Goal: Task Accomplishment & Management: Use online tool/utility

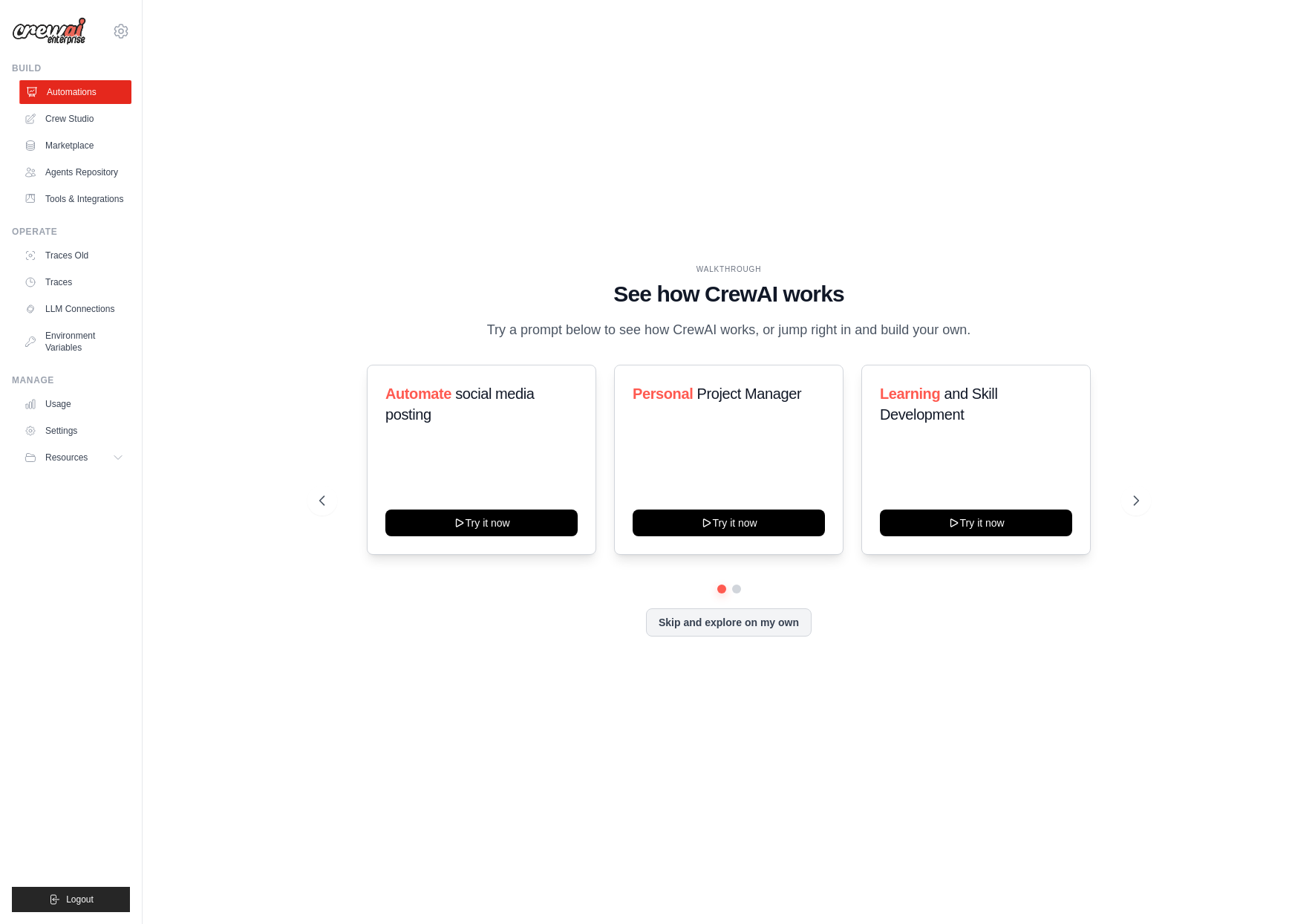
click at [95, 95] on link "Automations" at bounding box center [75, 91] width 112 height 24
click at [1134, 495] on icon at bounding box center [1137, 500] width 15 height 15
click at [1136, 497] on icon at bounding box center [1137, 501] width 4 height 9
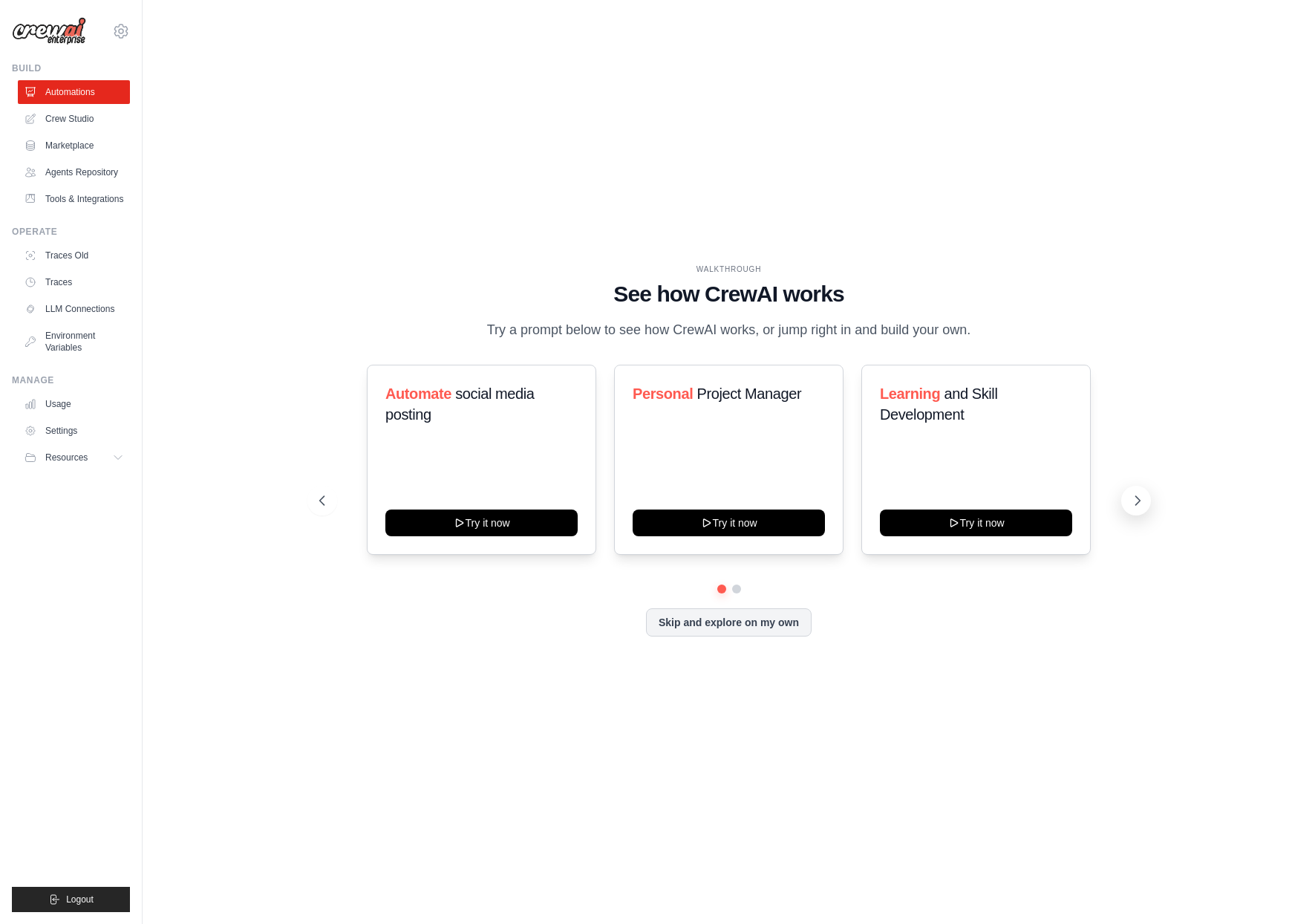
click at [1136, 497] on icon at bounding box center [1137, 501] width 4 height 9
click at [736, 628] on button "Skip and explore on my own" at bounding box center [729, 621] width 166 height 28
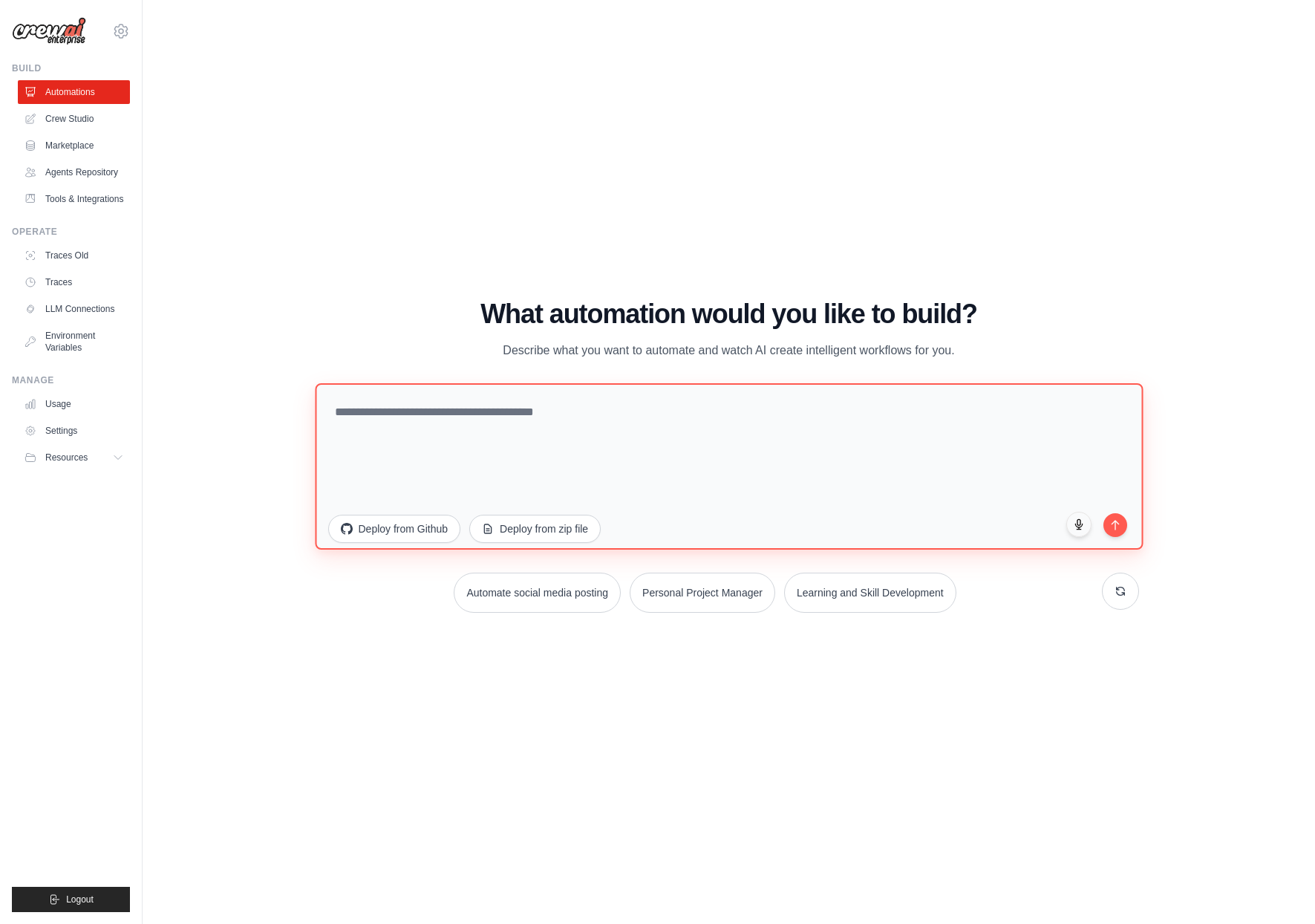
click at [559, 429] on textarea at bounding box center [729, 466] width 828 height 167
click at [456, 414] on textarea "**********" at bounding box center [729, 466] width 828 height 167
click at [602, 410] on textarea "**********" at bounding box center [729, 466] width 828 height 167
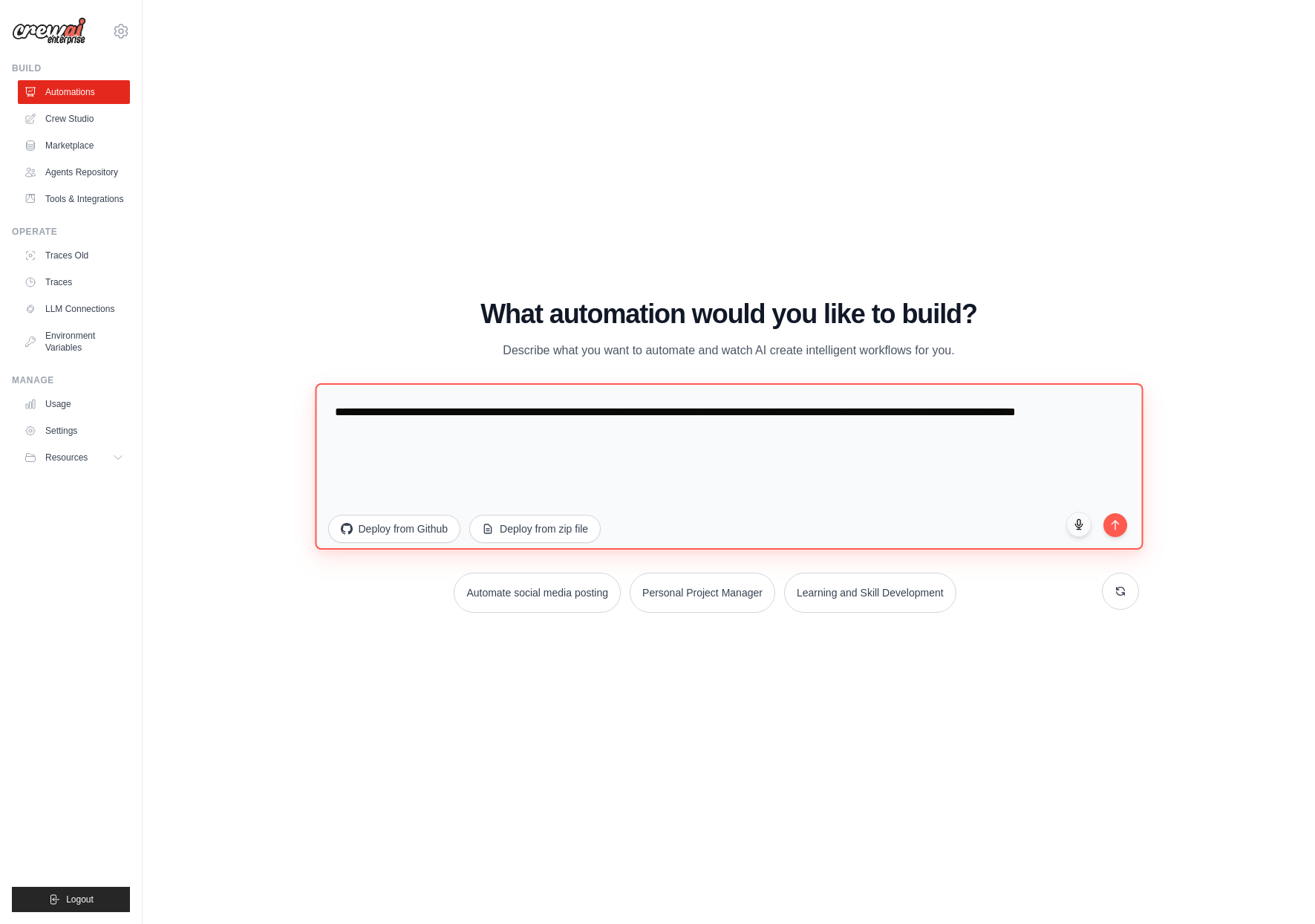
click at [969, 409] on textarea "**********" at bounding box center [729, 466] width 828 height 167
click at [671, 470] on textarea "**********" at bounding box center [729, 466] width 828 height 167
click at [661, 473] on textarea "**********" at bounding box center [729, 466] width 828 height 167
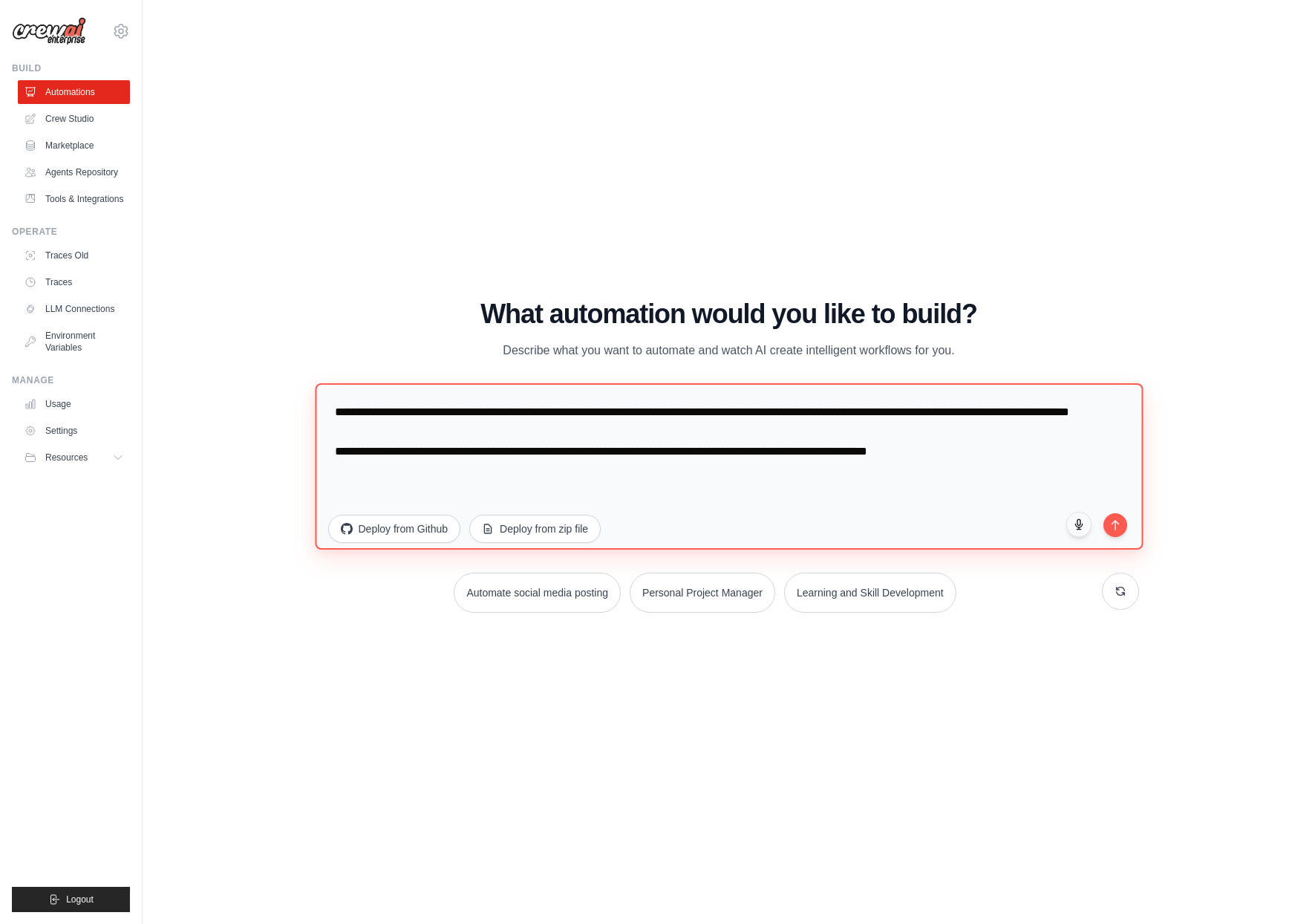
click at [984, 475] on textarea "**********" at bounding box center [729, 466] width 828 height 167
click at [559, 510] on textarea "**********" at bounding box center [729, 466] width 828 height 167
click at [659, 507] on textarea "**********" at bounding box center [729, 466] width 828 height 167
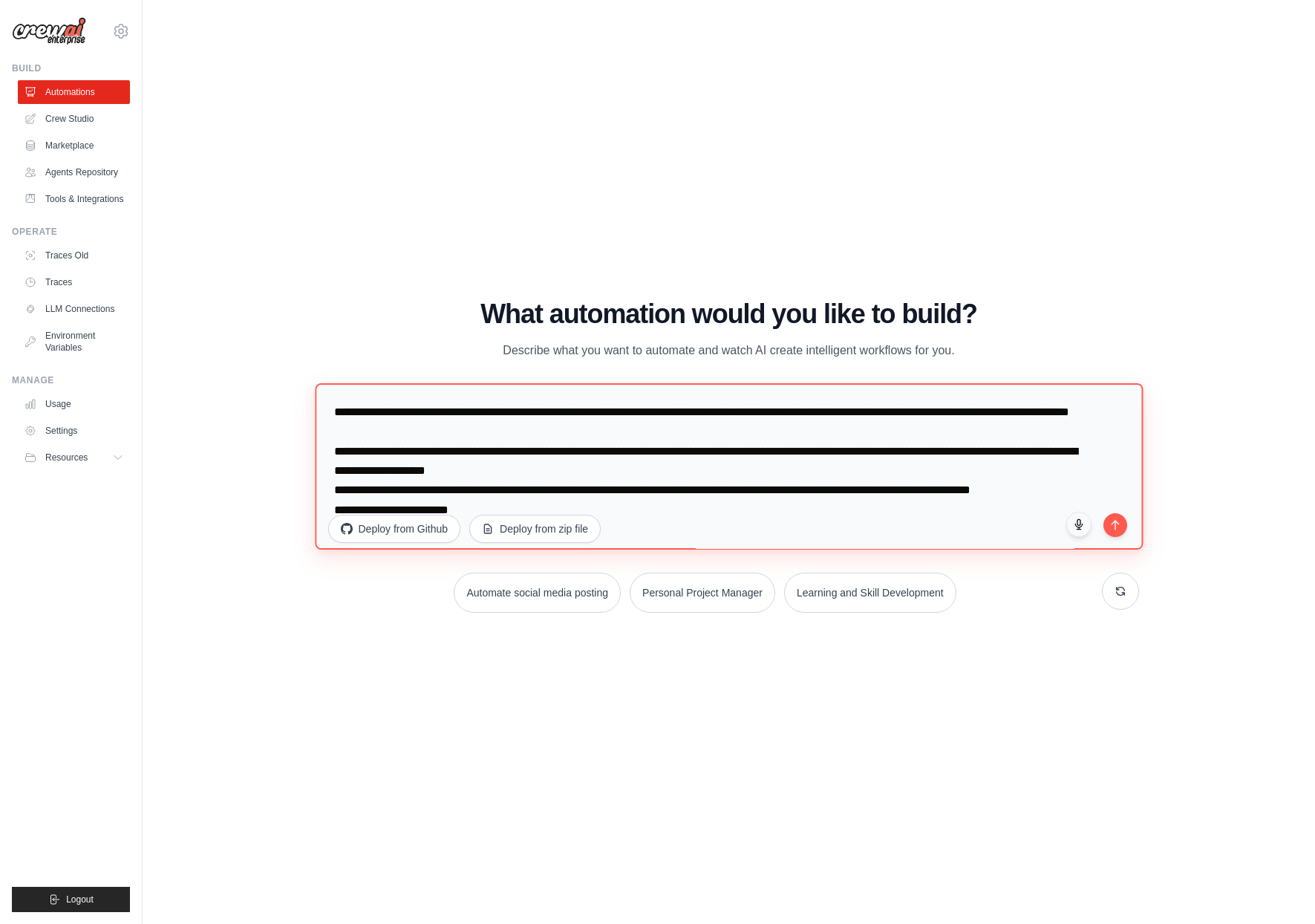
scroll to position [39, 0]
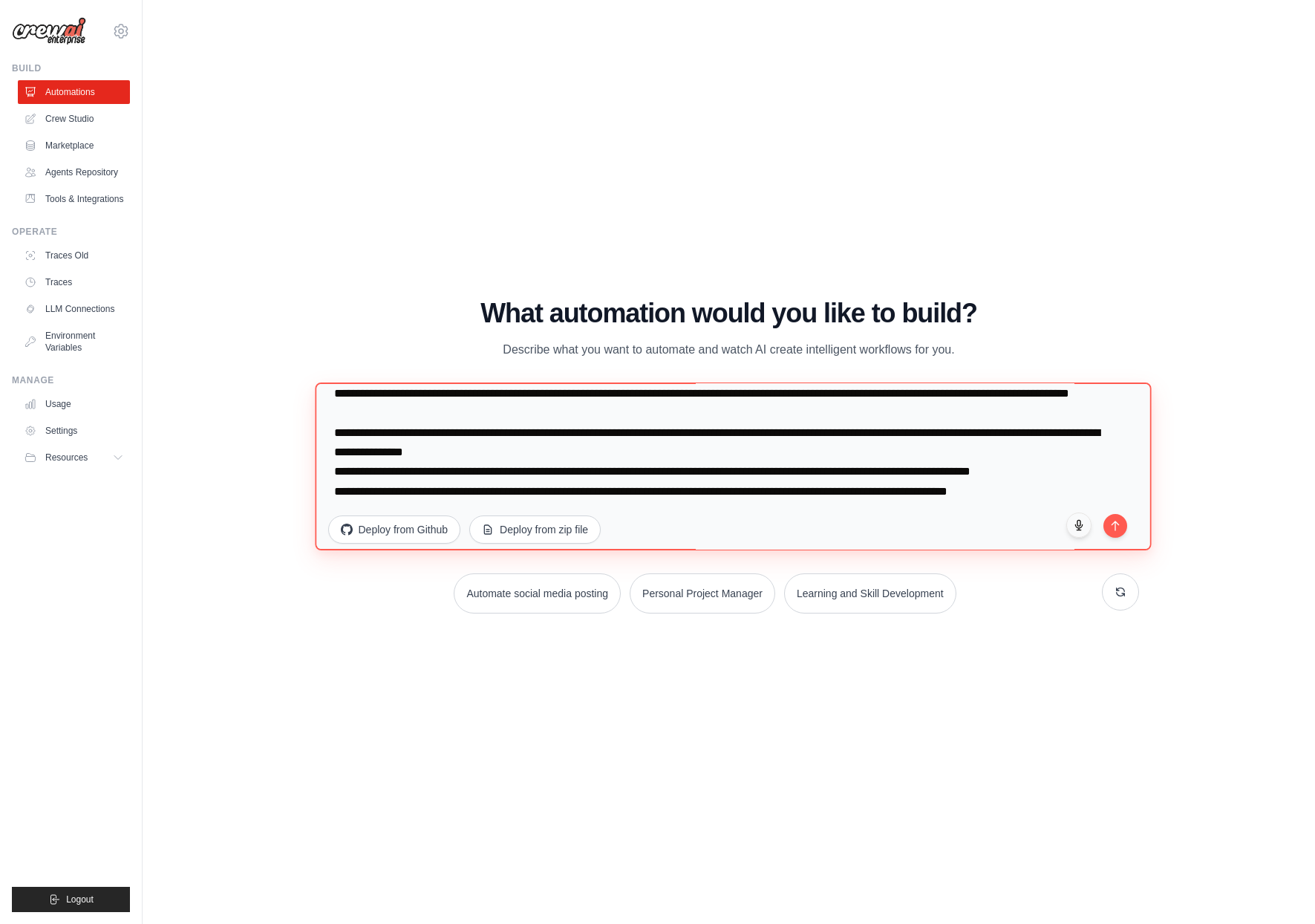
click at [920, 492] on textarea "**********" at bounding box center [733, 466] width 836 height 167
click at [1052, 489] on textarea "**********" at bounding box center [733, 466] width 836 height 167
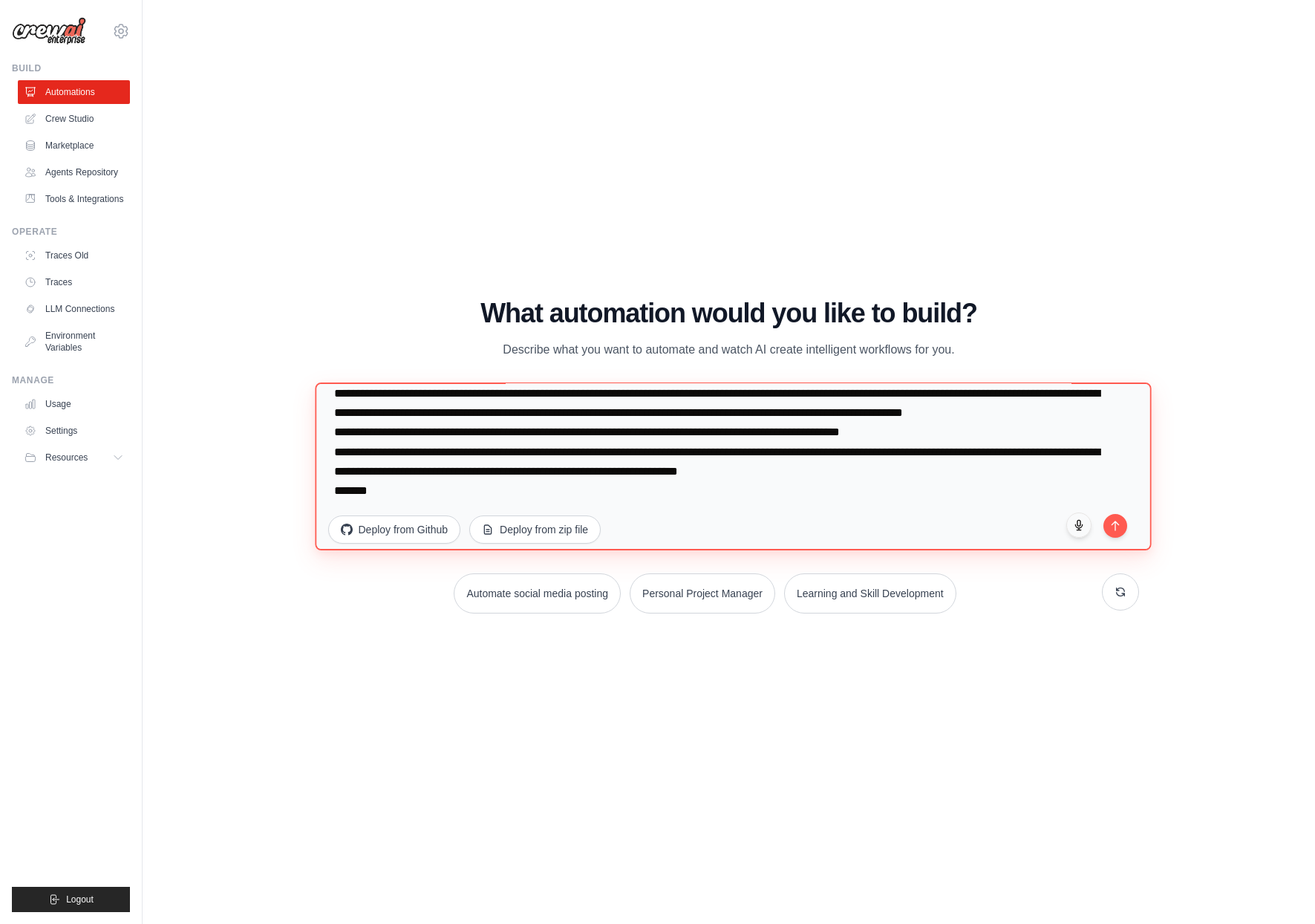
scroll to position [154, 0]
click at [407, 453] on textarea at bounding box center [733, 466] width 836 height 167
click at [409, 491] on textarea at bounding box center [733, 466] width 836 height 167
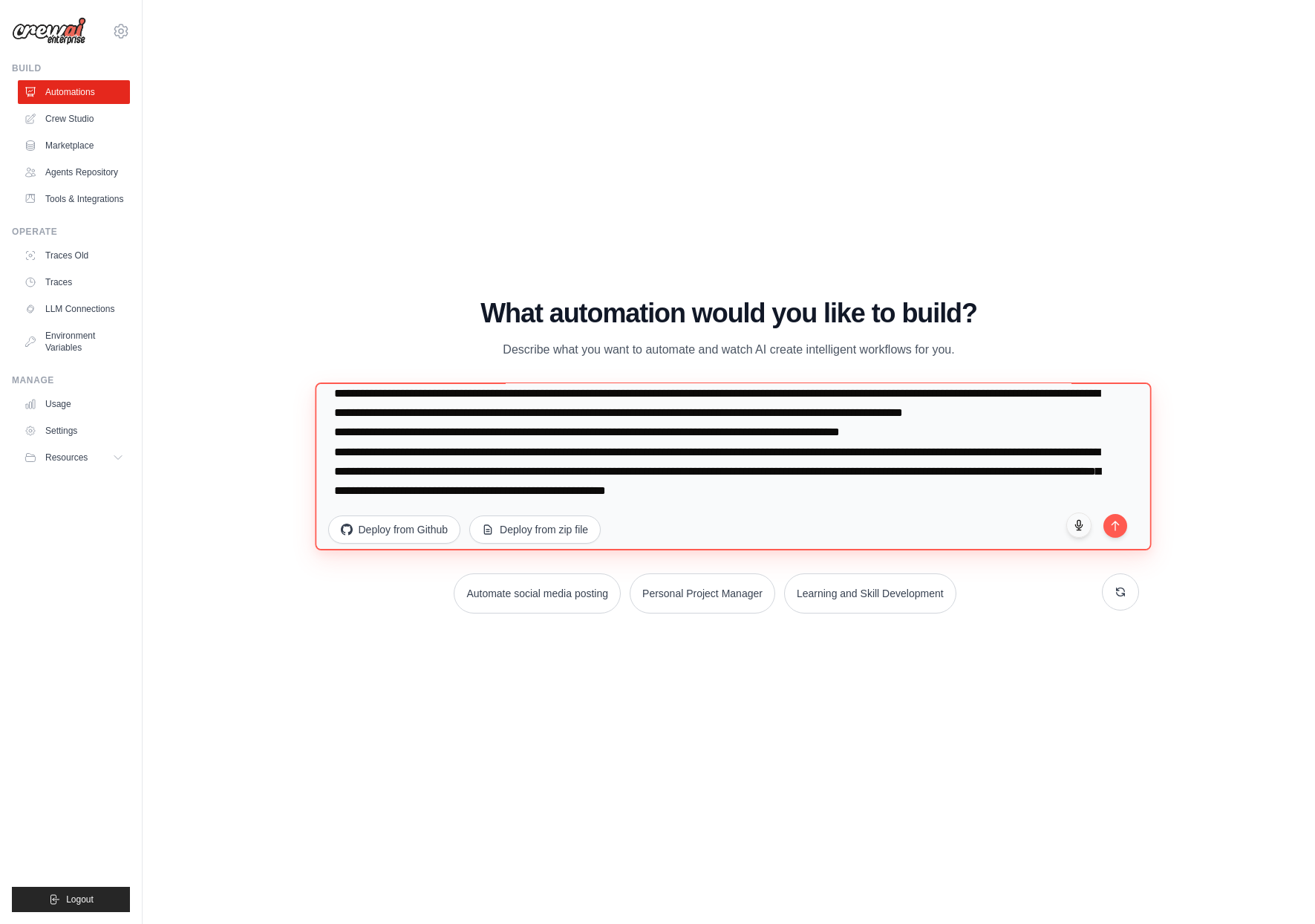
click at [794, 494] on textarea at bounding box center [733, 466] width 836 height 167
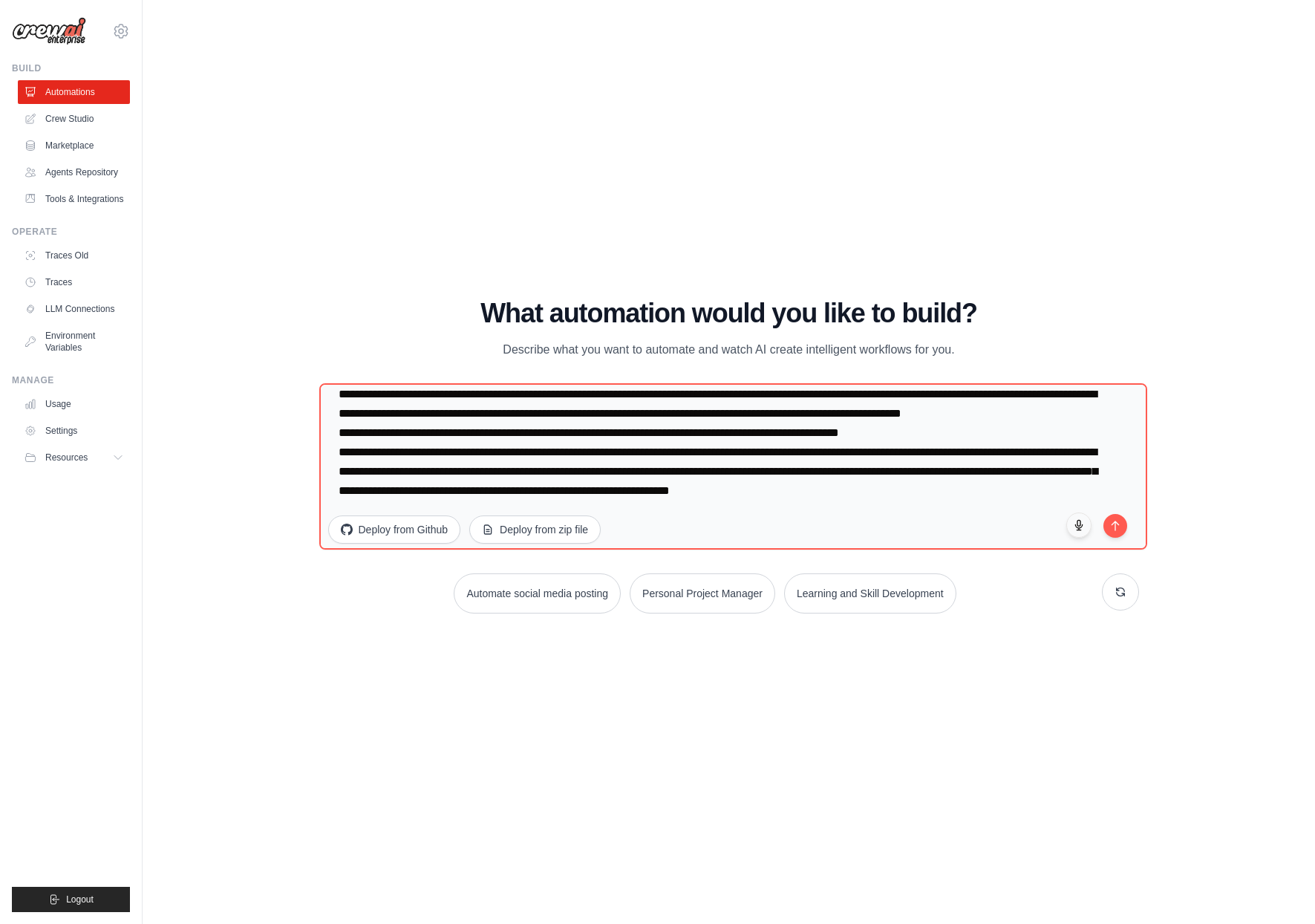
scroll to position [174, 0]
click at [830, 473] on textarea at bounding box center [733, 466] width 836 height 167
paste textarea "**********"
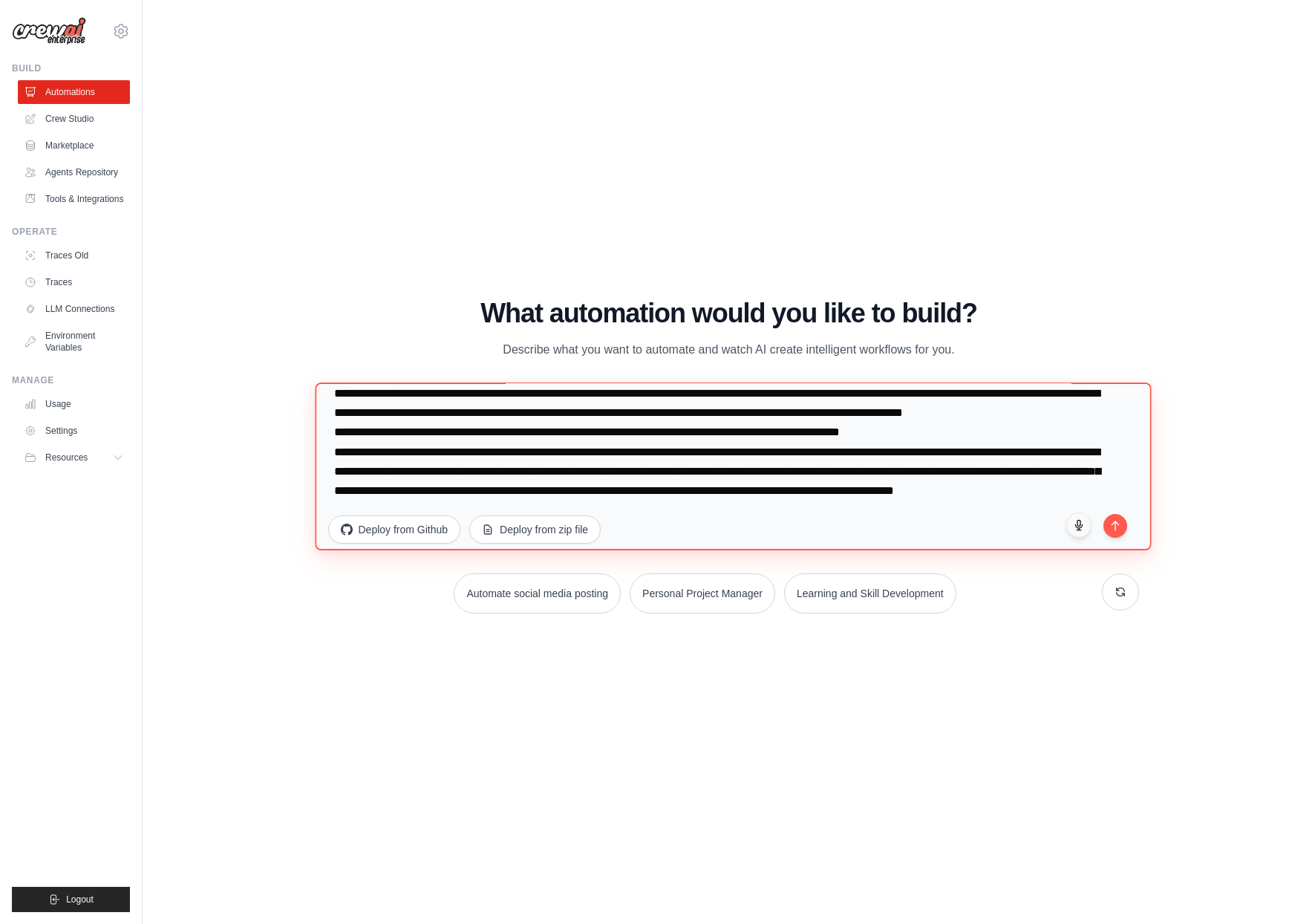
click at [714, 490] on textarea at bounding box center [733, 466] width 836 height 167
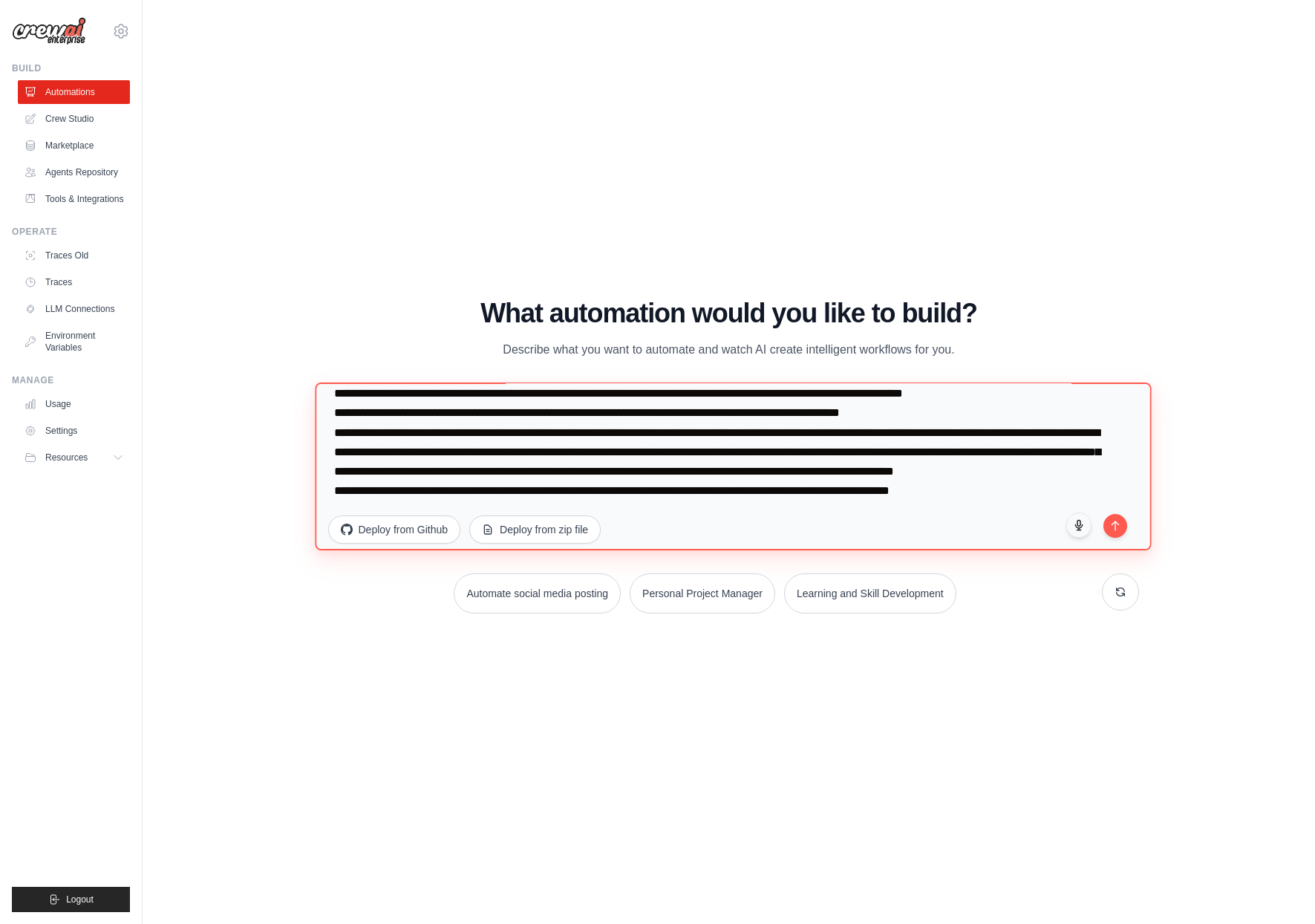
drag, startPoint x: 441, startPoint y: 473, endPoint x: 666, endPoint y: 489, distance: 225.6
click at [666, 489] on textarea at bounding box center [733, 466] width 836 height 167
click at [992, 508] on textarea at bounding box center [733, 466] width 836 height 167
paste textarea "**********"
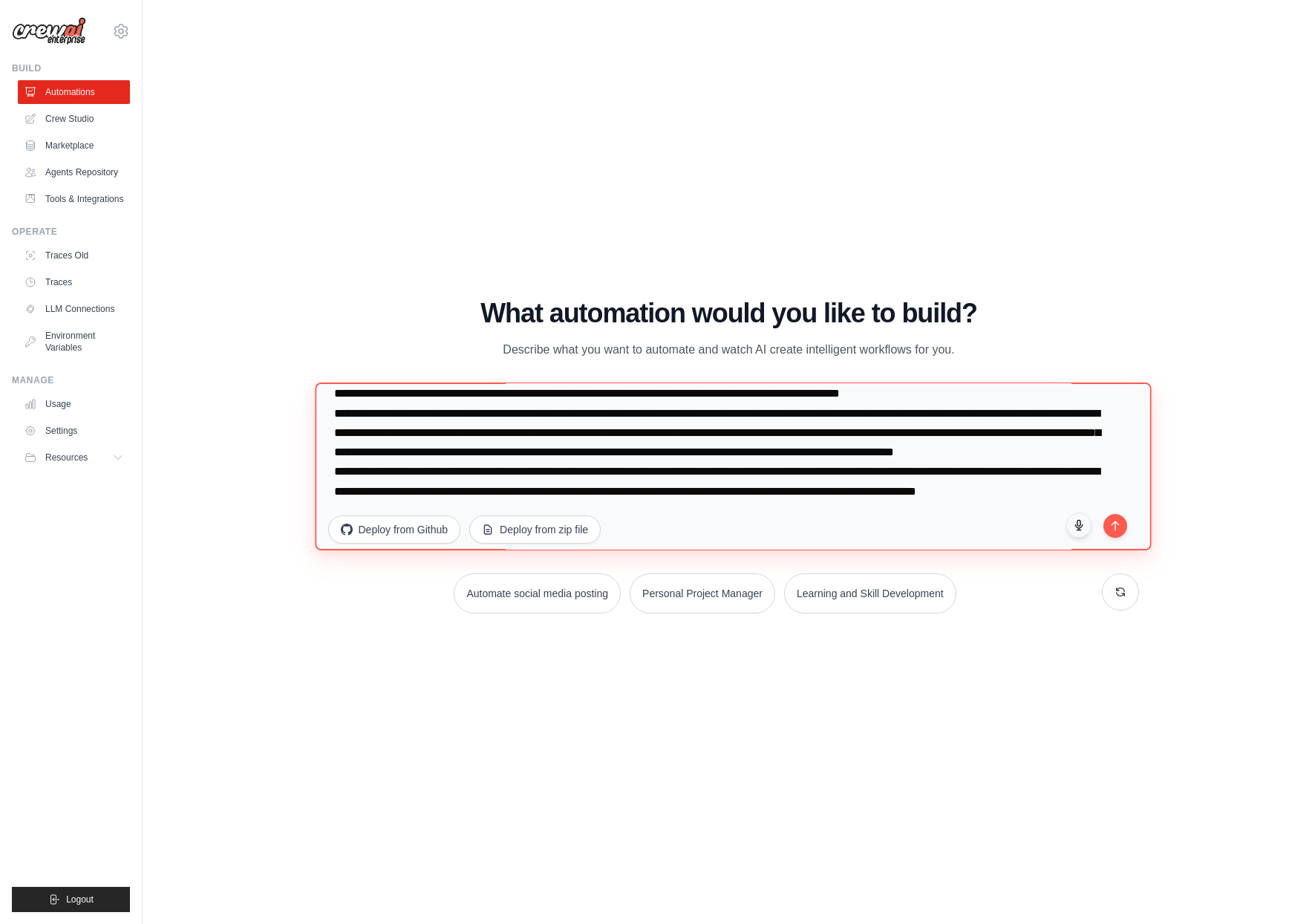
click at [451, 474] on textarea at bounding box center [733, 466] width 836 height 167
drag, startPoint x: 448, startPoint y: 478, endPoint x: 522, endPoint y: 473, distance: 74.2
click at [522, 473] on textarea at bounding box center [733, 466] width 836 height 167
click at [583, 475] on textarea at bounding box center [733, 466] width 836 height 167
drag, startPoint x: 586, startPoint y: 475, endPoint x: 450, endPoint y: 473, distance: 136.0
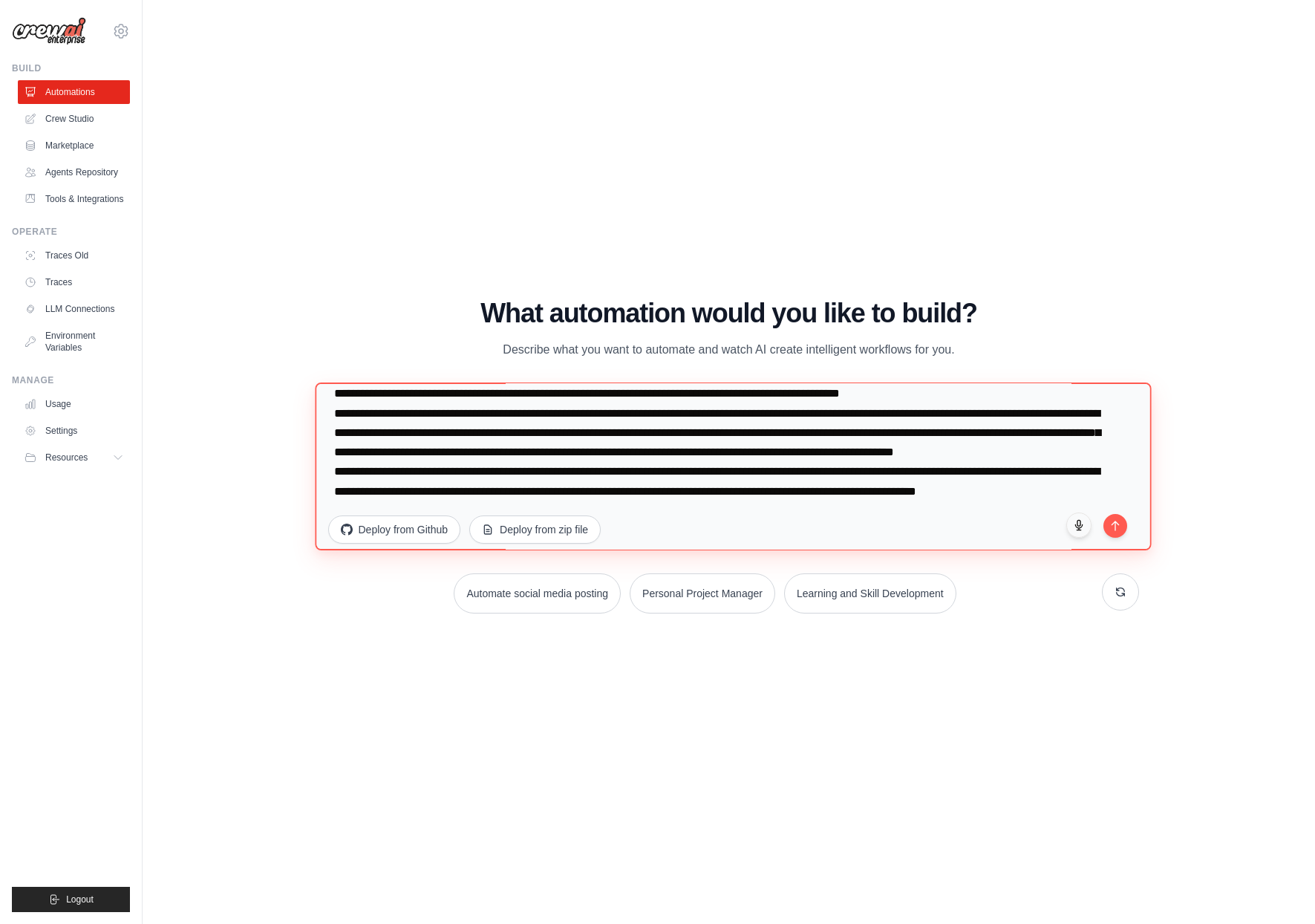
click at [450, 473] on textarea at bounding box center [733, 466] width 836 height 167
click at [793, 416] on textarea at bounding box center [733, 466] width 836 height 167
click at [591, 492] on textarea at bounding box center [733, 466] width 836 height 167
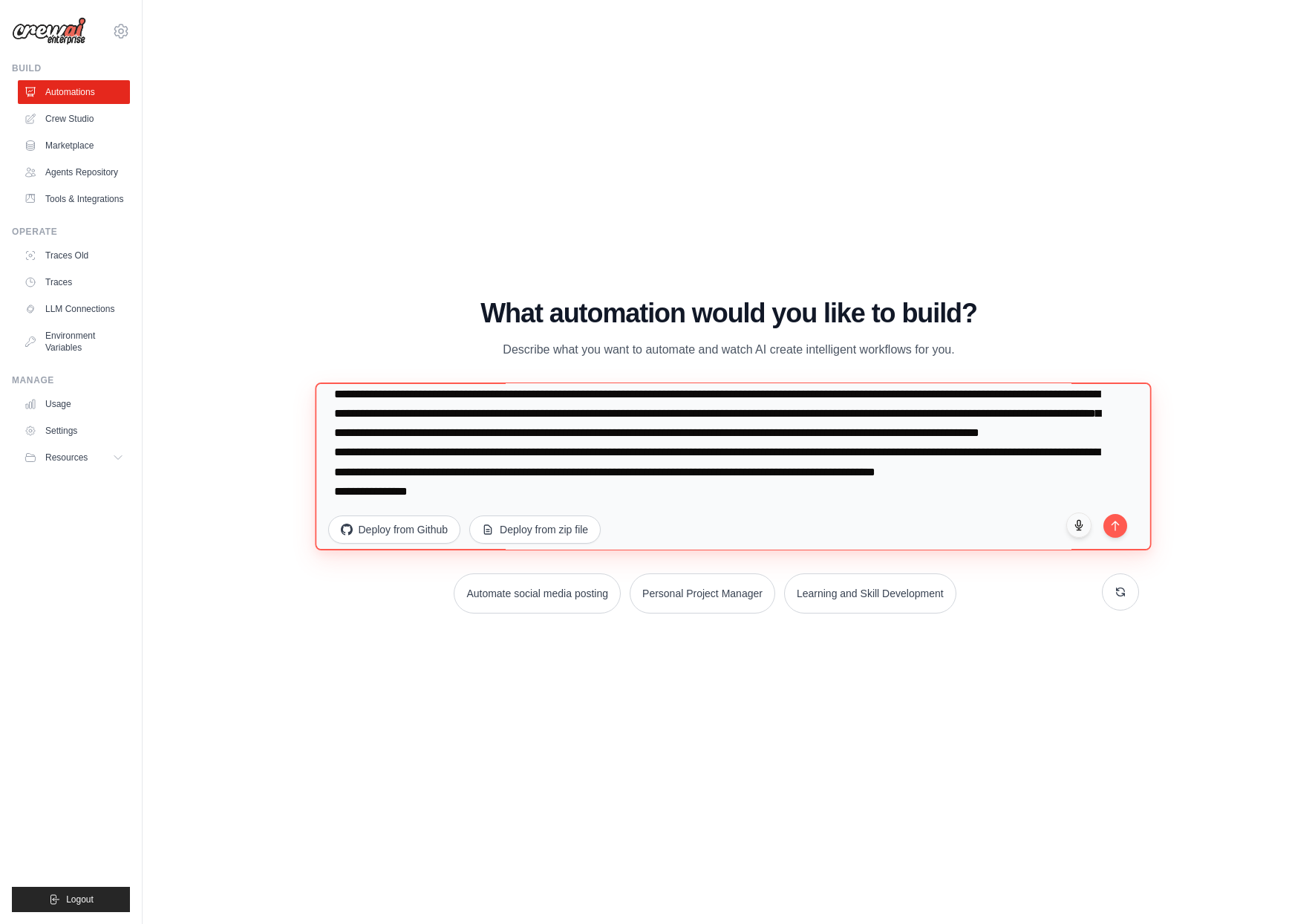
scroll to position [251, 0]
click at [401, 491] on textarea at bounding box center [733, 466] width 836 height 167
drag, startPoint x: 410, startPoint y: 494, endPoint x: 324, endPoint y: 487, distance: 86.3
click at [324, 487] on textarea at bounding box center [733, 466] width 836 height 167
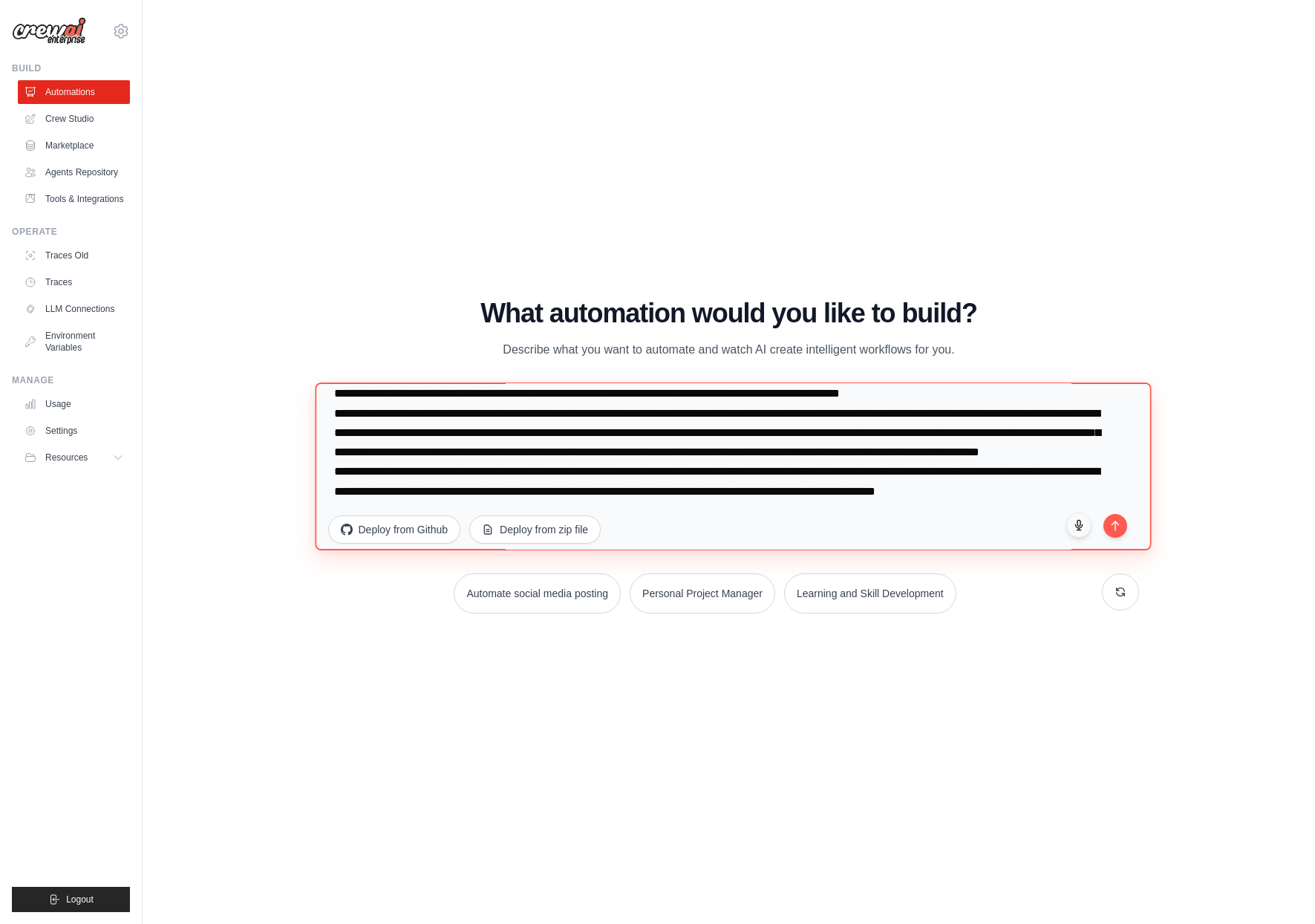
scroll to position [231, 0]
type textarea "**********"
click at [1121, 530] on button "submit" at bounding box center [1115, 523] width 25 height 25
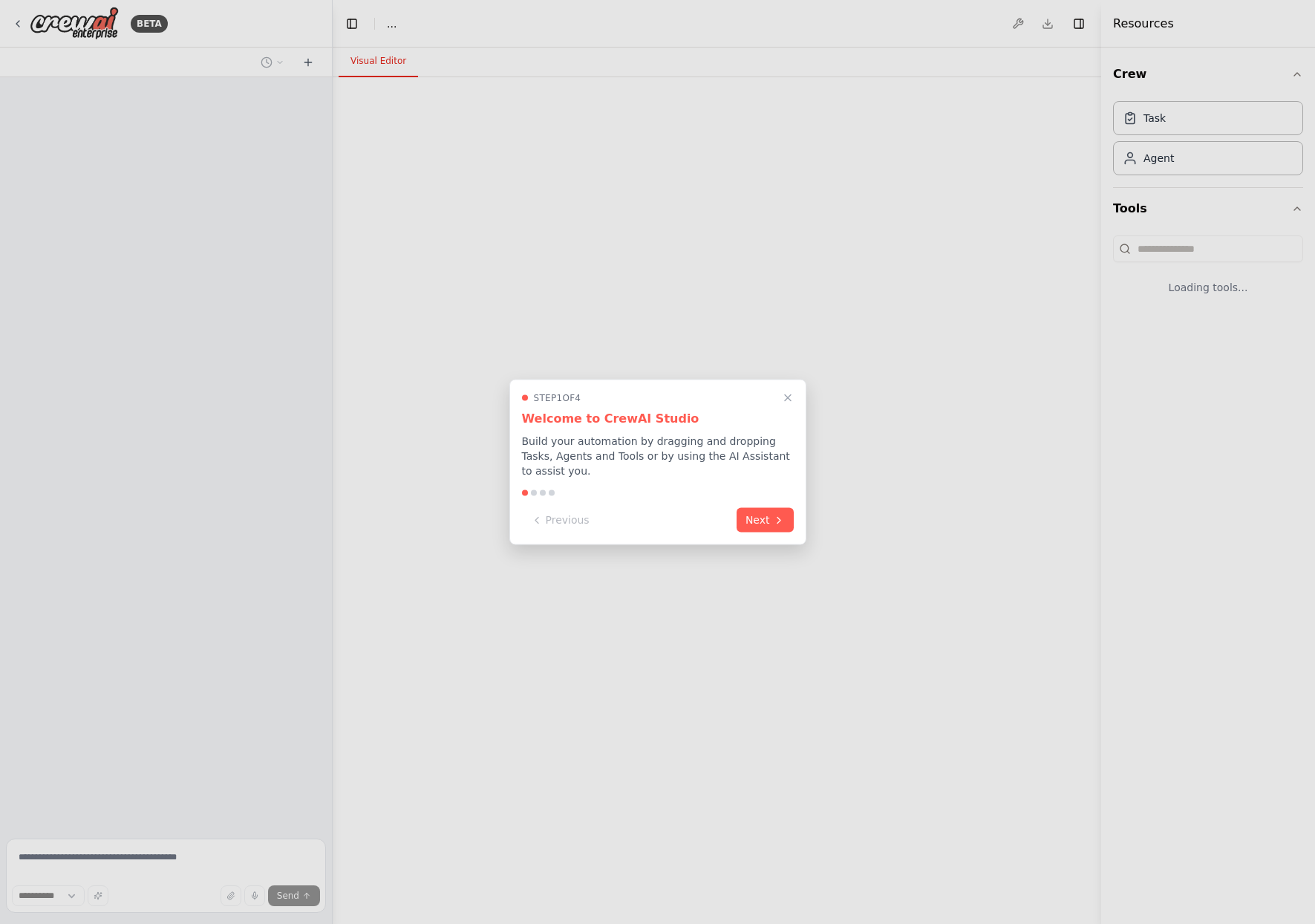
select select "****"
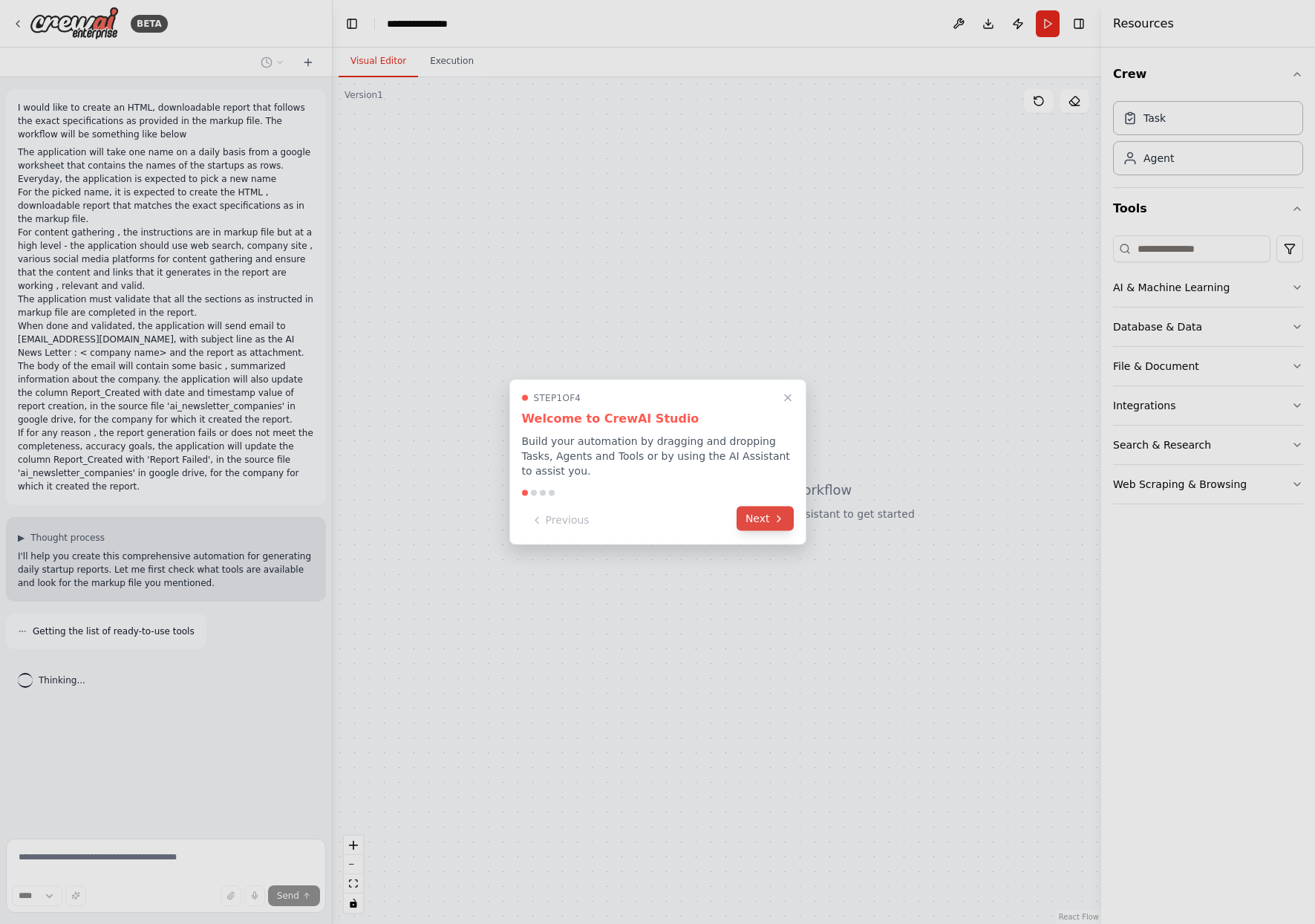
click at [785, 523] on button "Next" at bounding box center [764, 519] width 57 height 25
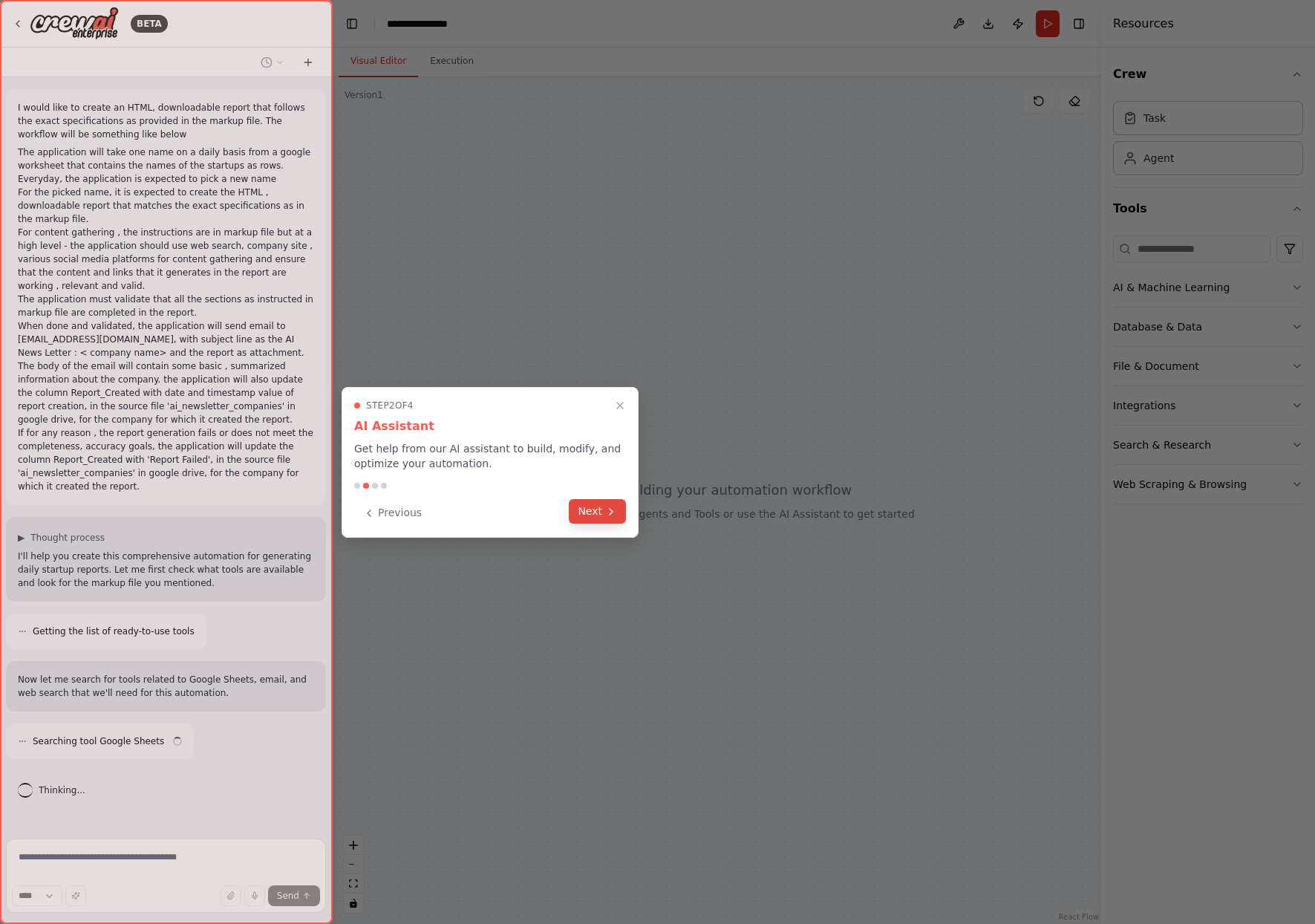
click at [608, 510] on icon at bounding box center [611, 512] width 12 height 12
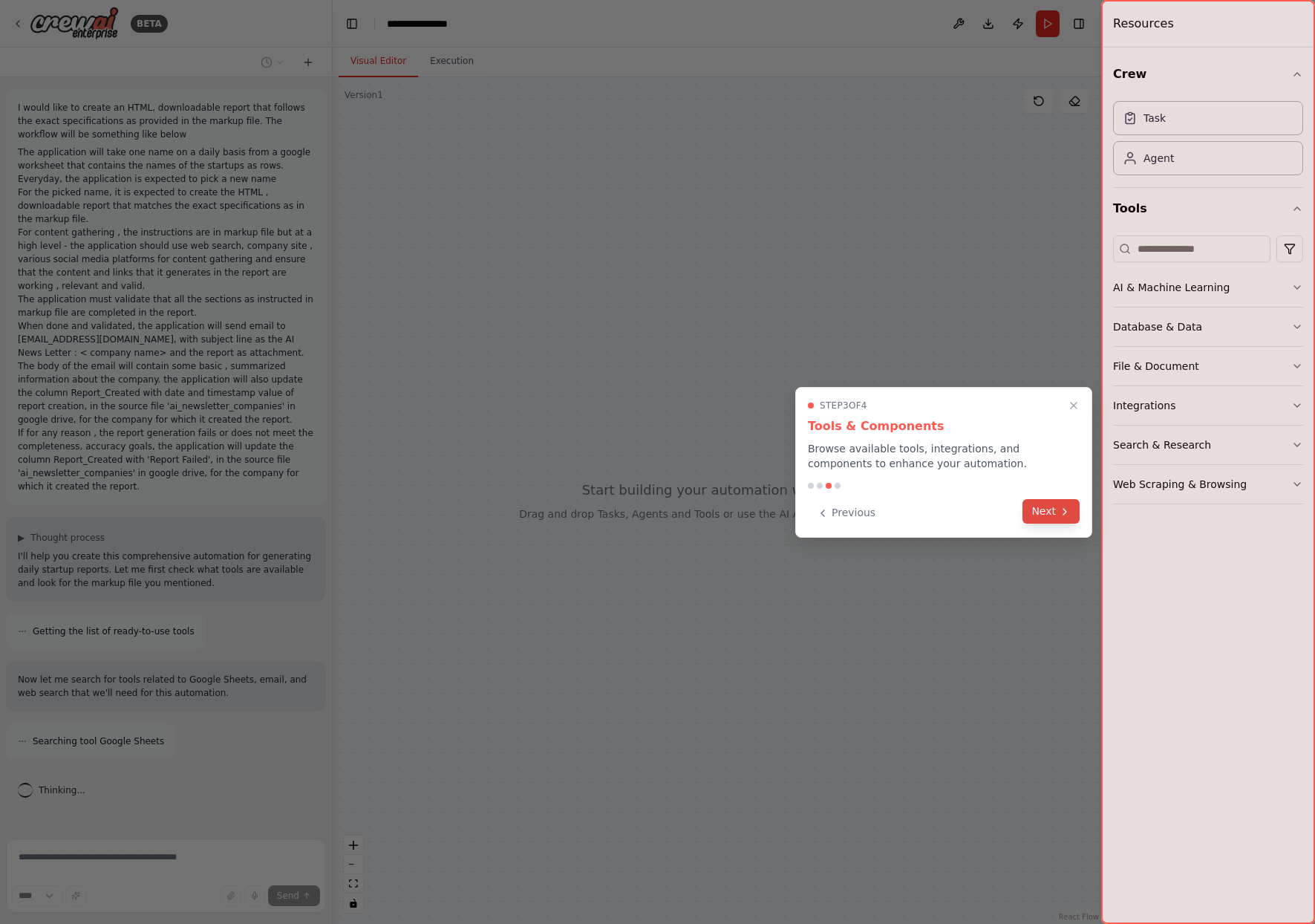
click at [1051, 511] on button "Next" at bounding box center [1050, 511] width 57 height 25
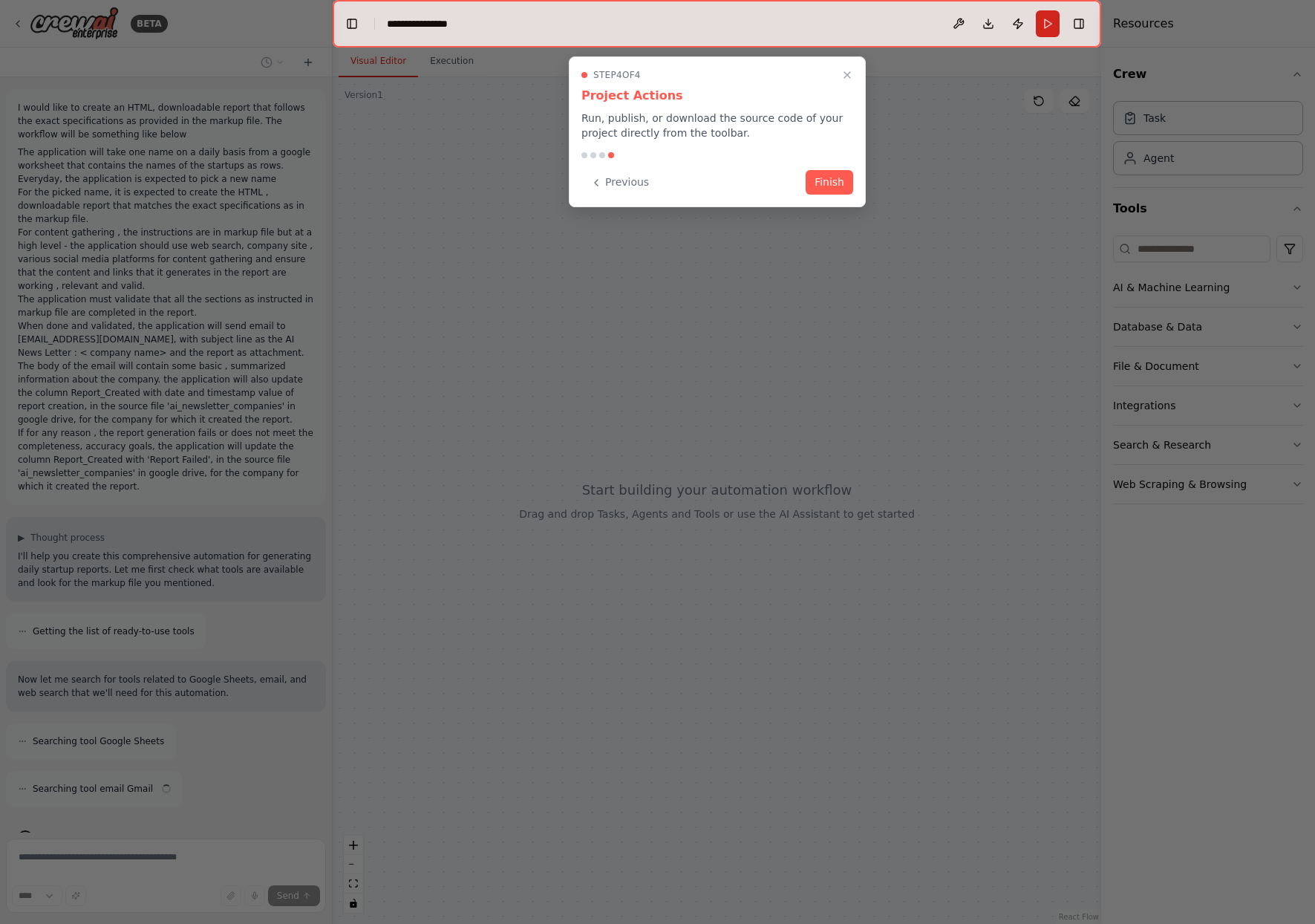
scroll to position [36, 0]
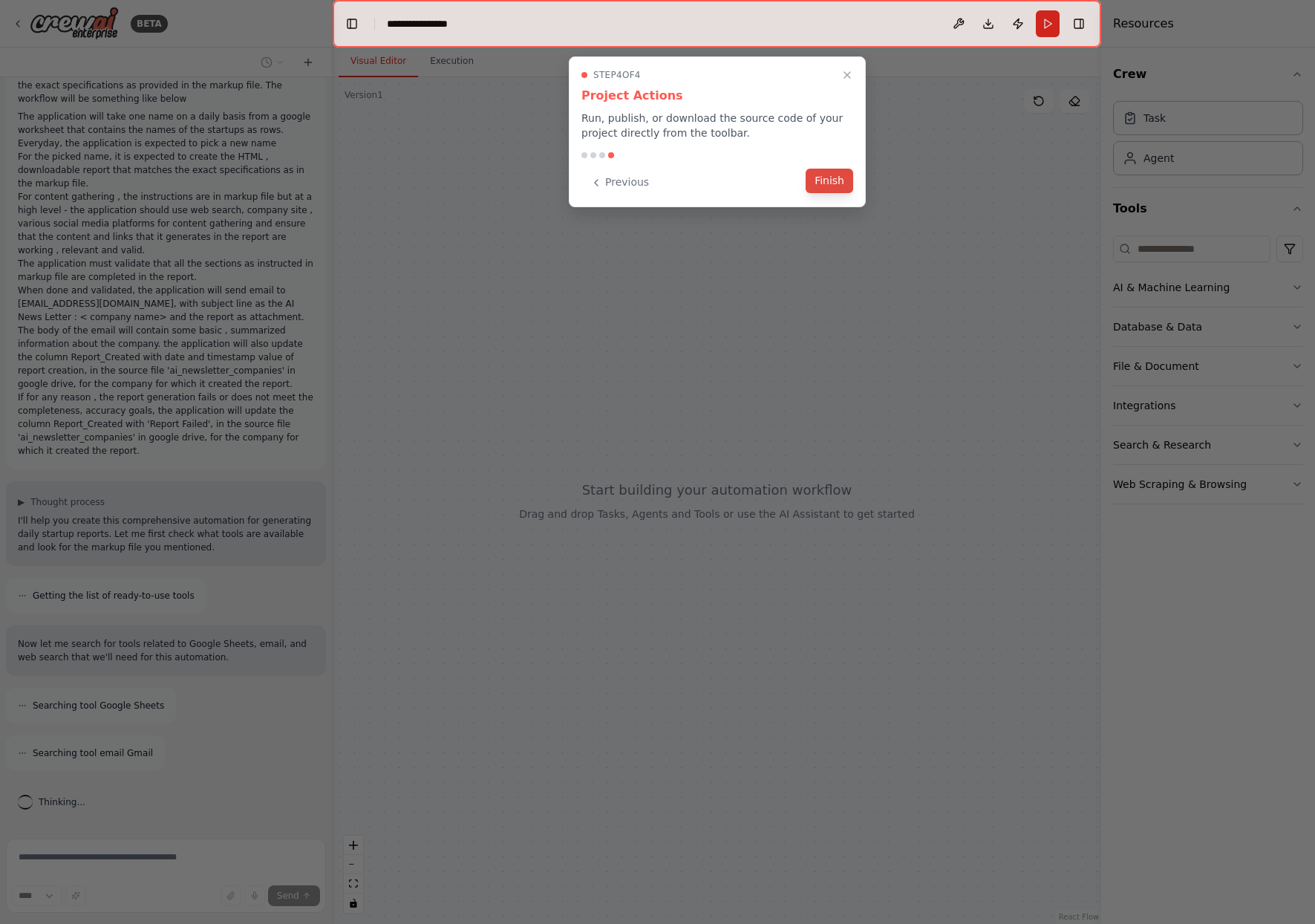
click at [830, 184] on button "Finish" at bounding box center [829, 181] width 47 height 25
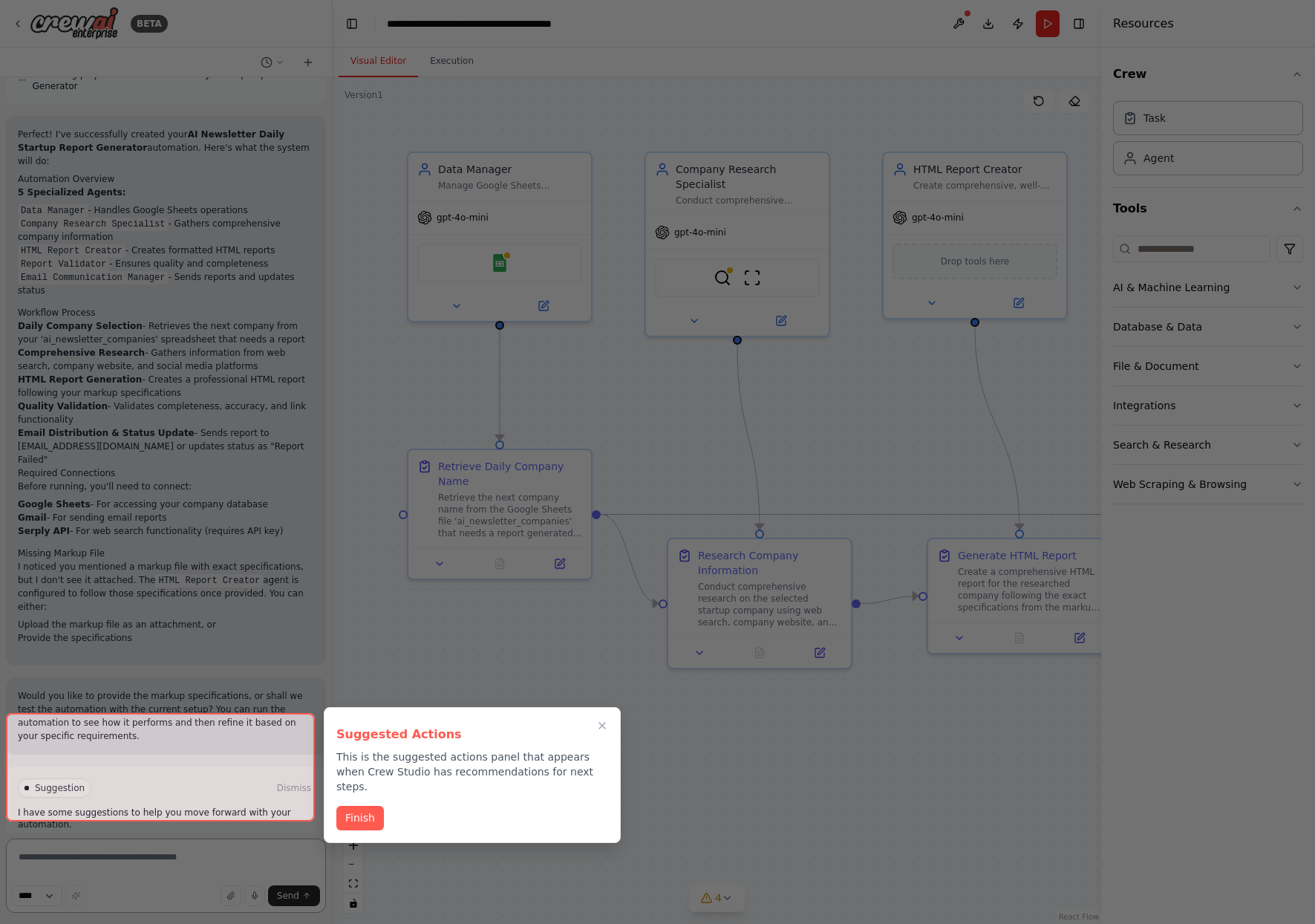
scroll to position [2373, 0]
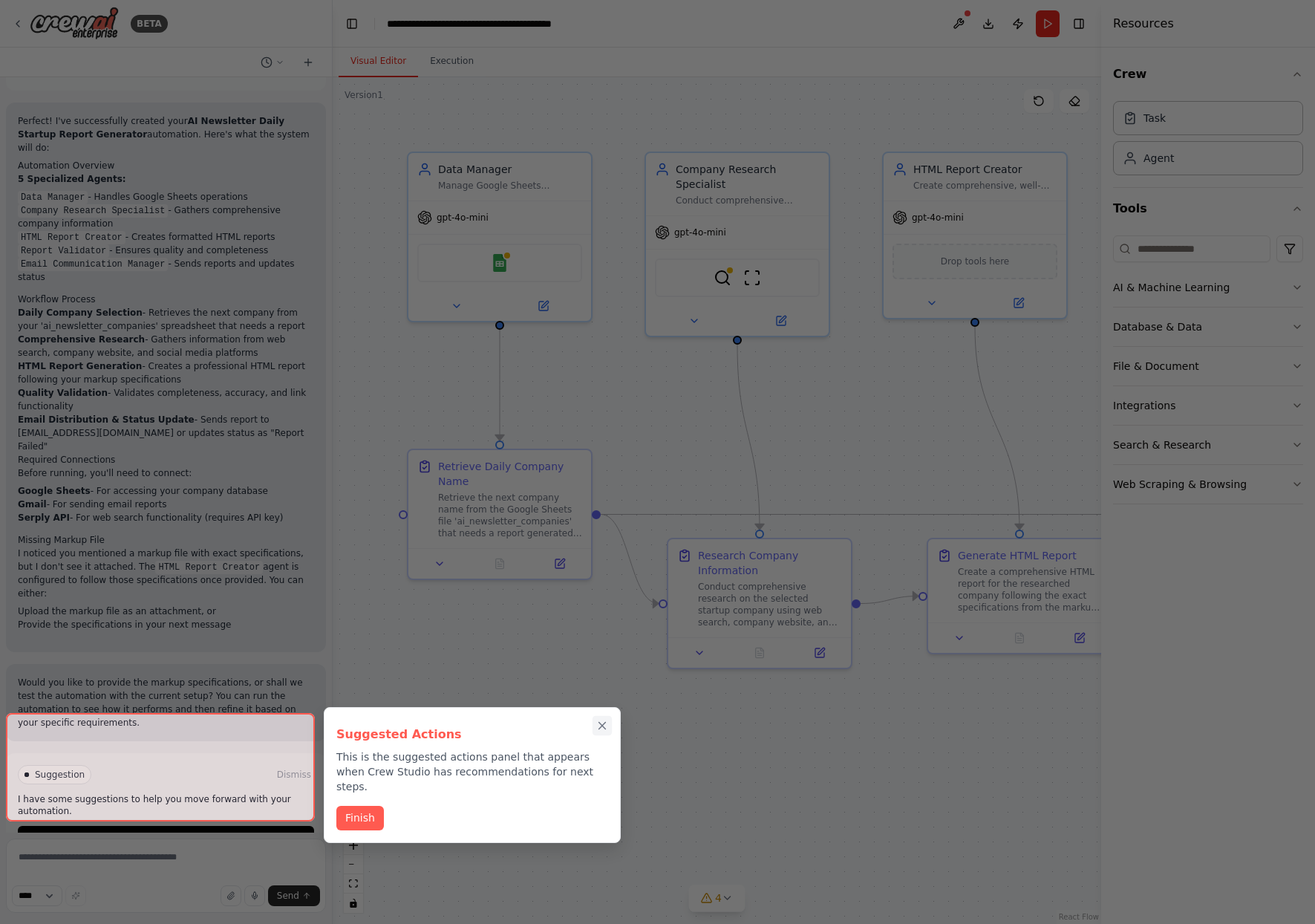
click at [602, 724] on icon "Close walkthrough" at bounding box center [601, 725] width 13 height 13
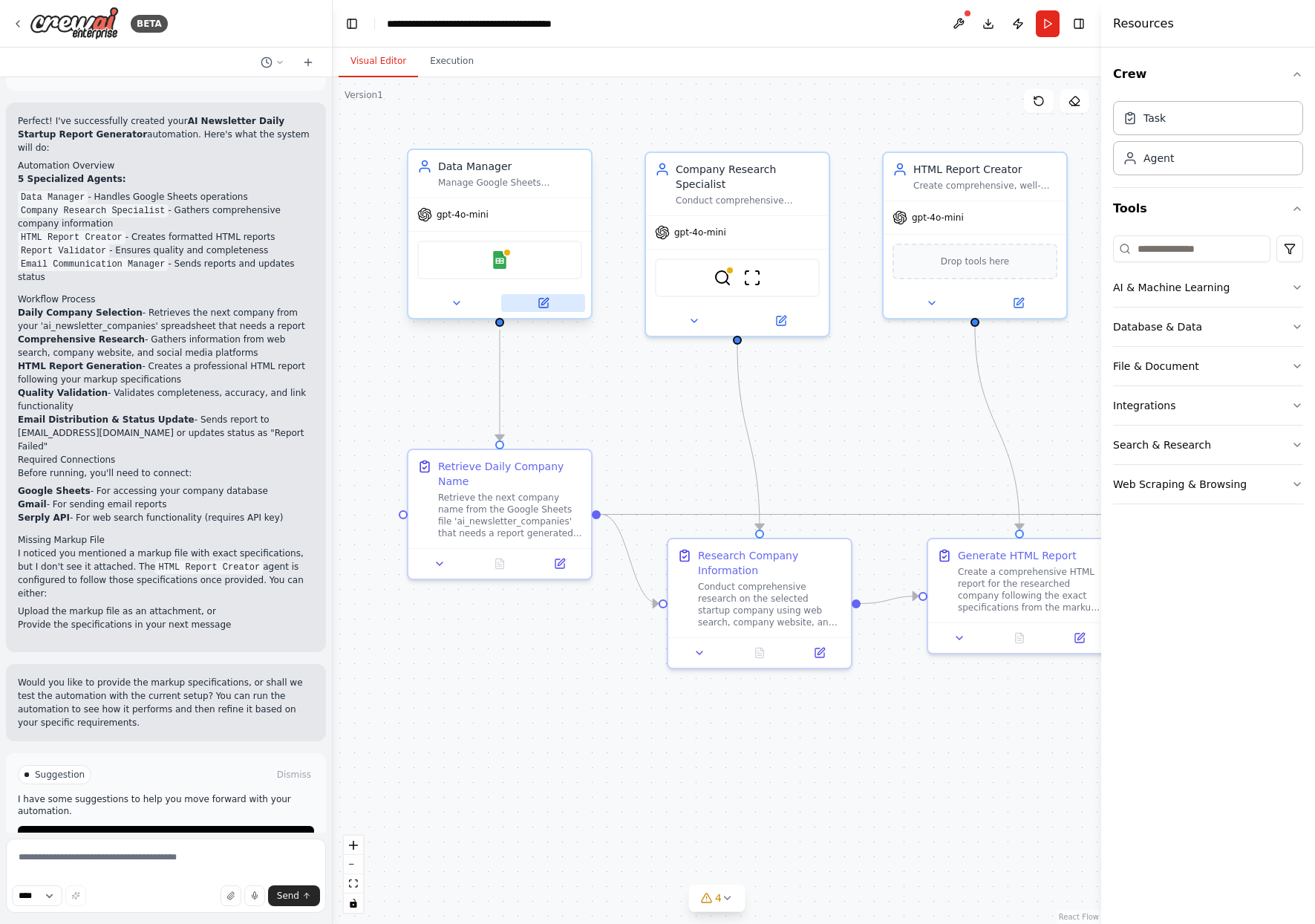
click at [547, 303] on icon at bounding box center [544, 302] width 9 height 9
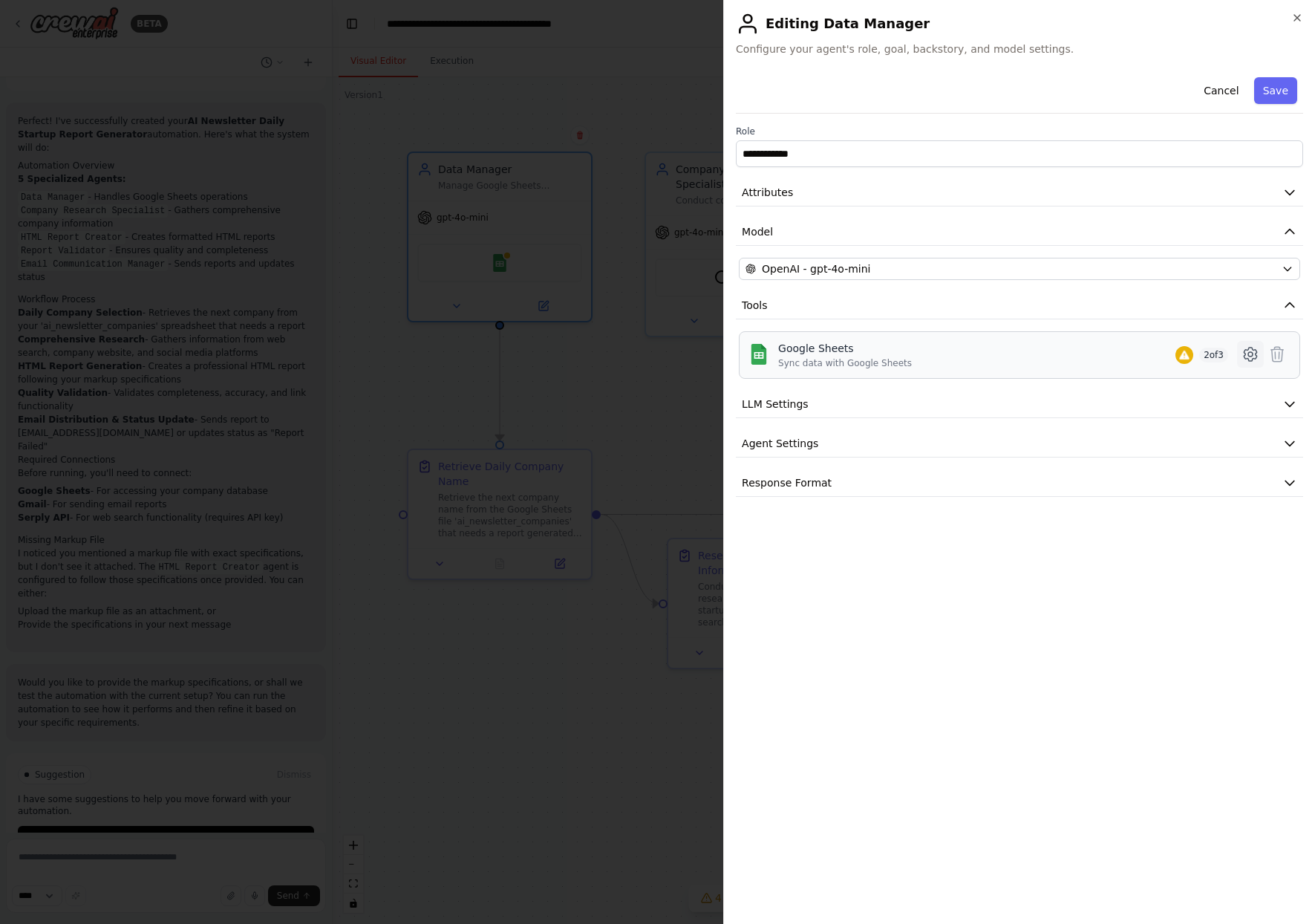
click at [1255, 353] on icon at bounding box center [1250, 353] width 12 height 13
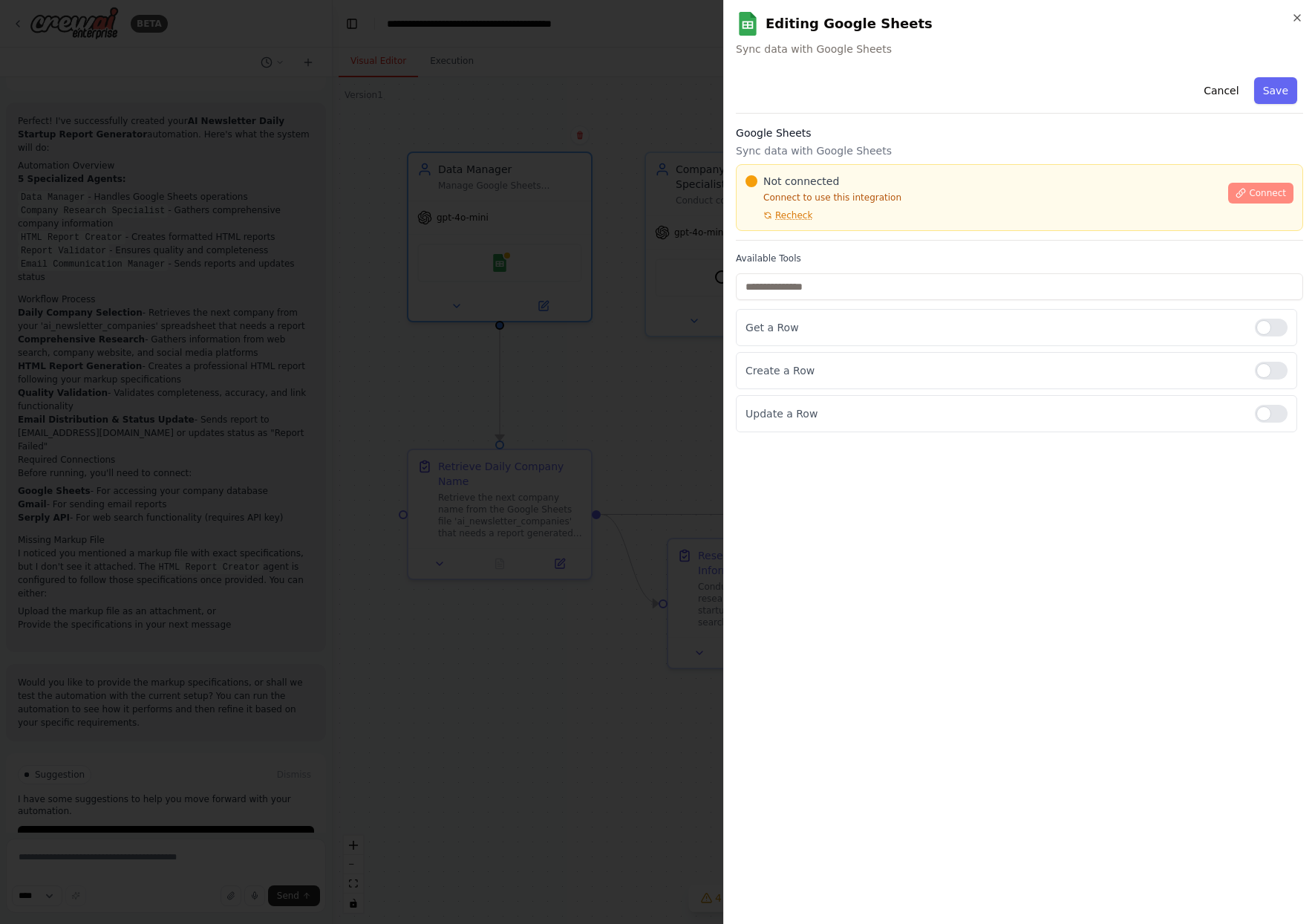
click at [1262, 188] on span "Connect" at bounding box center [1267, 193] width 37 height 12
click at [832, 42] on span "Sync data with Google Sheets" at bounding box center [1019, 48] width 567 height 15
click at [793, 217] on span "Recheck" at bounding box center [793, 216] width 37 height 12
click at [1299, 18] on icon "button" at bounding box center [1297, 18] width 12 height 12
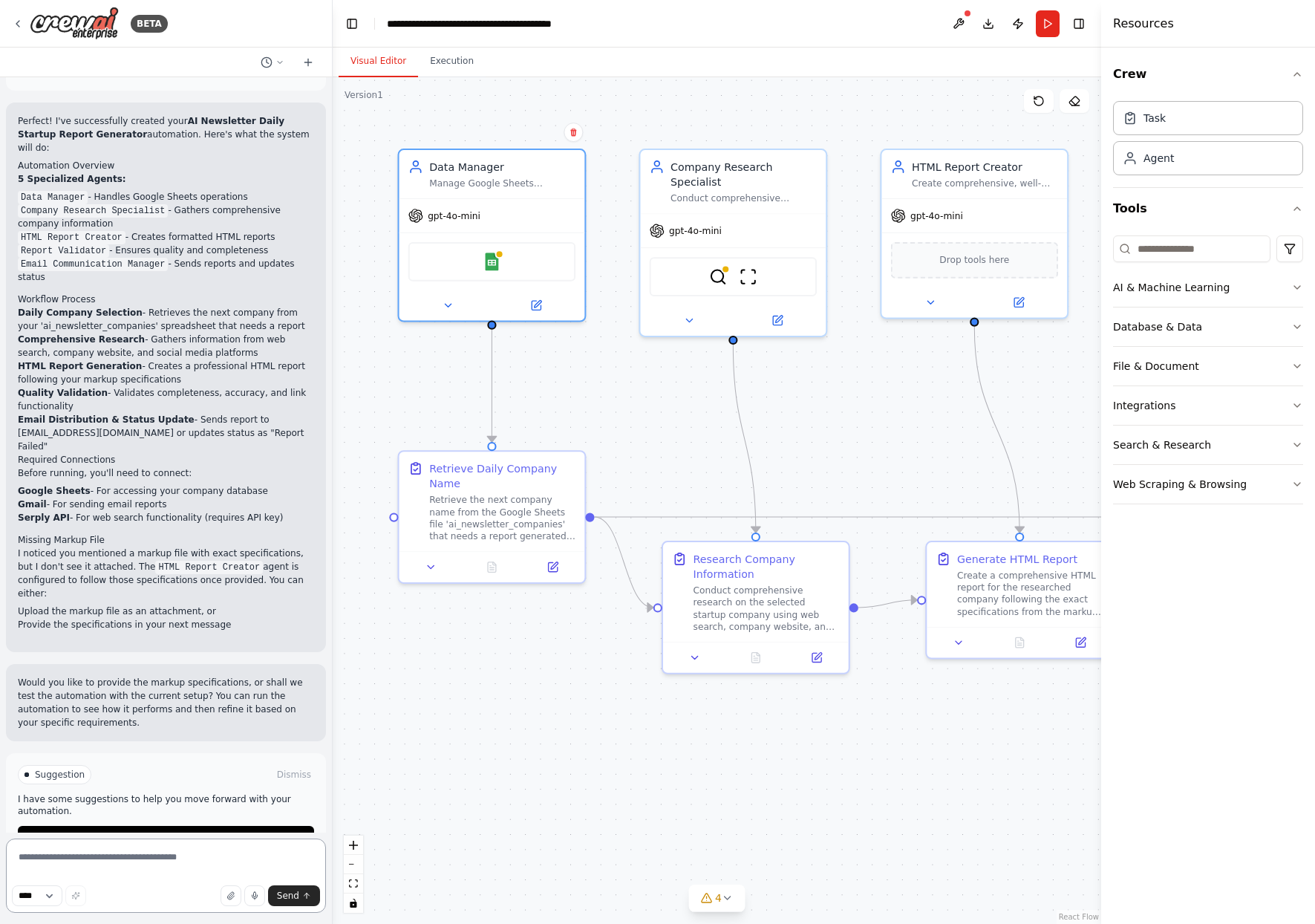
click at [176, 870] on textarea at bounding box center [166, 875] width 320 height 75
type textarea "*"
type textarea "**********"
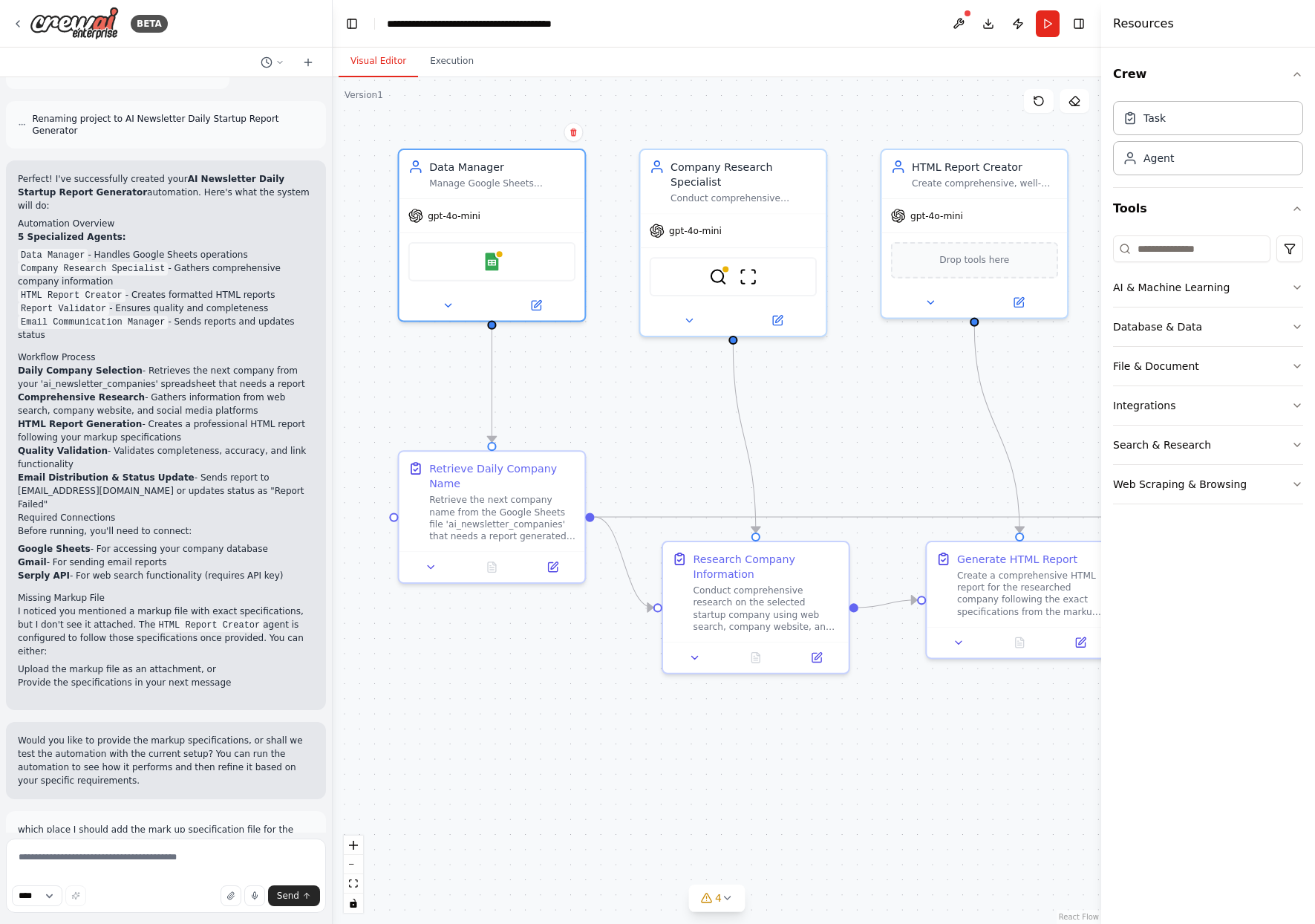
scroll to position [2365, 0]
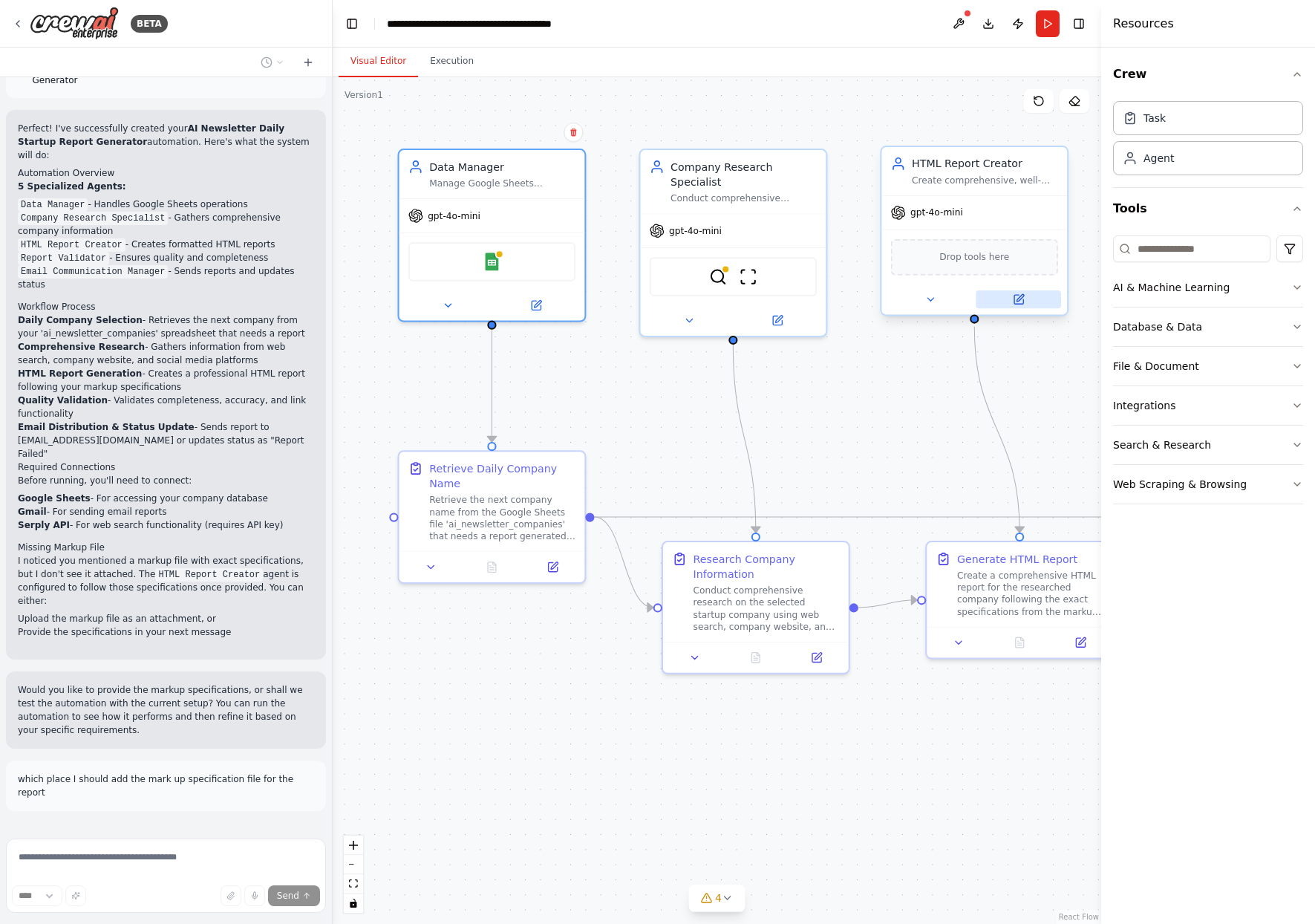
click at [1020, 297] on icon at bounding box center [1020, 297] width 7 height 7
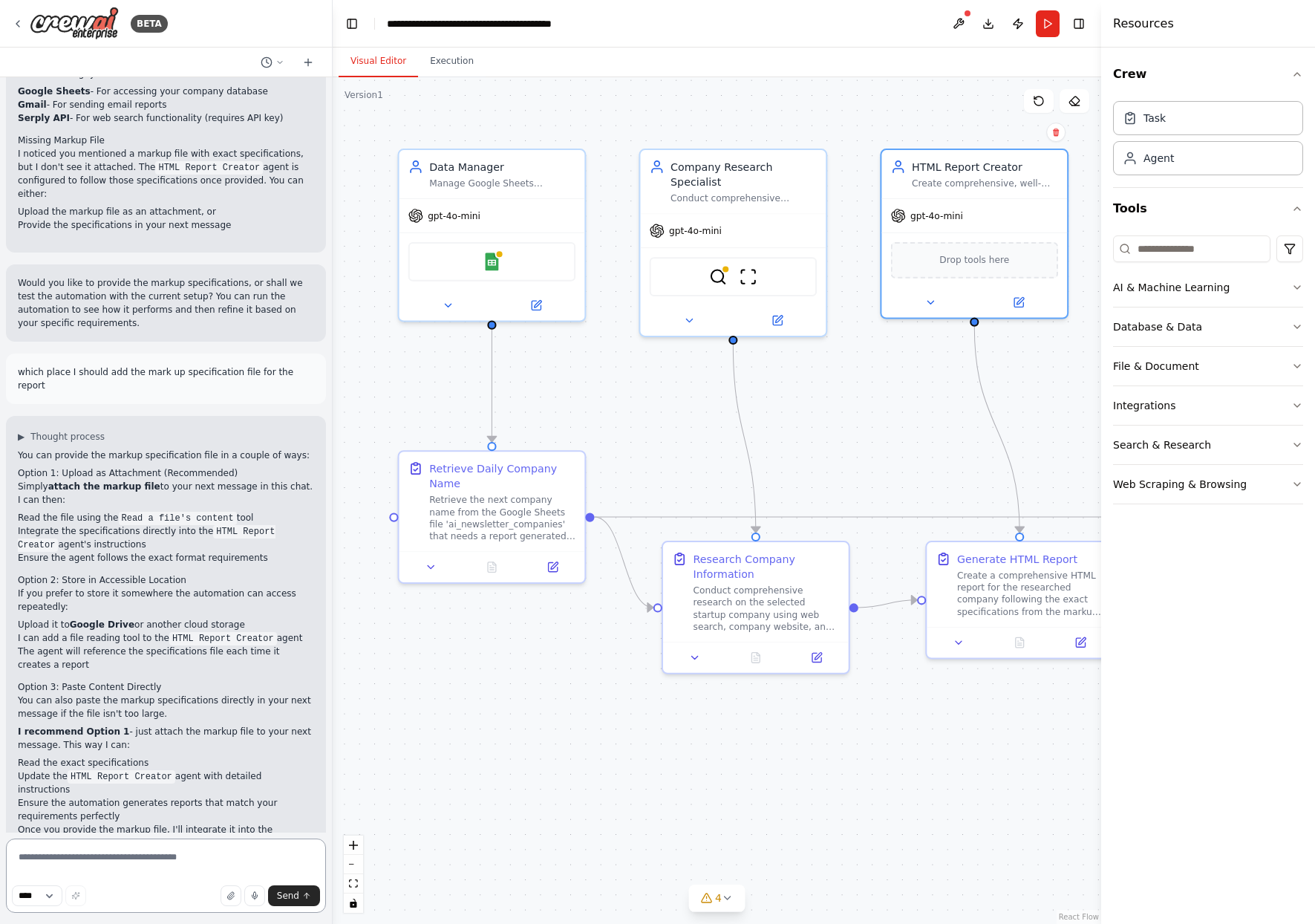
scroll to position [2790, 0]
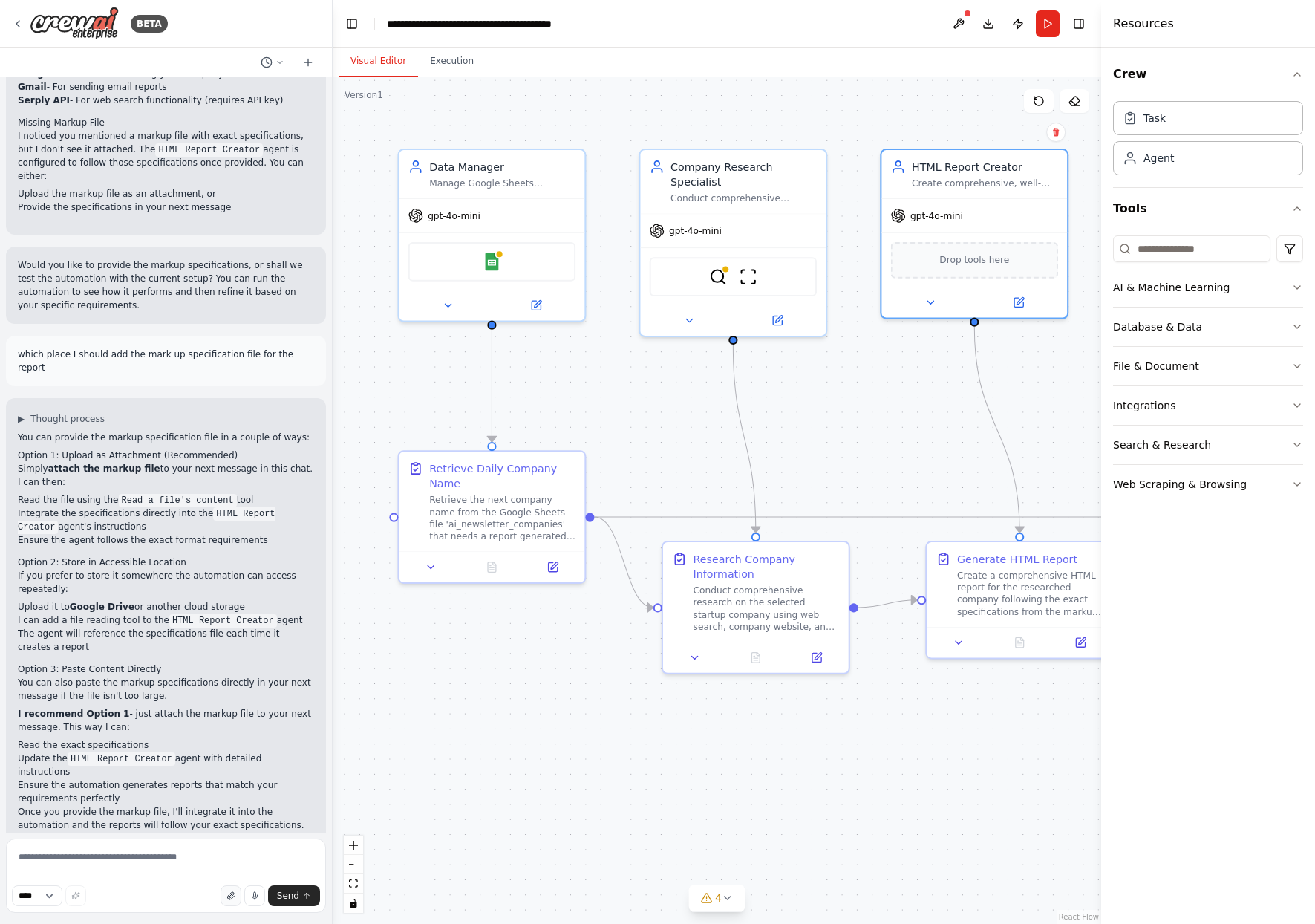
click at [231, 894] on icon "button" at bounding box center [230, 895] width 6 height 7
click at [187, 861] on textarea at bounding box center [166, 875] width 320 height 75
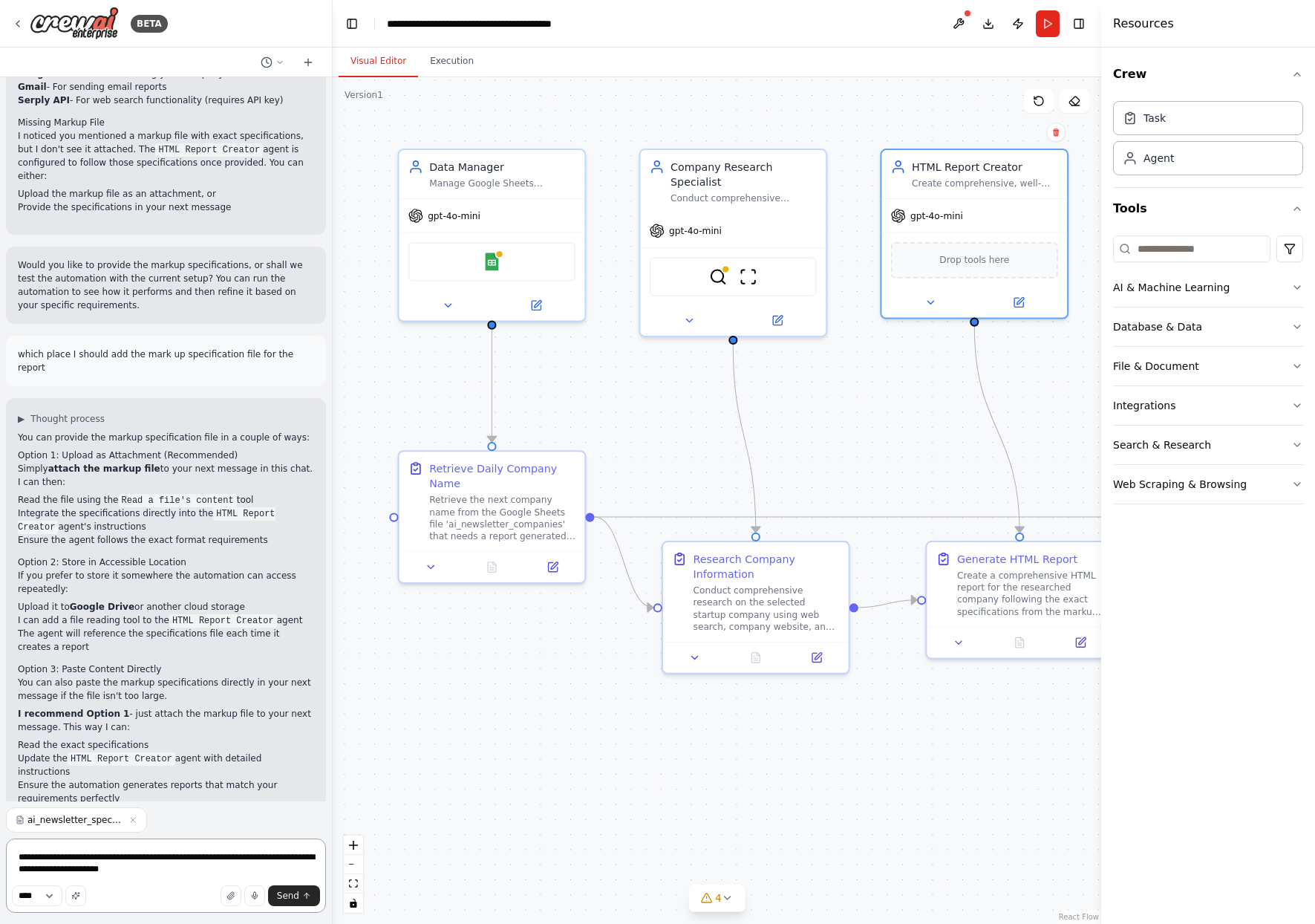
type textarea "**********"
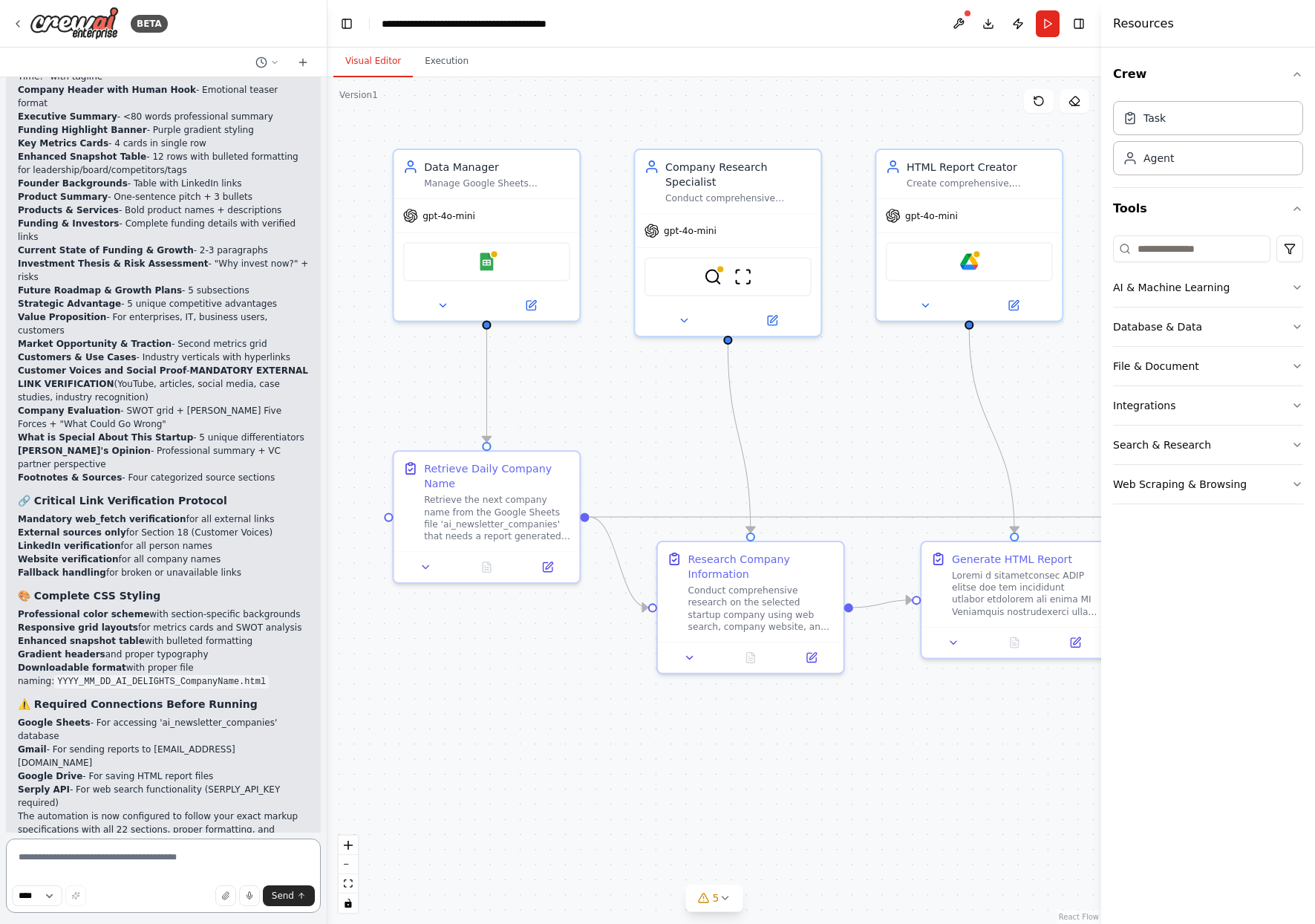
scroll to position [4661, 0]
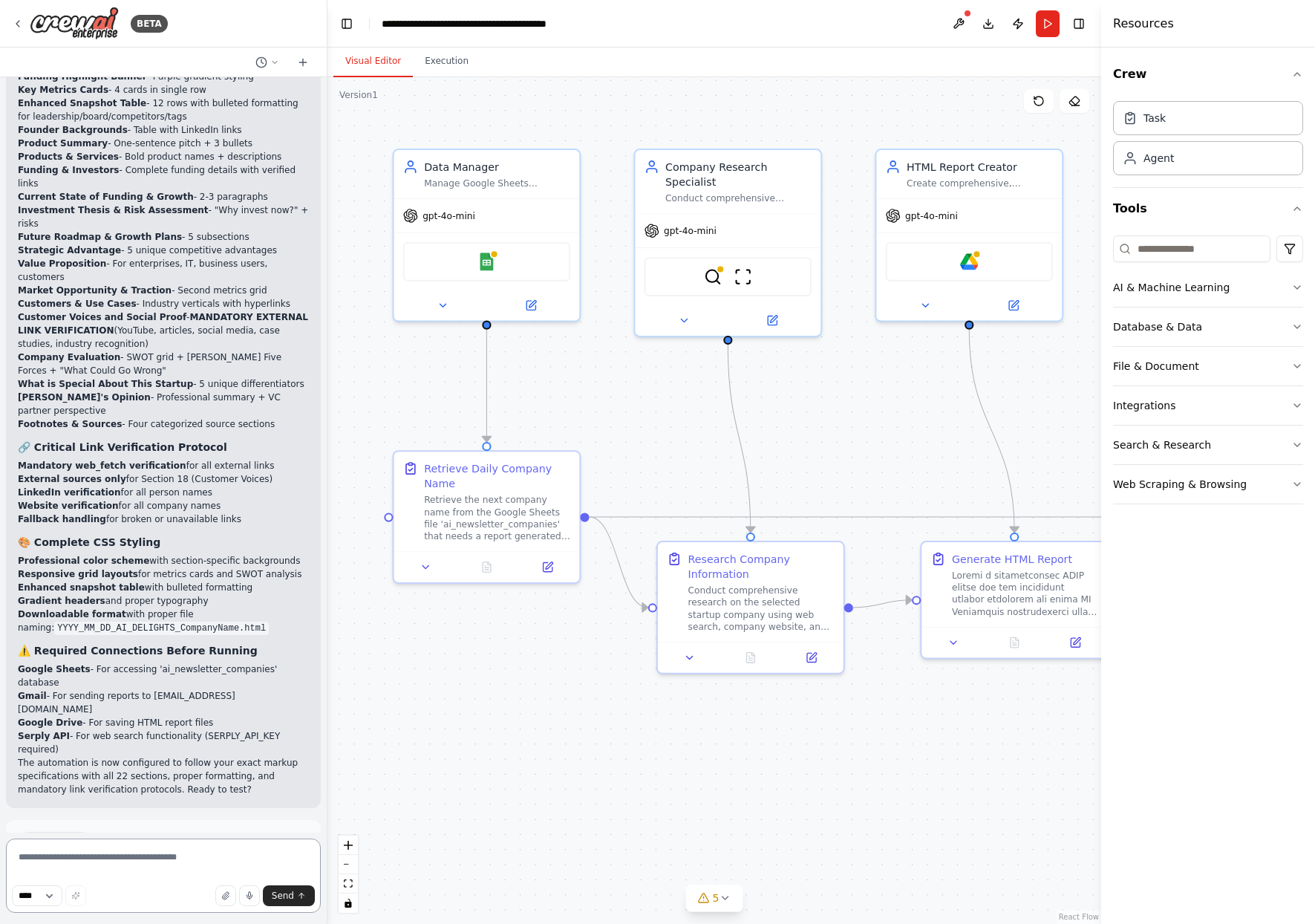
drag, startPoint x: 327, startPoint y: 783, endPoint x: 327, endPoint y: 638, distance: 145.0
click at [327, 638] on div "BETA I would like to create an HTML, downloadable report that follows the exact…" at bounding box center [658, 462] width 1315 height 924
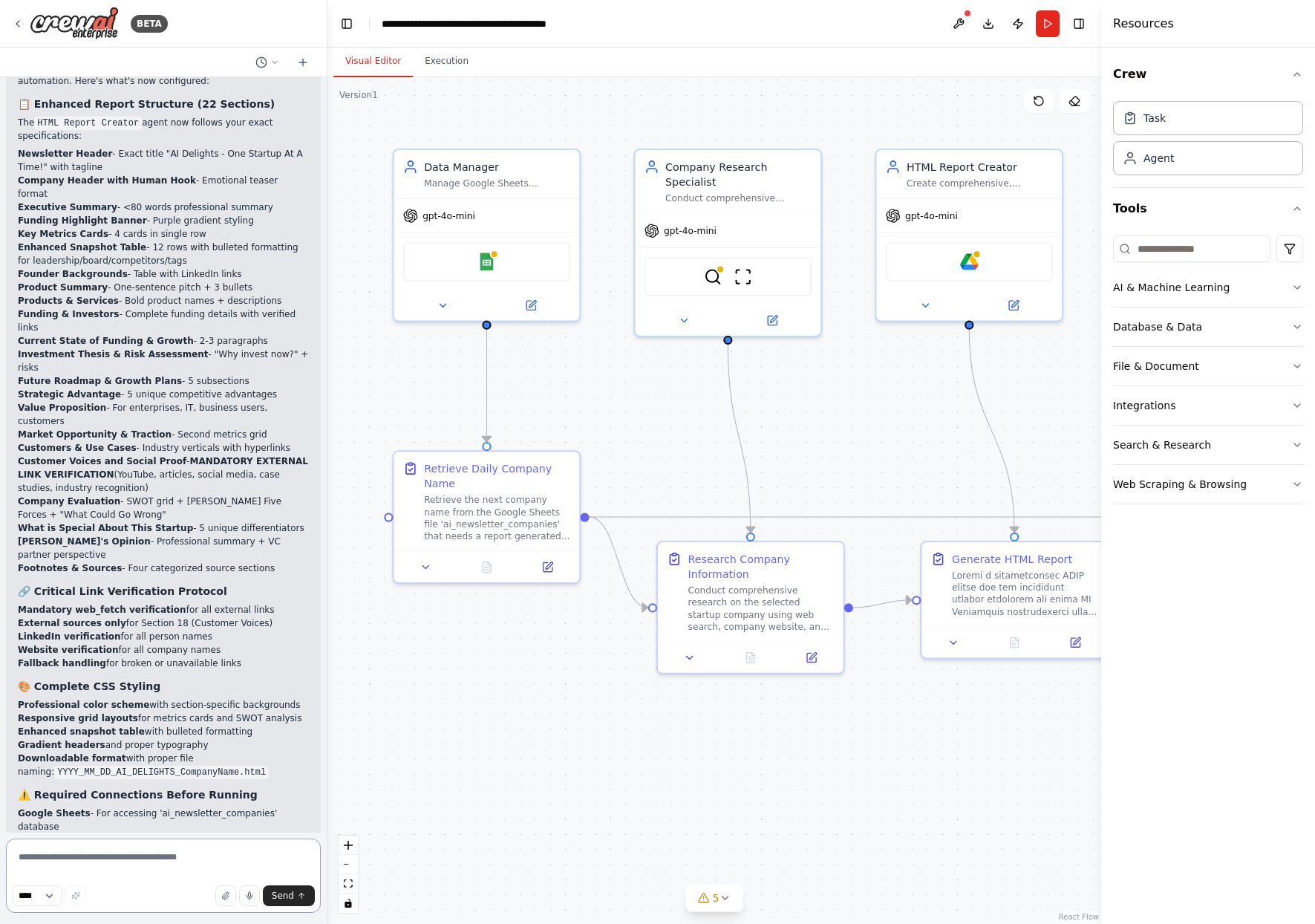
scroll to position [4688, 0]
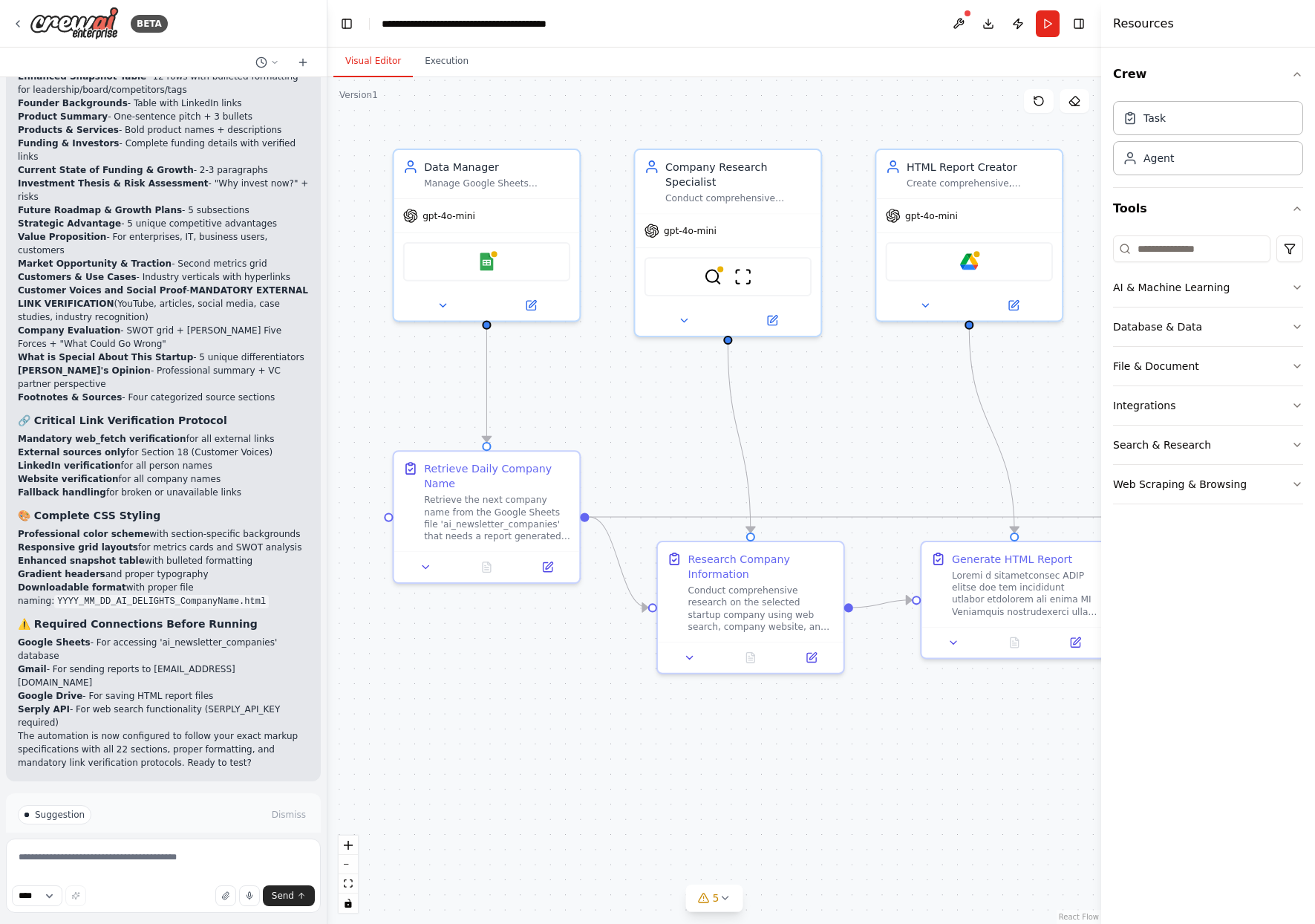
click at [24, 616] on h3 "⚠️ Required Connections Before Running" at bounding box center [163, 623] width 291 height 15
click at [51, 833] on p "I have some suggestions to help you move forward with your automation." at bounding box center [163, 844] width 291 height 24
click at [53, 808] on span "Suggestion" at bounding box center [60, 814] width 50 height 12
click at [536, 308] on button at bounding box center [530, 302] width 85 height 18
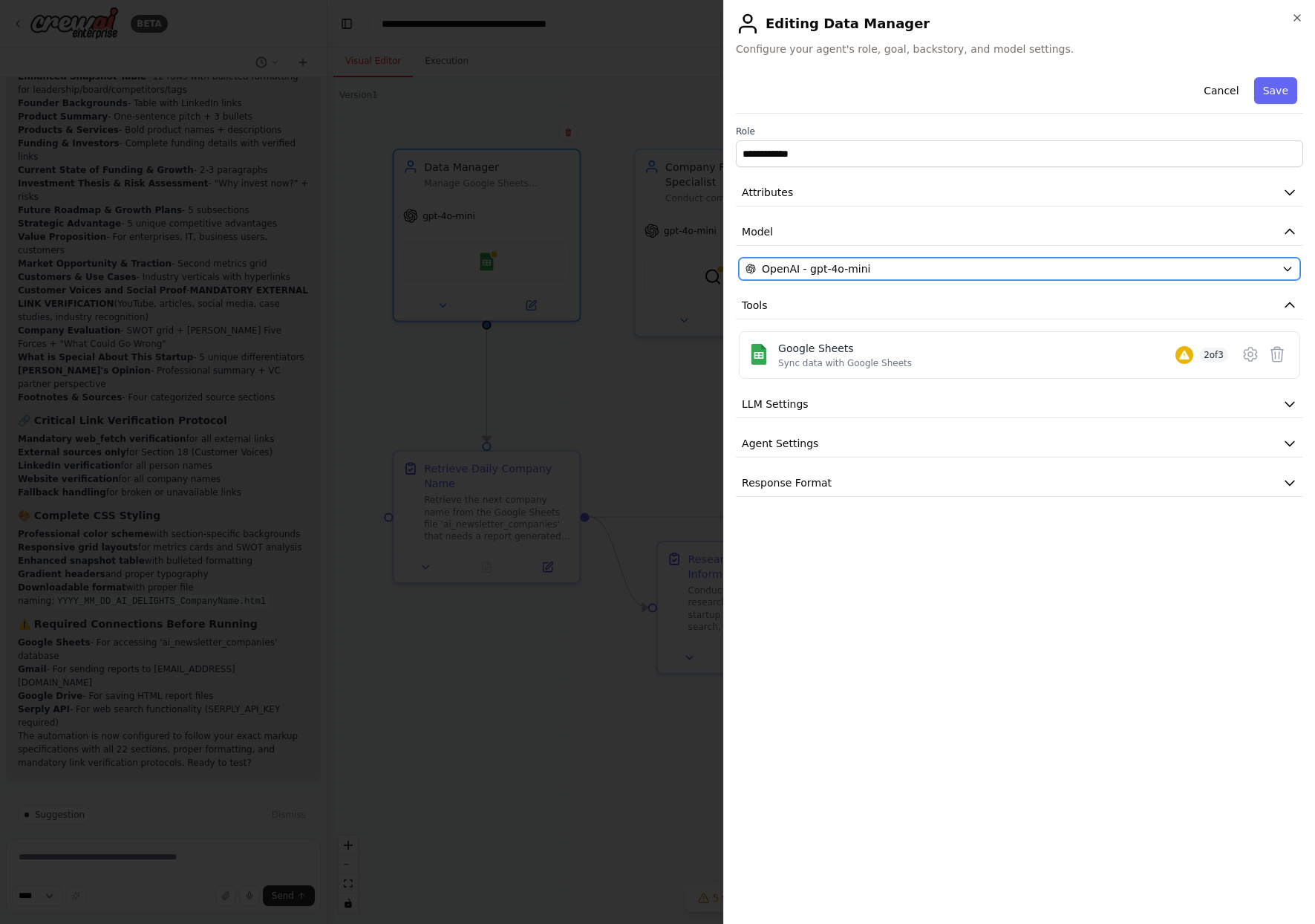
click at [857, 263] on span "OpenAI - gpt-4o-mini" at bounding box center [816, 268] width 109 height 15
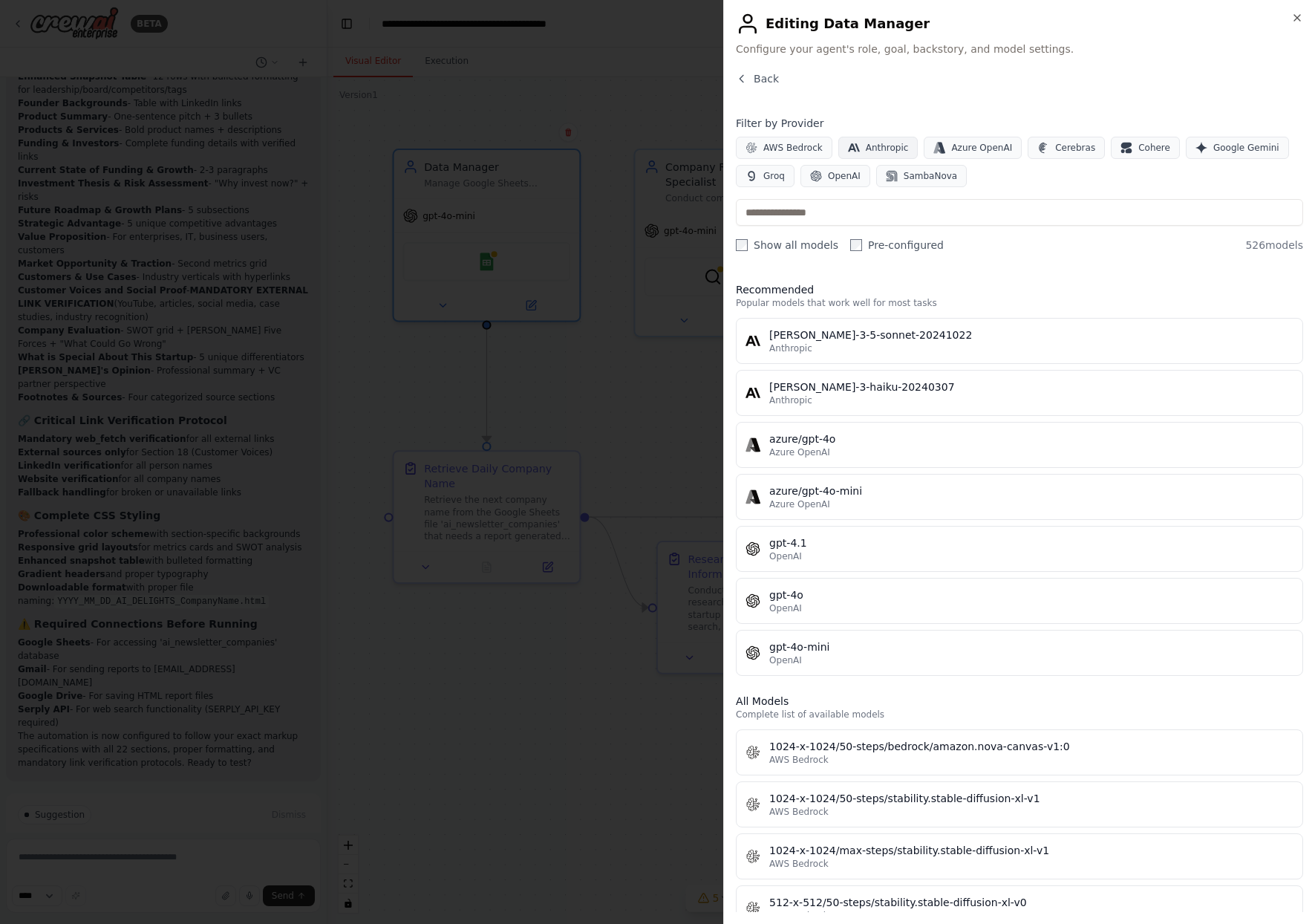
click at [901, 148] on span "Anthropic" at bounding box center [886, 148] width 43 height 12
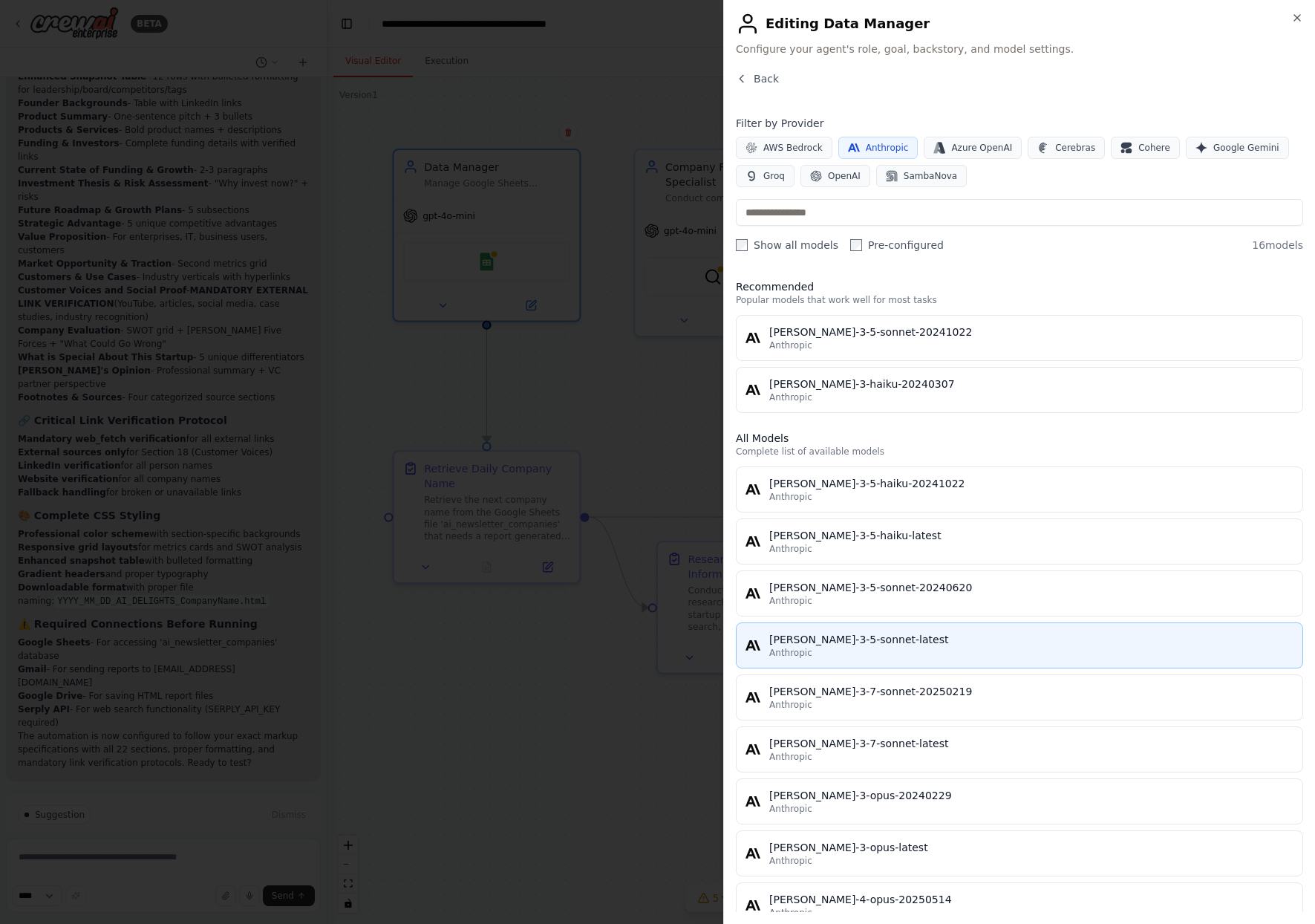
scroll to position [117, 0]
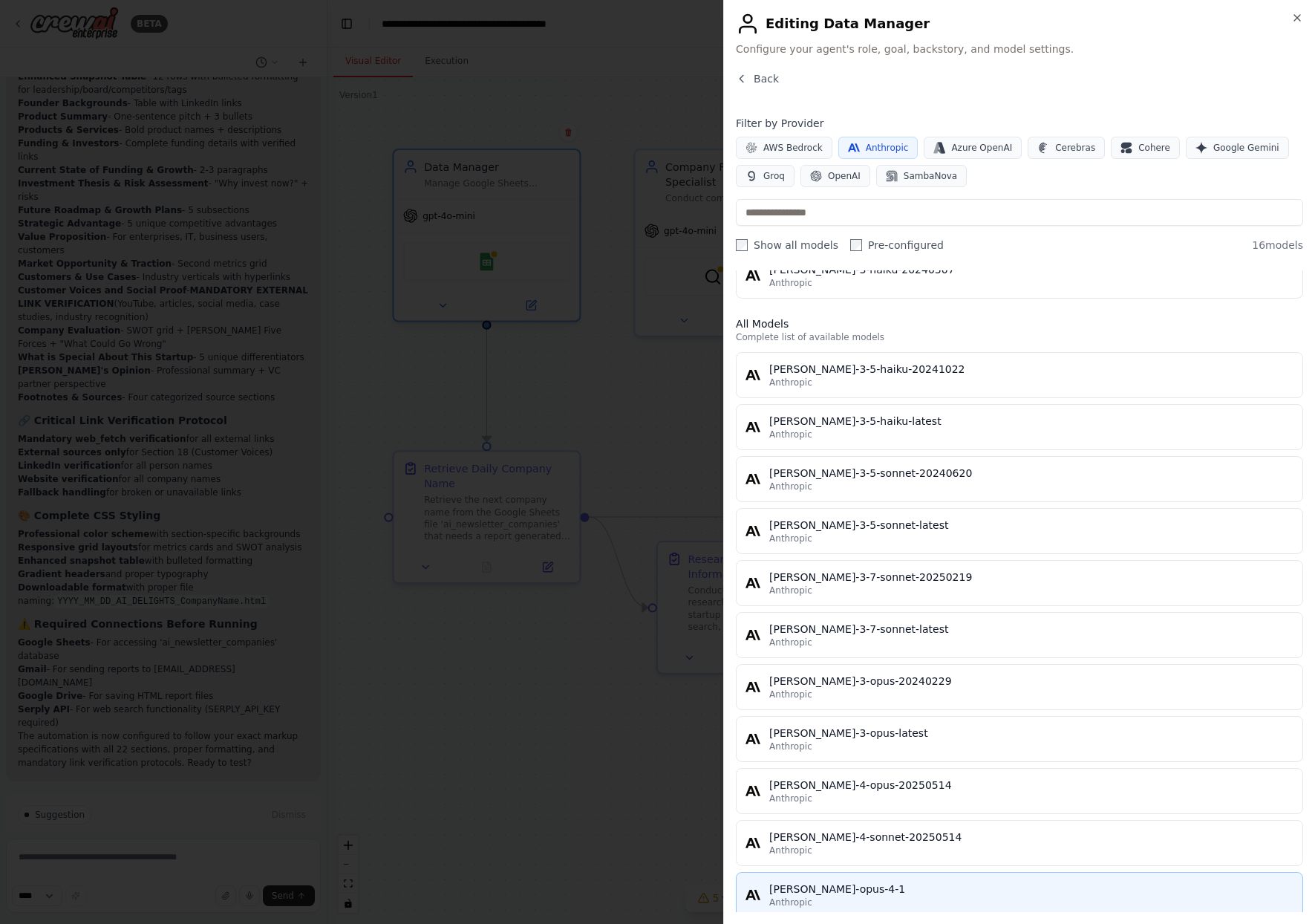
click at [849, 887] on div "[PERSON_NAME]-opus-4-1" at bounding box center [1031, 888] width 524 height 15
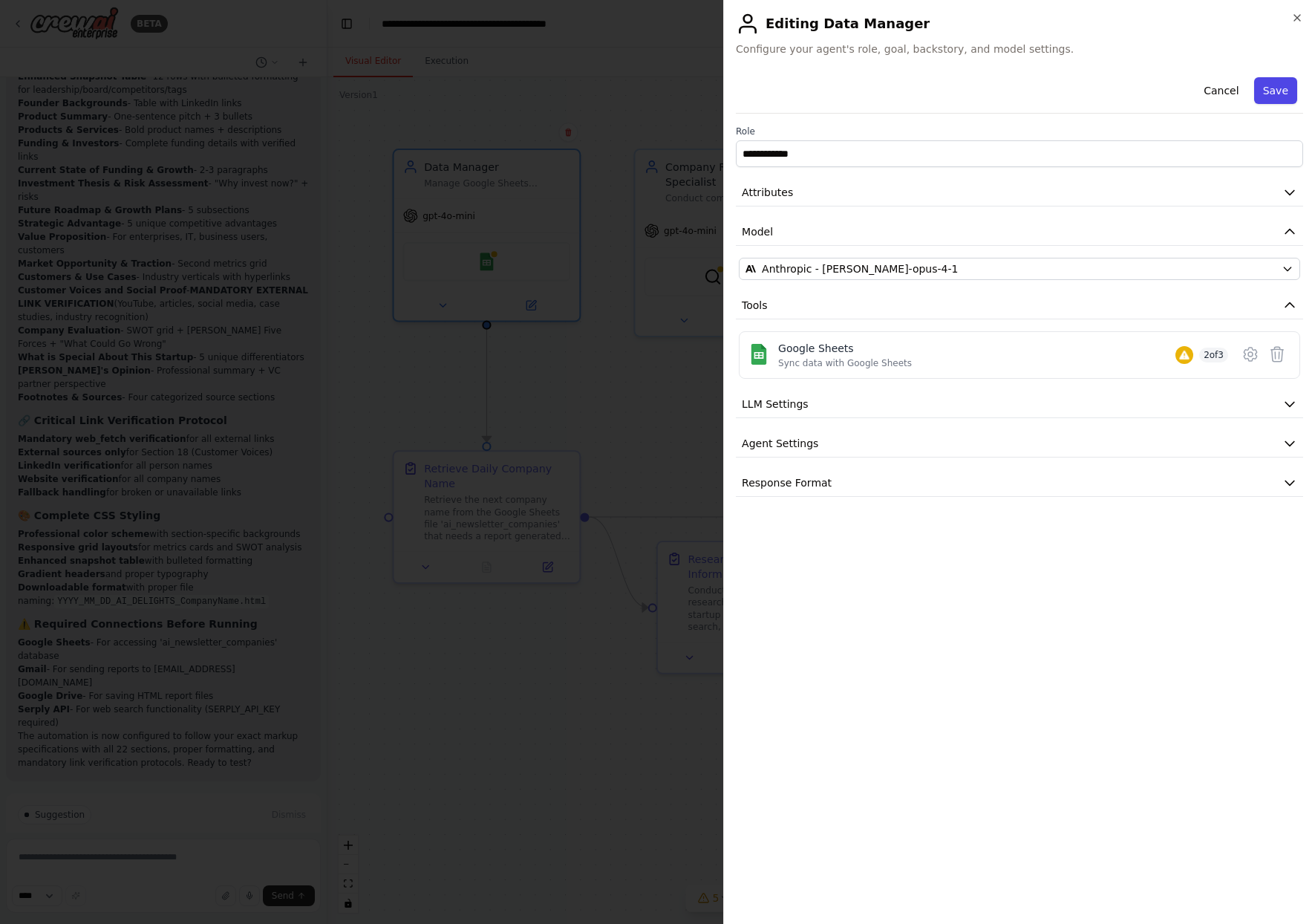
click at [1269, 95] on button "Save" at bounding box center [1275, 90] width 43 height 26
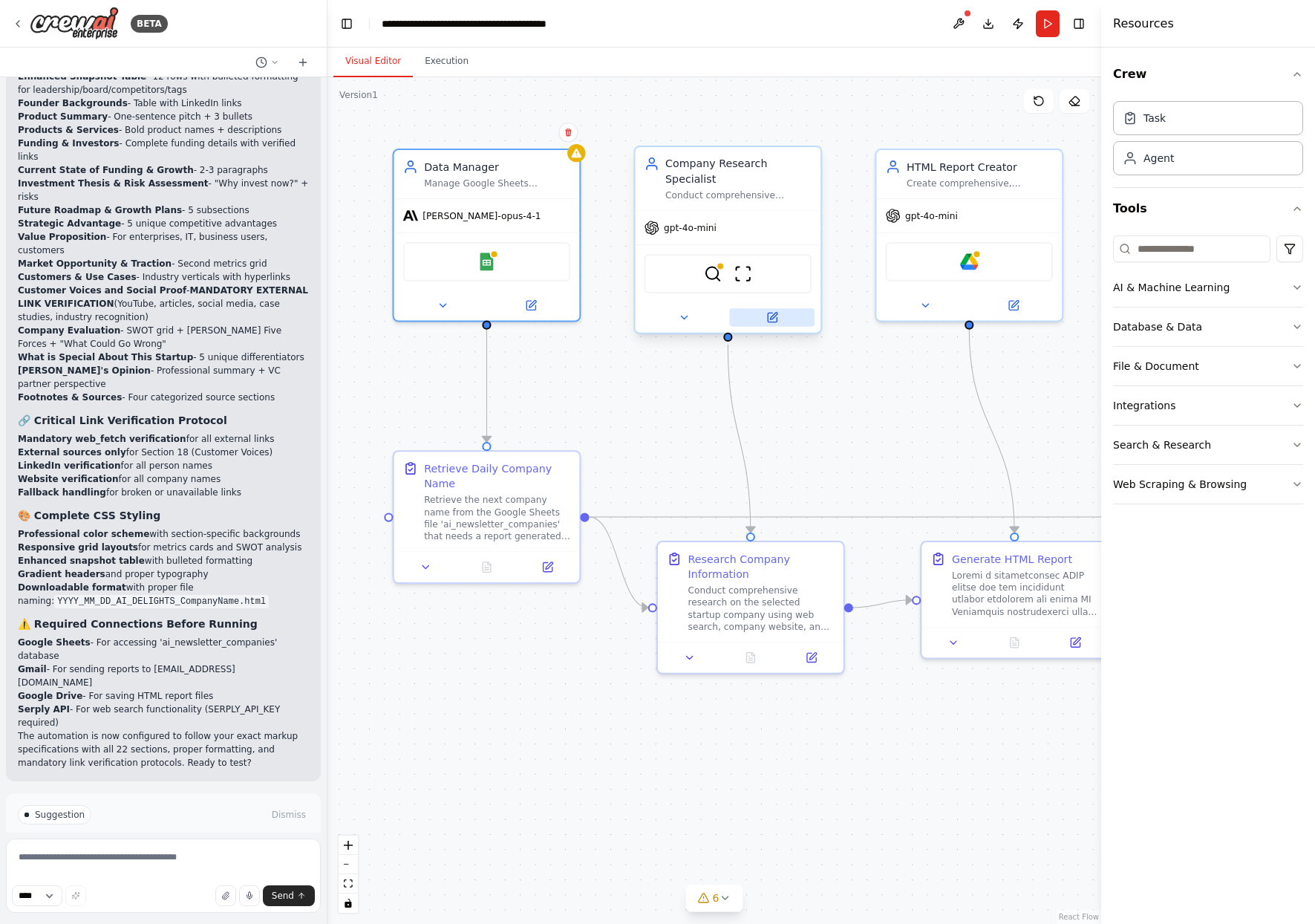
click at [778, 323] on icon at bounding box center [772, 317] width 12 height 12
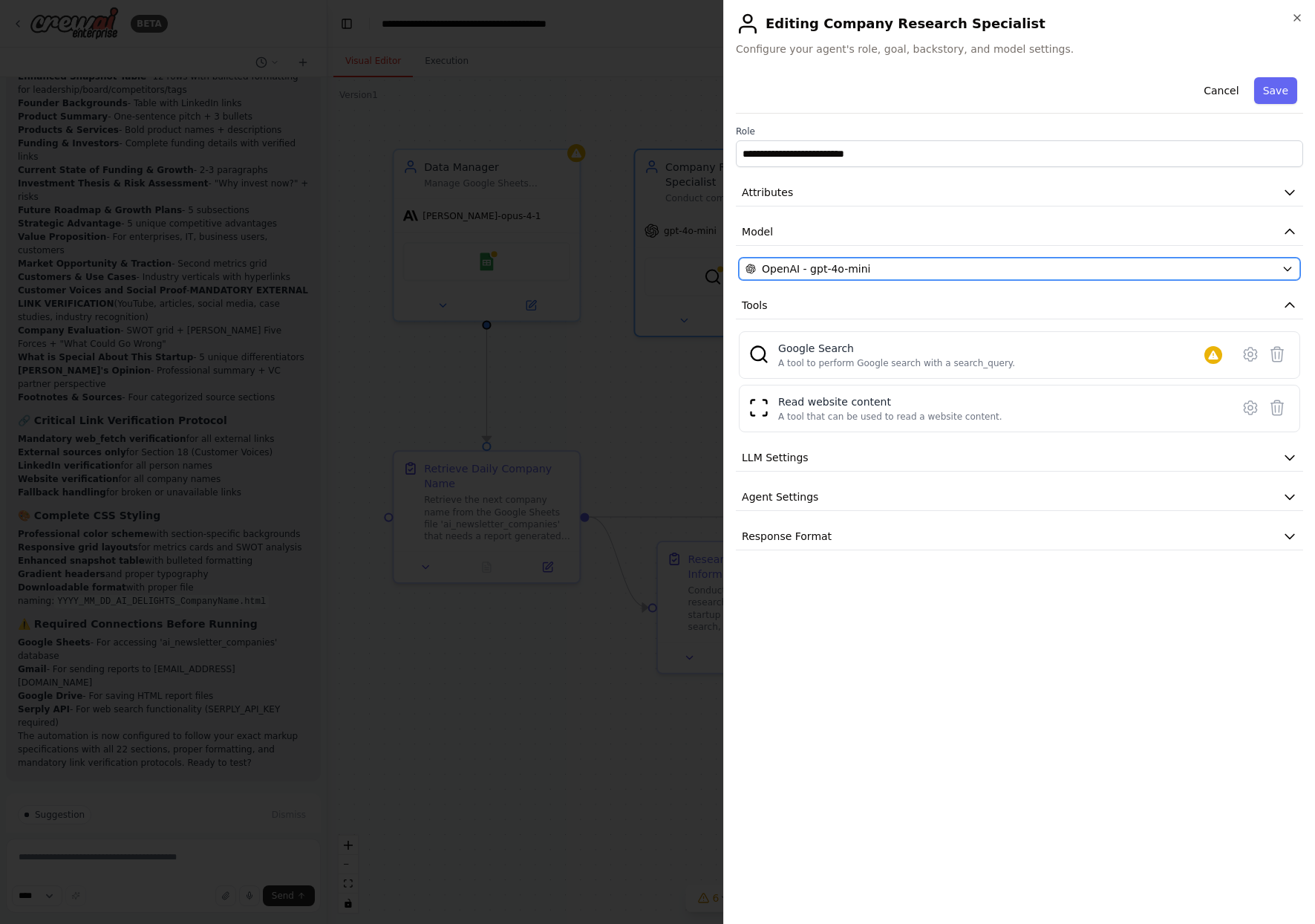
click at [1288, 264] on icon "button" at bounding box center [1288, 269] width 12 height 12
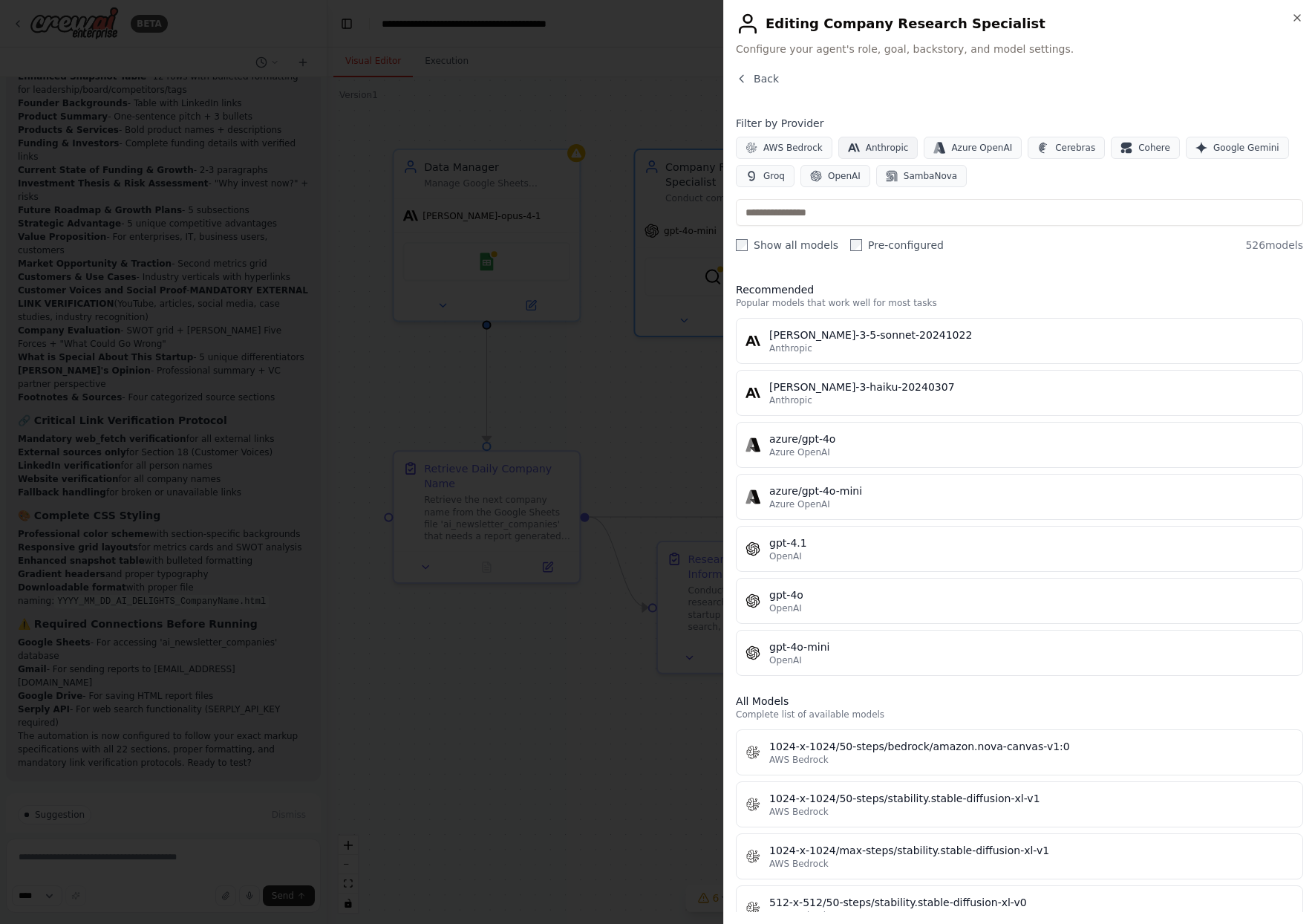
click at [899, 146] on span "Anthropic" at bounding box center [886, 148] width 43 height 12
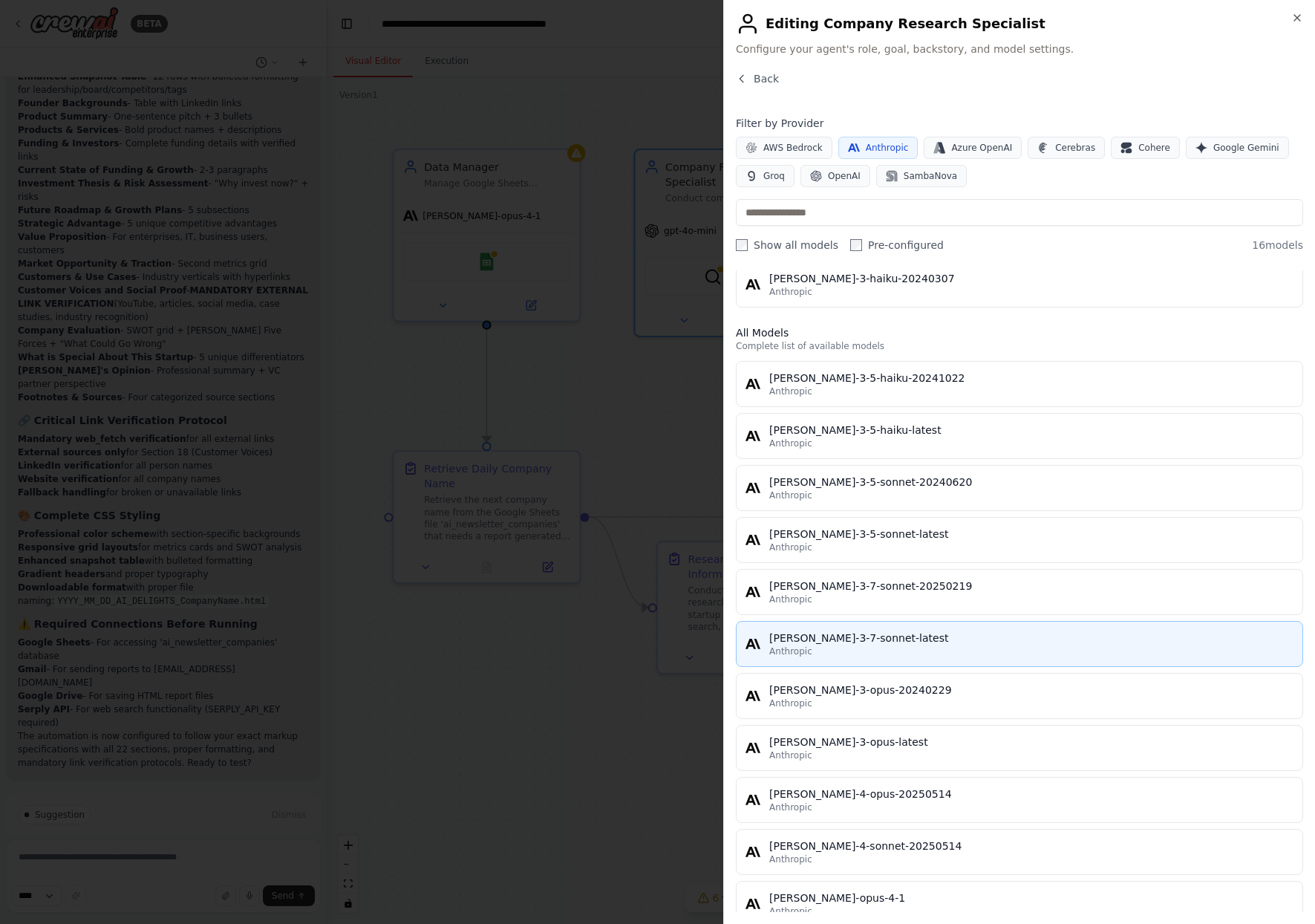
scroll to position [291, 0]
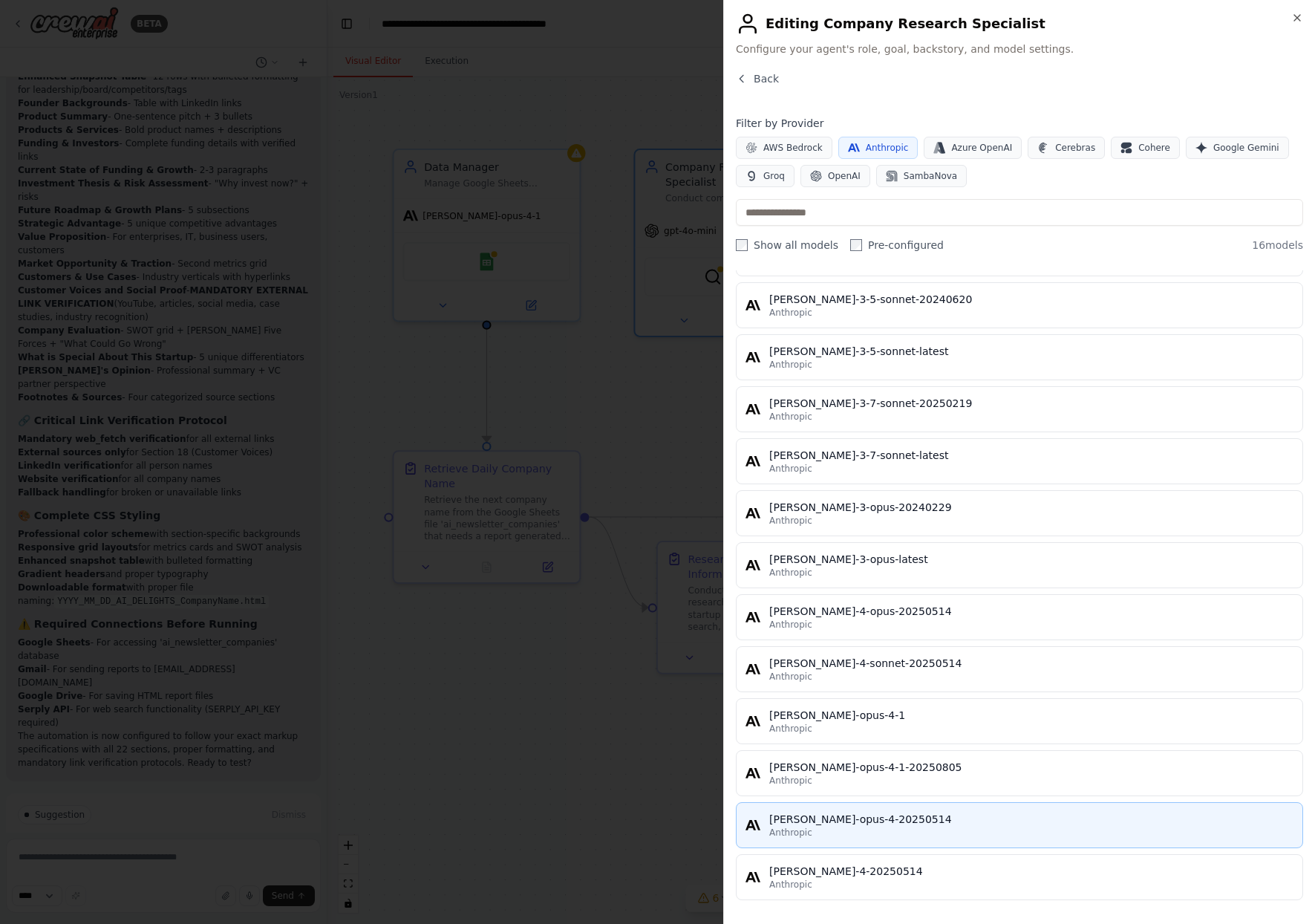
click at [880, 828] on div "Anthropic" at bounding box center [1031, 833] width 524 height 12
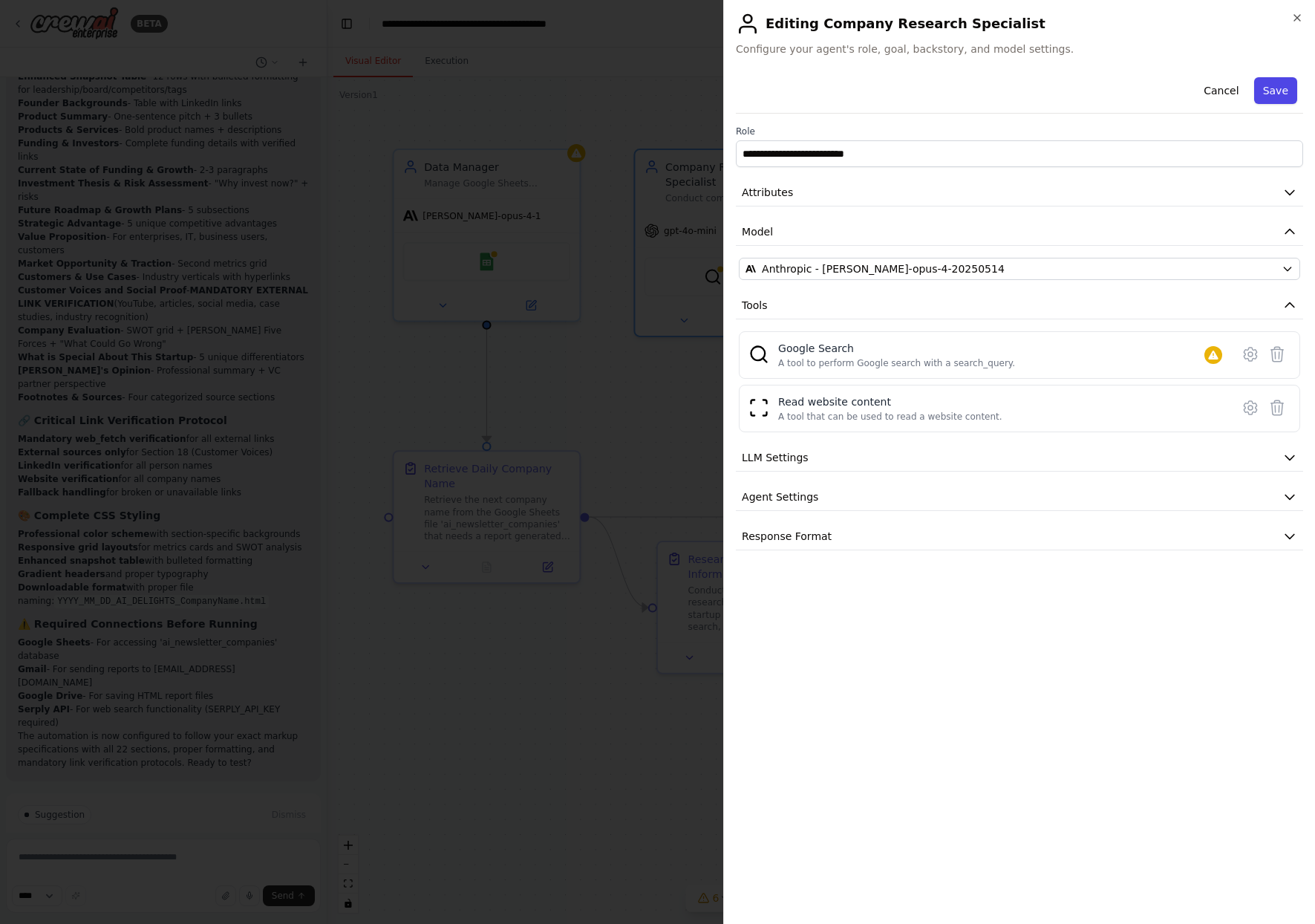
click at [1281, 99] on button "Save" at bounding box center [1275, 90] width 43 height 26
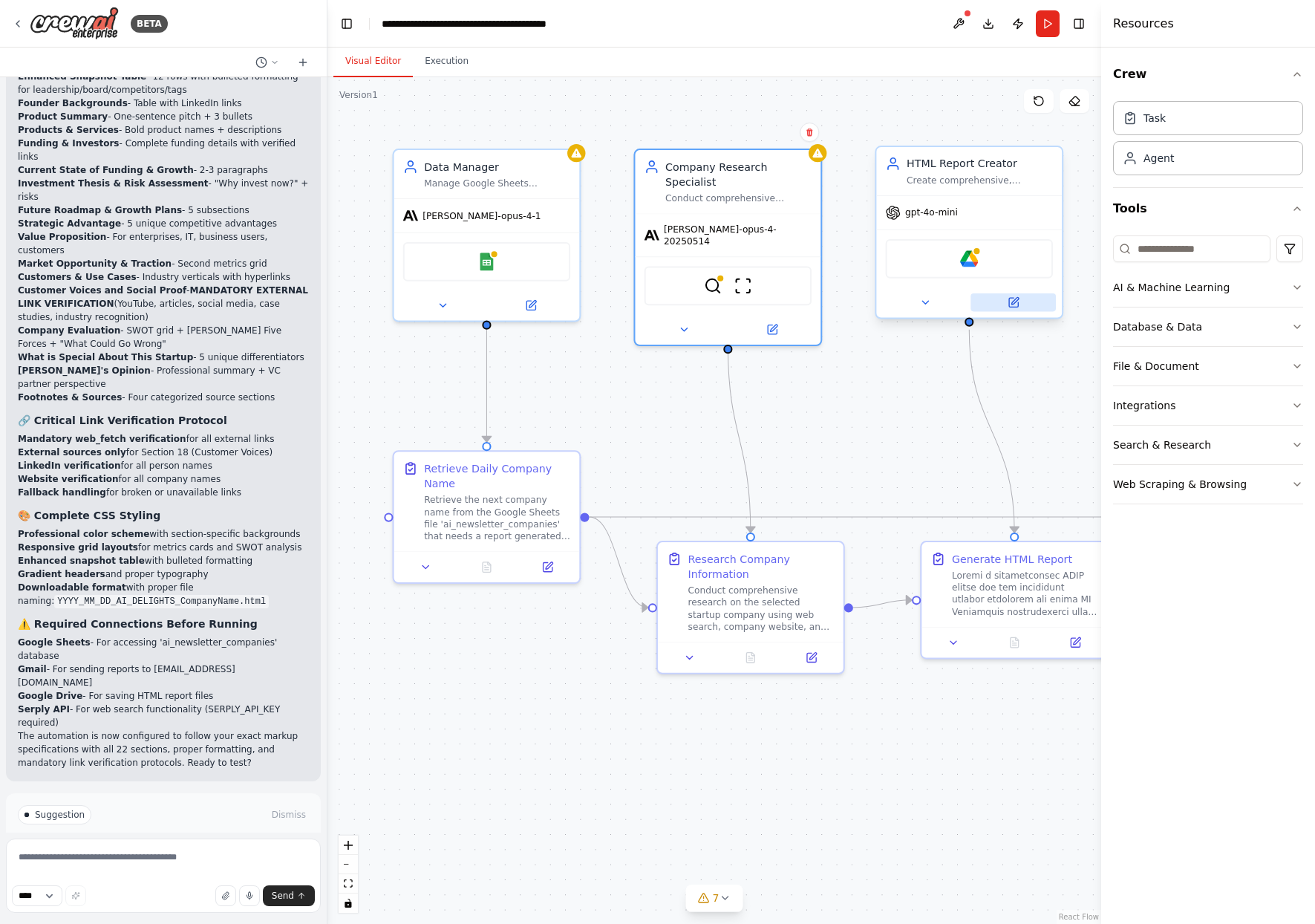
click at [1017, 299] on icon at bounding box center [1014, 301] width 7 height 7
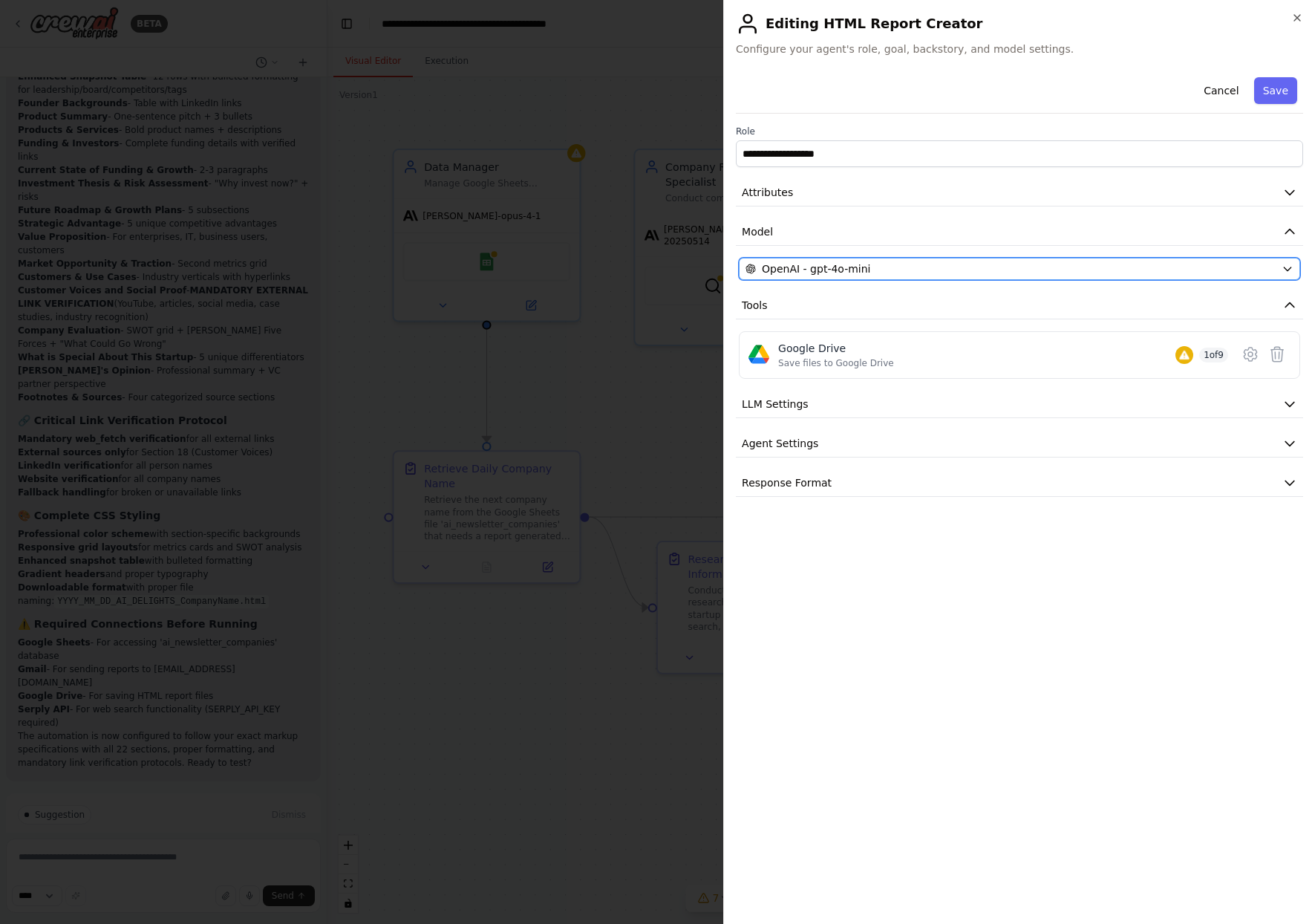
click at [946, 259] on button "OpenAI - gpt-4o-mini" at bounding box center [1020, 268] width 561 height 22
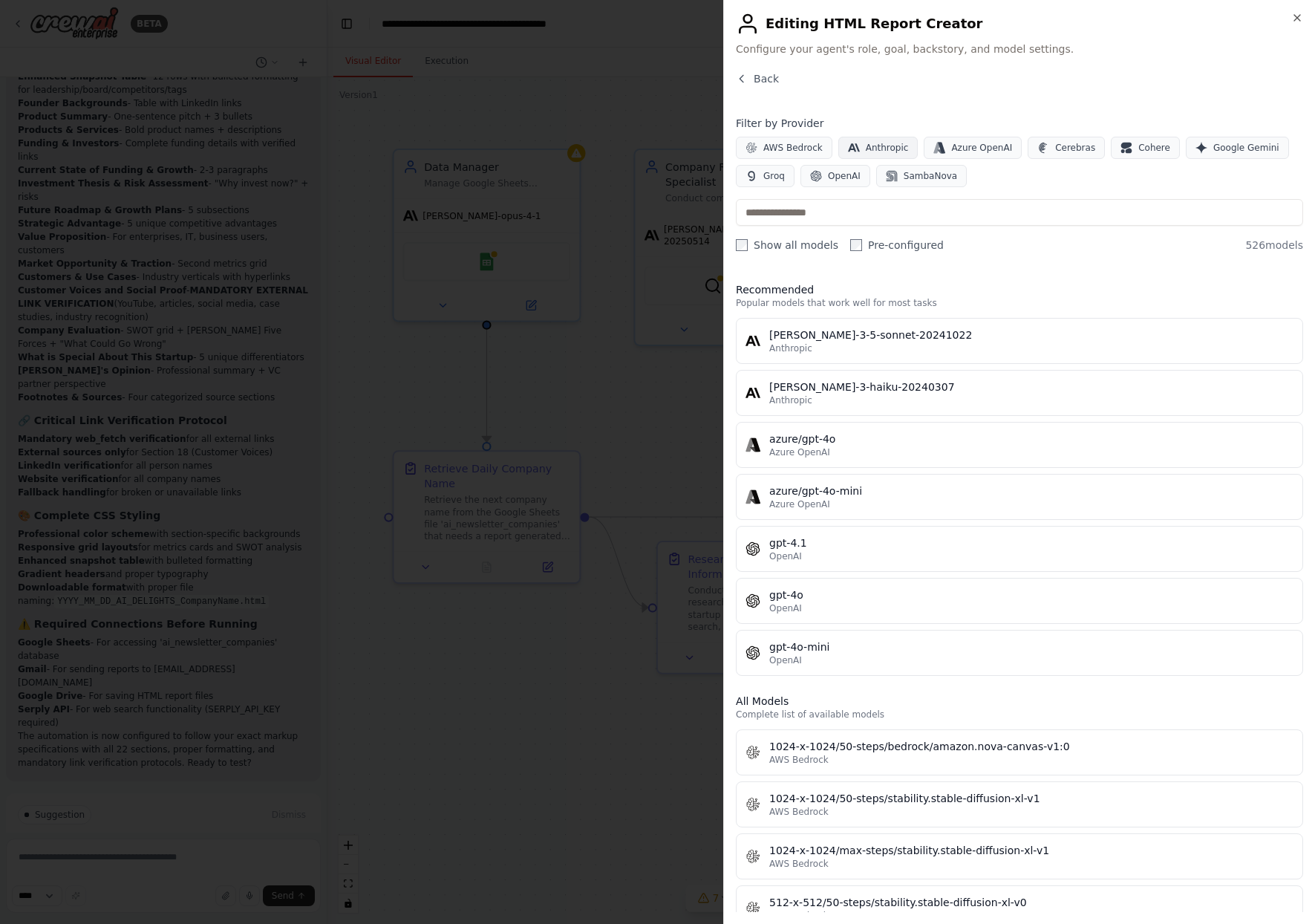
click at [897, 154] on button "Anthropic" at bounding box center [878, 147] width 80 height 22
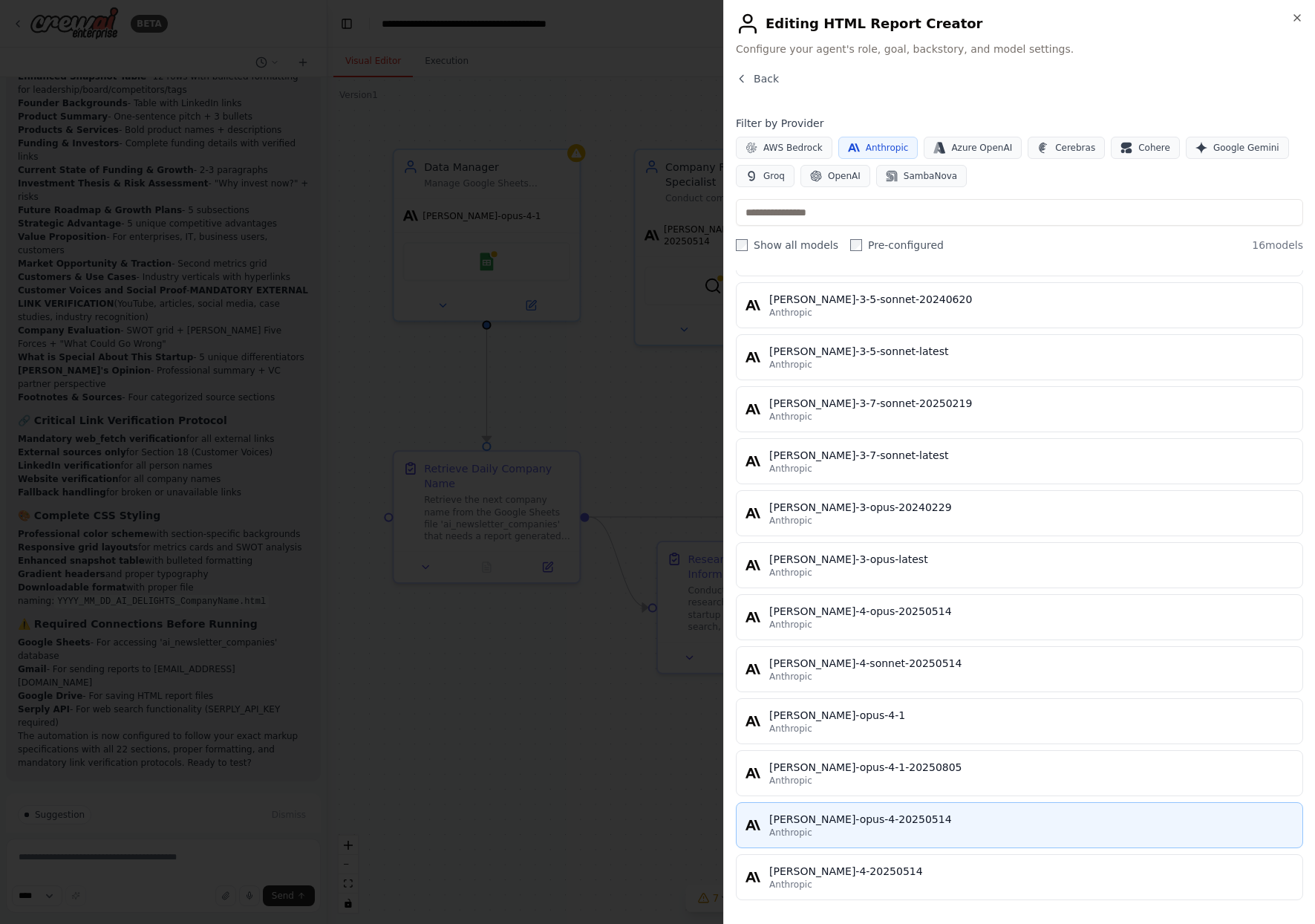
click at [906, 825] on div "[PERSON_NAME]-opus-4-20250514" at bounding box center [1031, 819] width 524 height 15
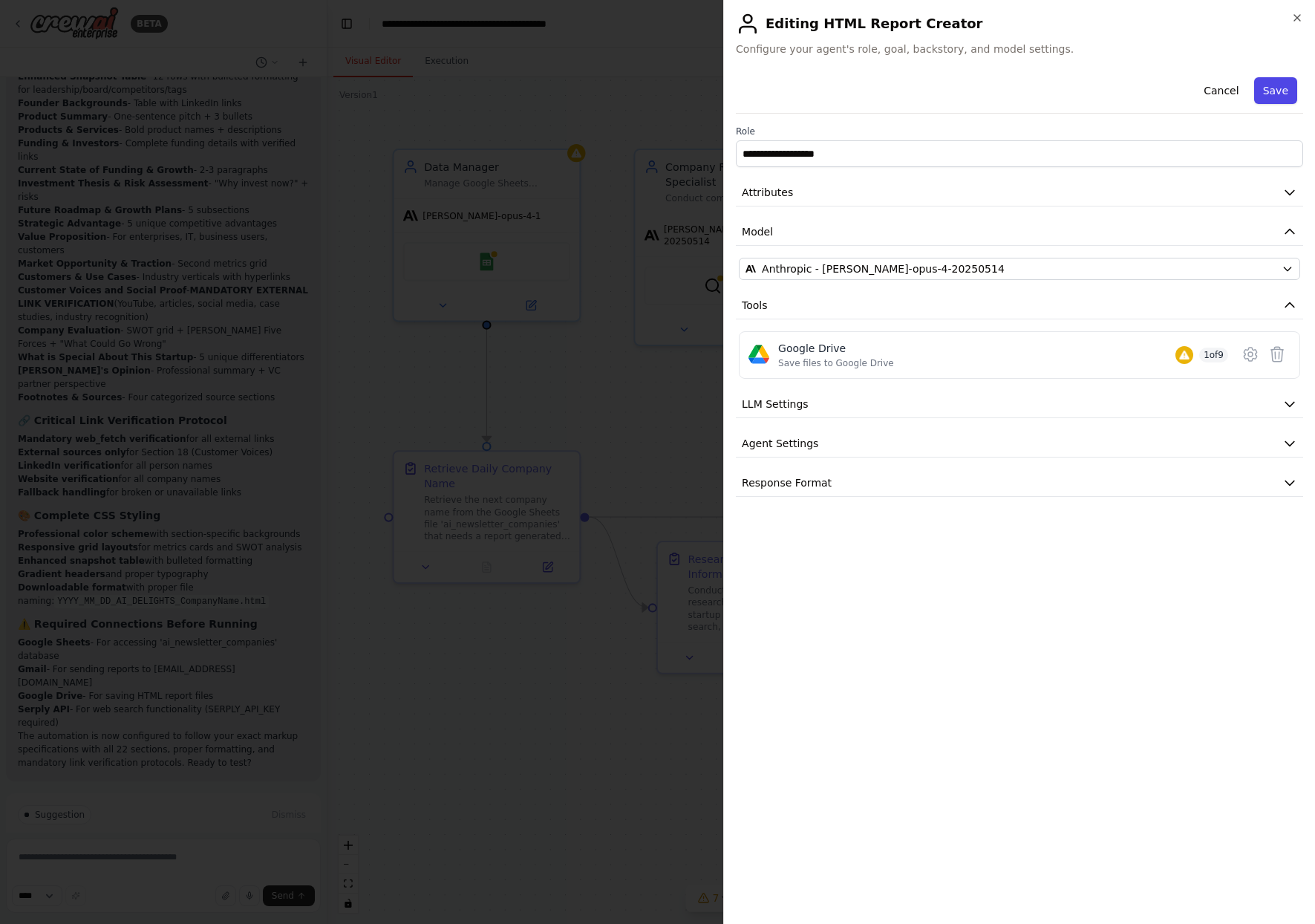
click at [1278, 94] on button "Save" at bounding box center [1275, 90] width 43 height 26
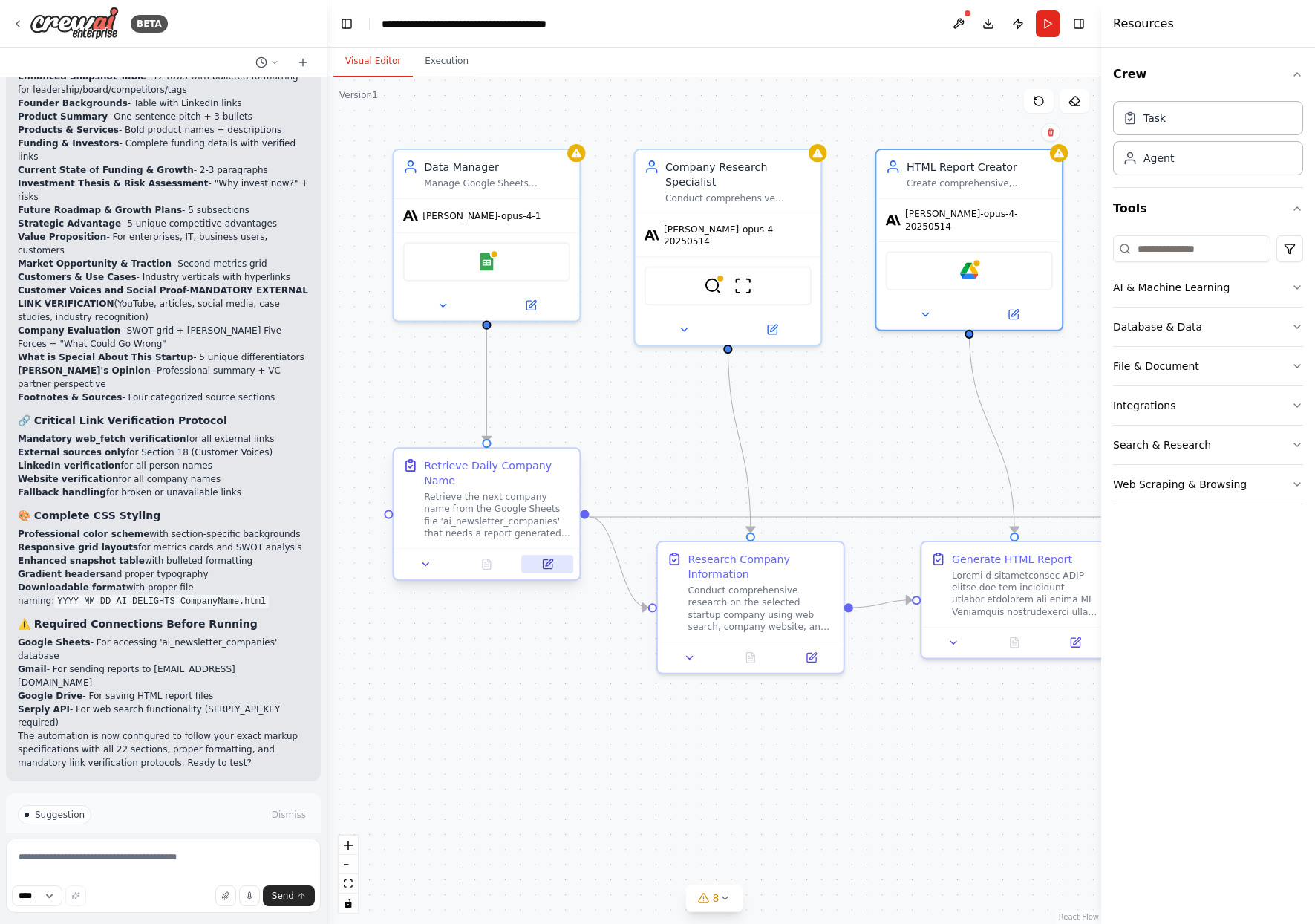
click at [553, 567] on button at bounding box center [547, 564] width 52 height 18
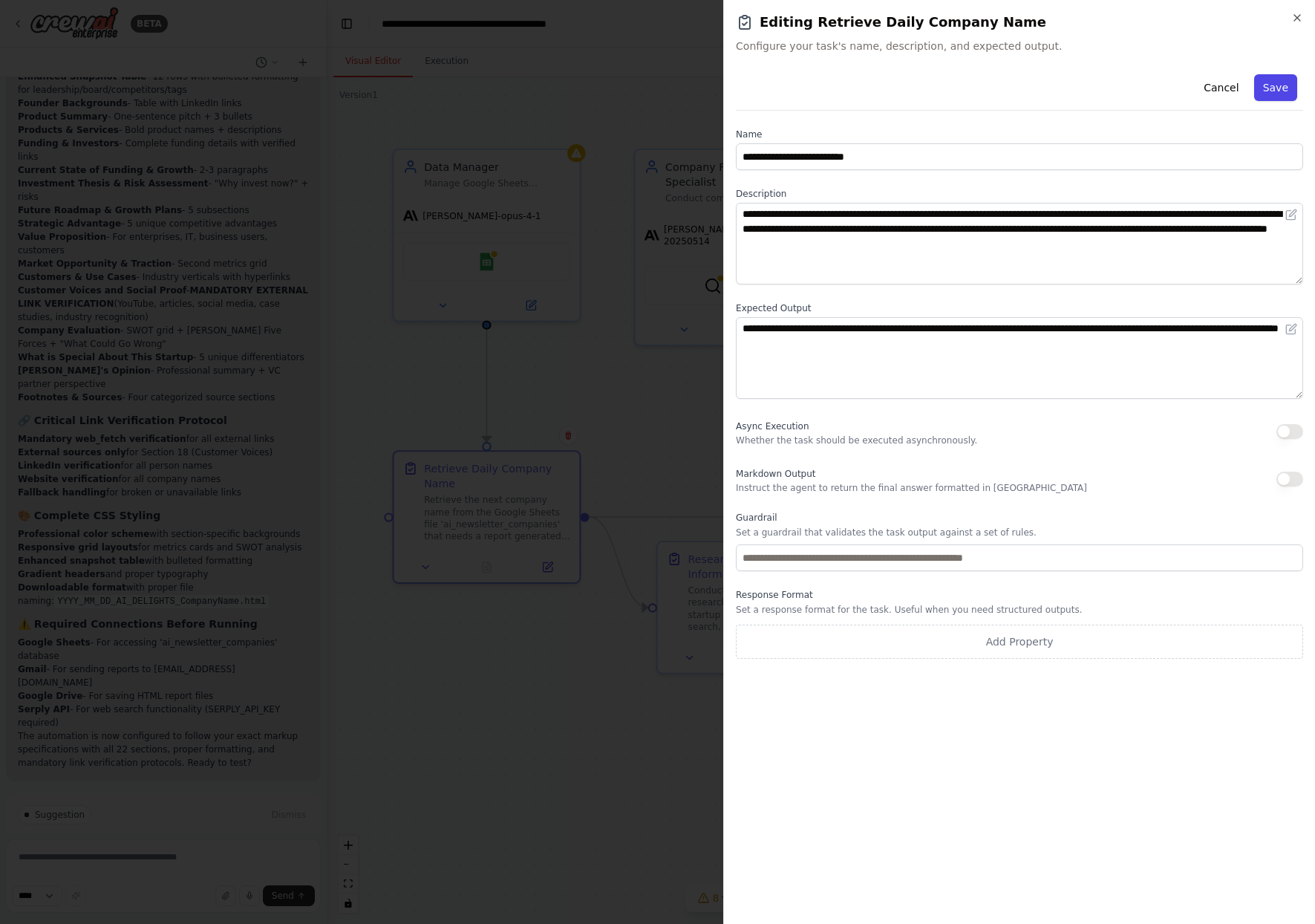
click at [1287, 85] on button "Save" at bounding box center [1275, 88] width 43 height 26
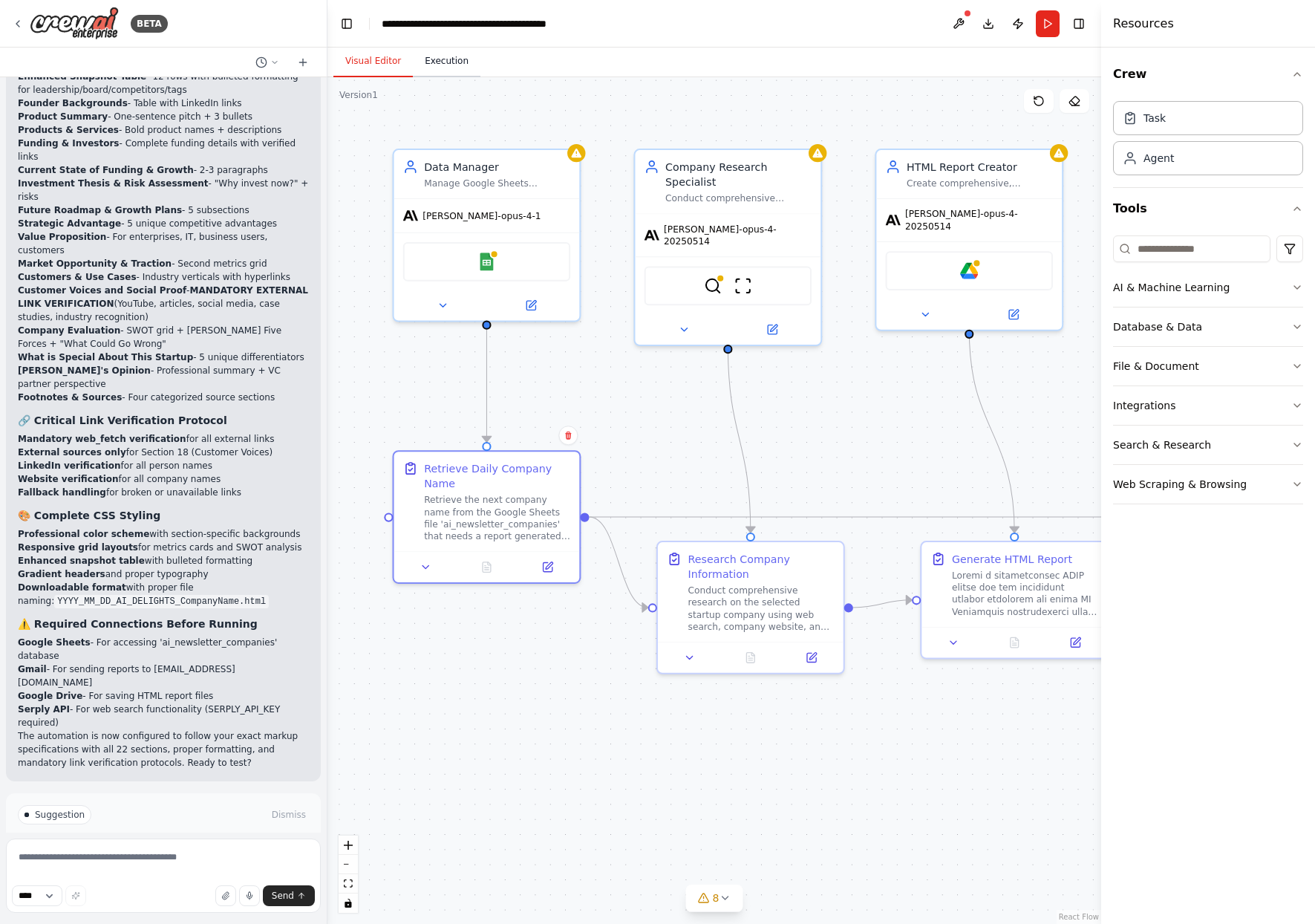
click at [444, 71] on button "Execution" at bounding box center [446, 62] width 68 height 32
click at [379, 59] on button "Visual Editor" at bounding box center [373, 62] width 80 height 32
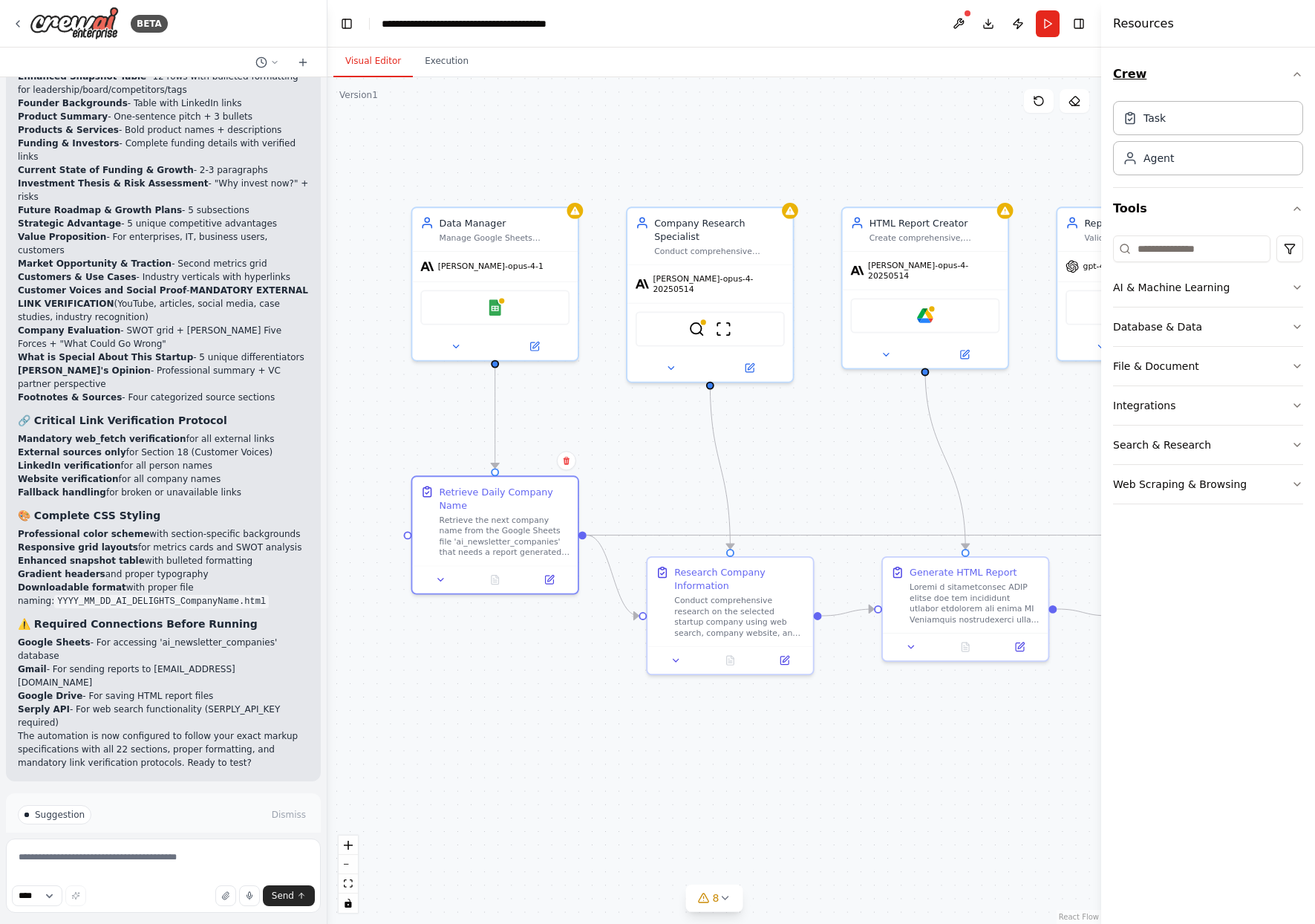
click at [1299, 71] on icon "button" at bounding box center [1297, 75] width 12 height 12
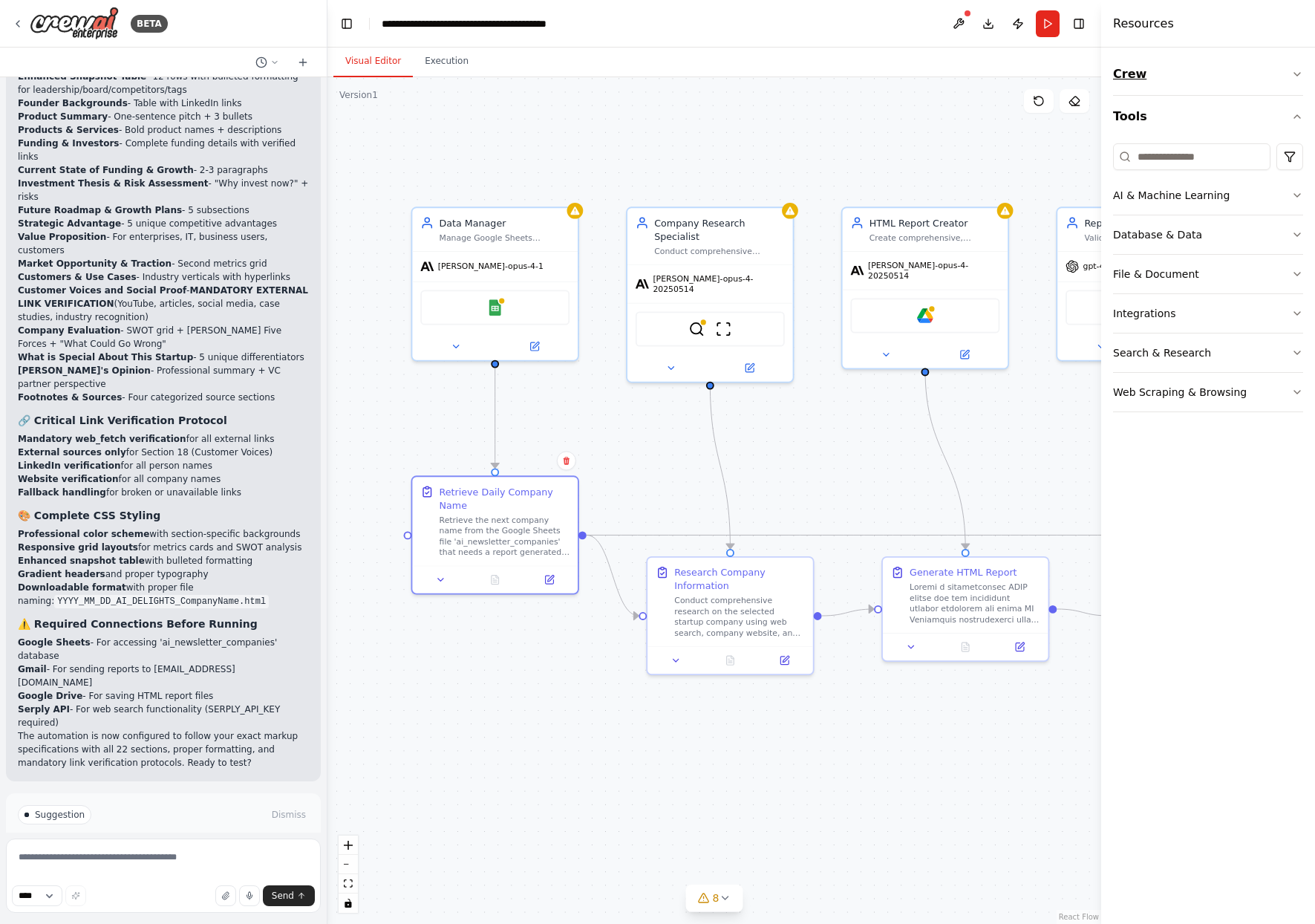
click at [1297, 72] on icon "button" at bounding box center [1297, 75] width 12 height 12
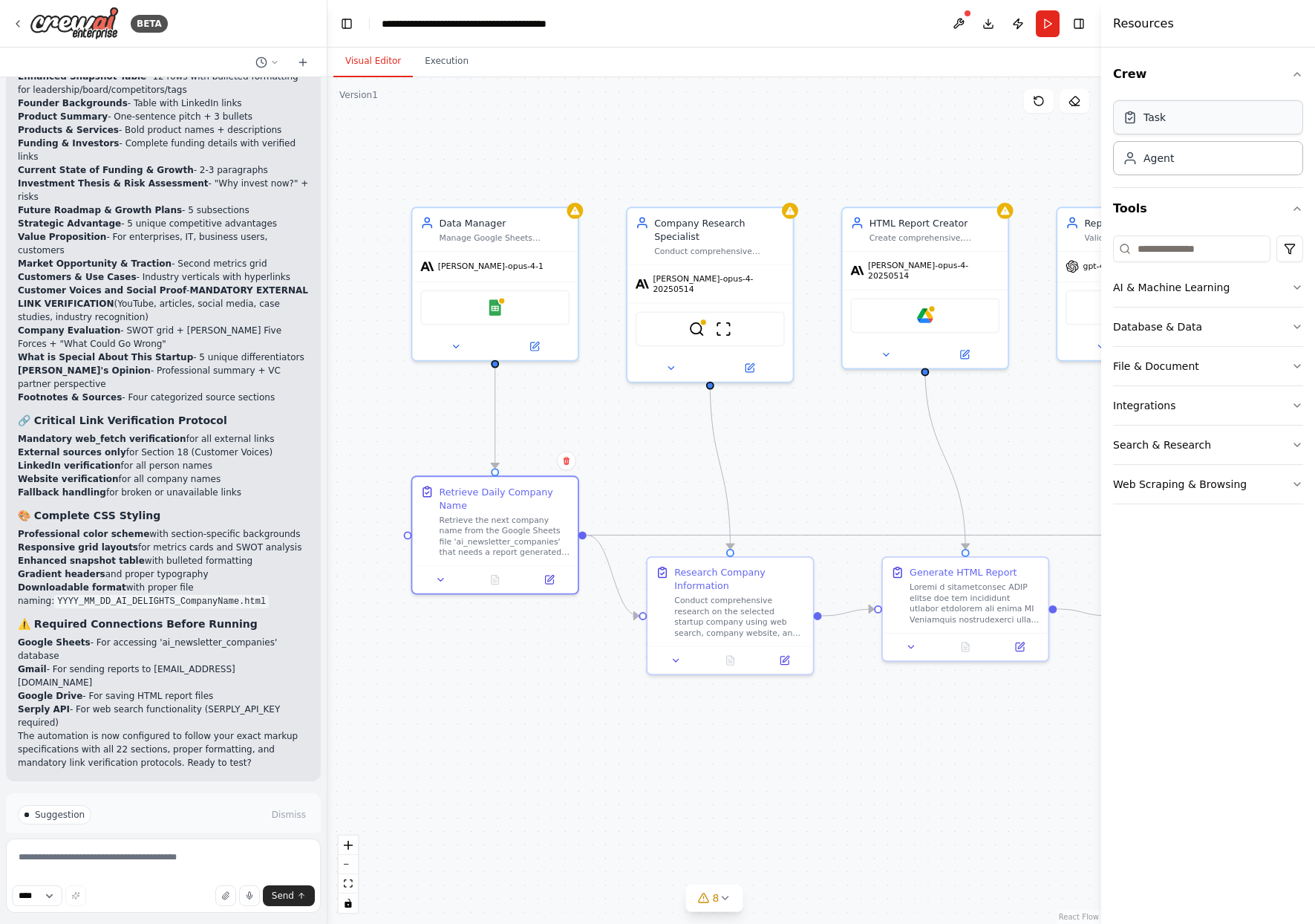
click at [1268, 118] on div "Task" at bounding box center [1207, 117] width 190 height 34
click at [1219, 171] on div "Agent" at bounding box center [1207, 157] width 190 height 34
click at [1161, 168] on div "Agent" at bounding box center [1207, 157] width 190 height 34
click at [1295, 73] on icon "button" at bounding box center [1297, 75] width 12 height 12
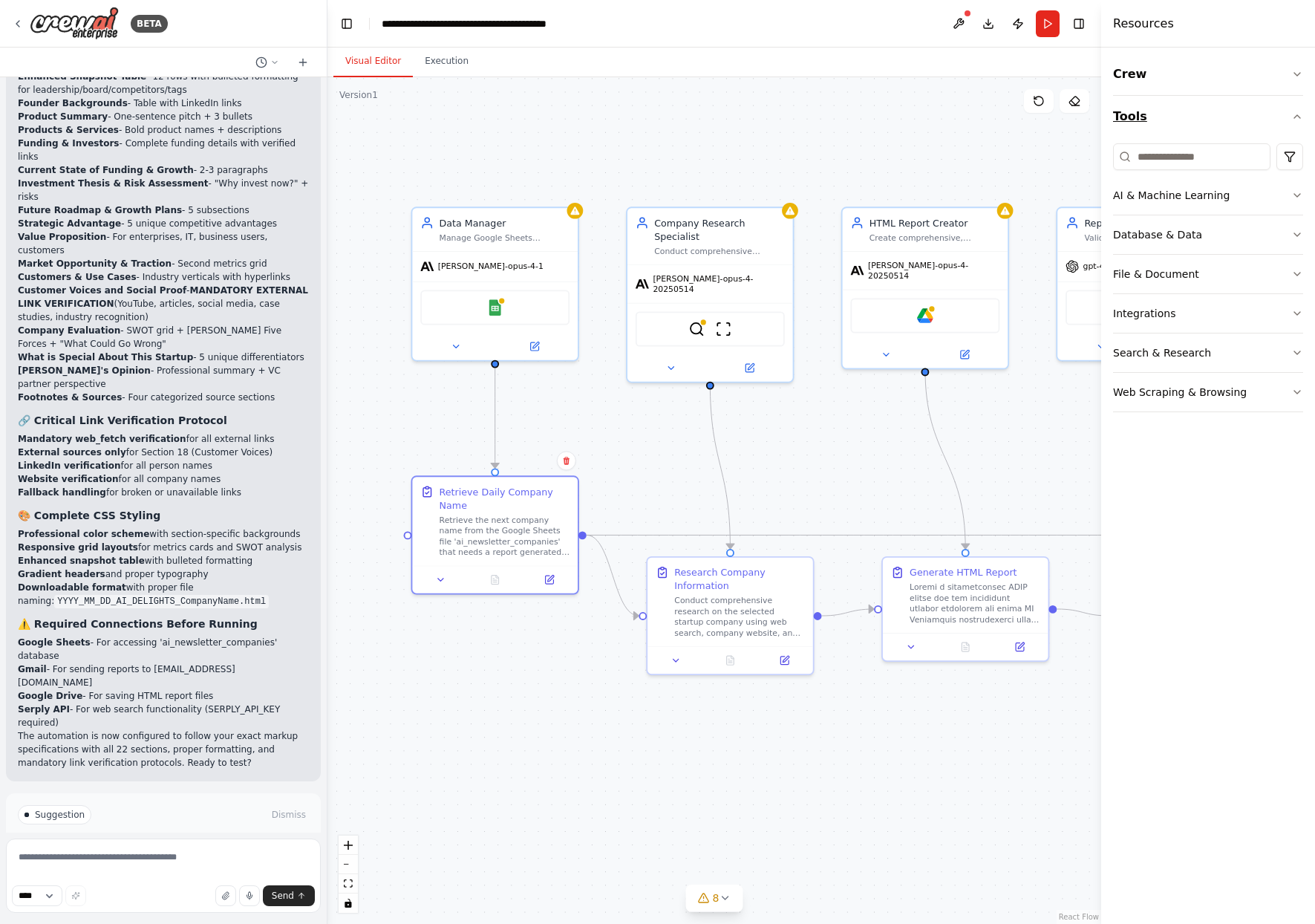
click at [1302, 118] on icon "button" at bounding box center [1297, 117] width 12 height 12
click at [1071, 145] on div ".deletable-edge-delete-btn { width: 20px; height: 20px; border: 0px solid #ffff…" at bounding box center [714, 500] width 773 height 846
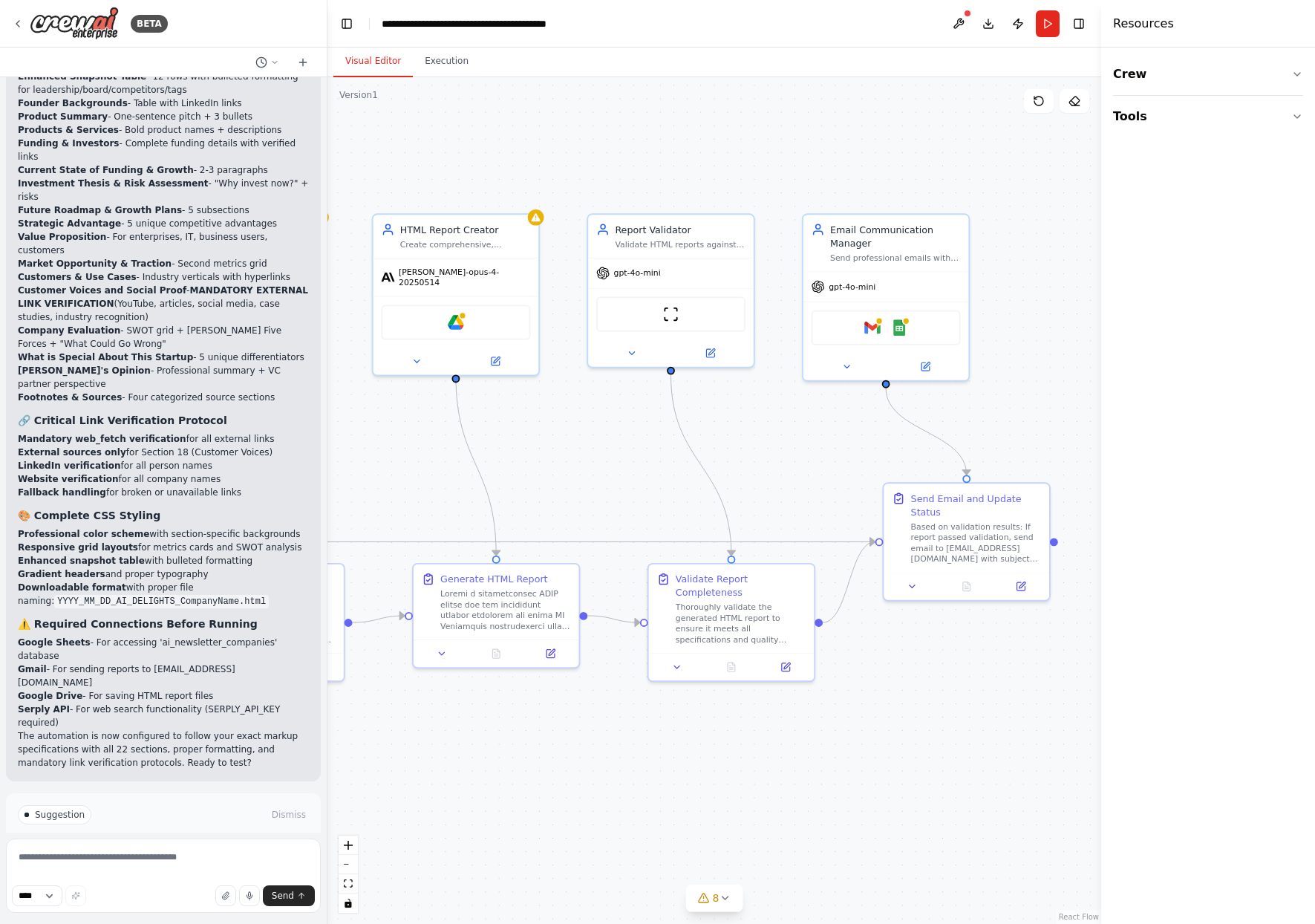
drag, startPoint x: 1071, startPoint y: 145, endPoint x: 602, endPoint y: 152, distance: 469.1
click at [602, 152] on div ".deletable-edge-delete-btn { width: 20px; height: 20px; border: 0px solid #ffff…" at bounding box center [714, 500] width 773 height 846
click at [700, 270] on div "gpt-4o-mini" at bounding box center [671, 270] width 166 height 30
click at [718, 356] on button at bounding box center [709, 350] width 75 height 17
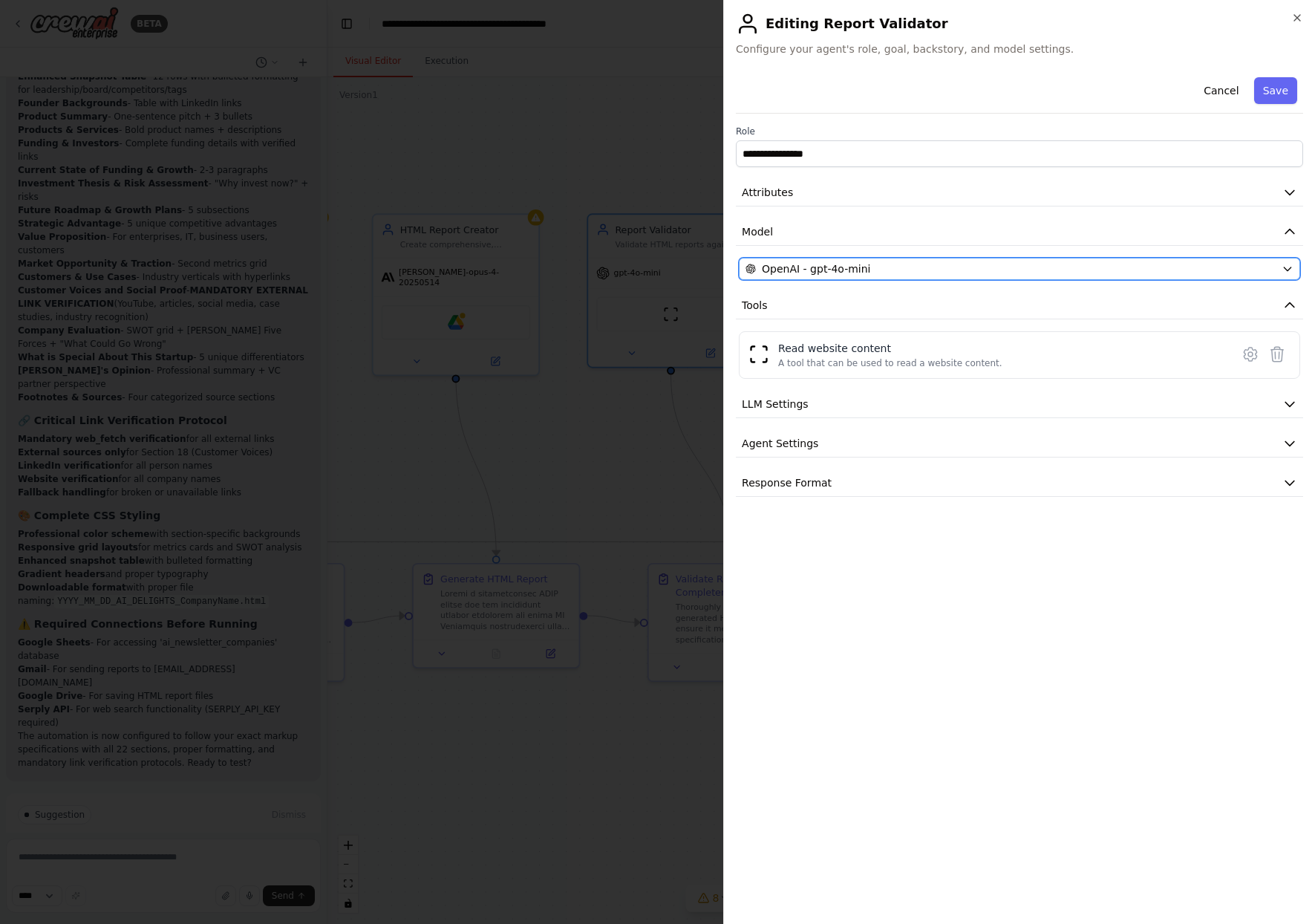
click at [851, 265] on span "OpenAI - gpt-4o-mini" at bounding box center [816, 268] width 109 height 15
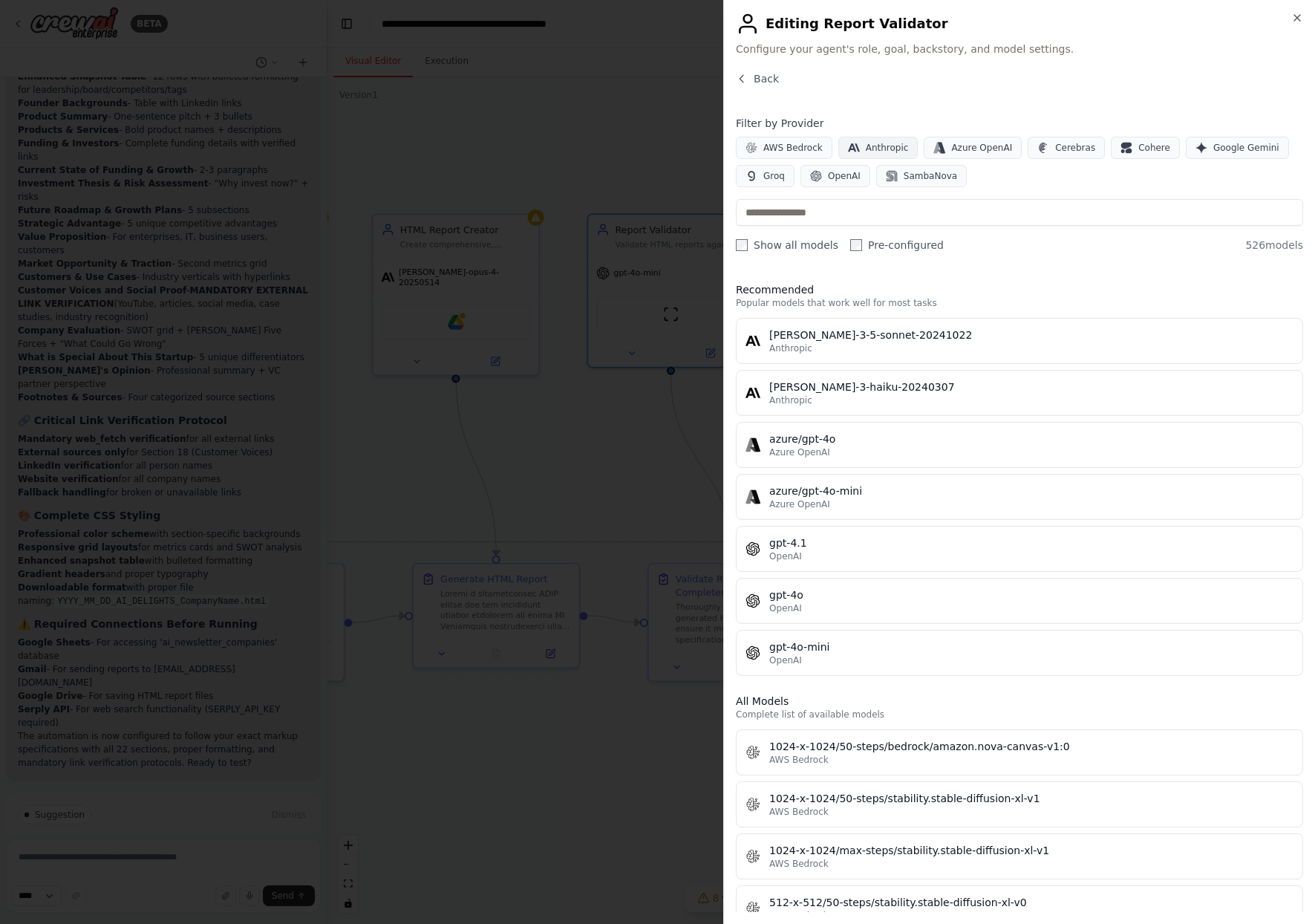
click at [893, 151] on span "Anthropic" at bounding box center [886, 148] width 43 height 12
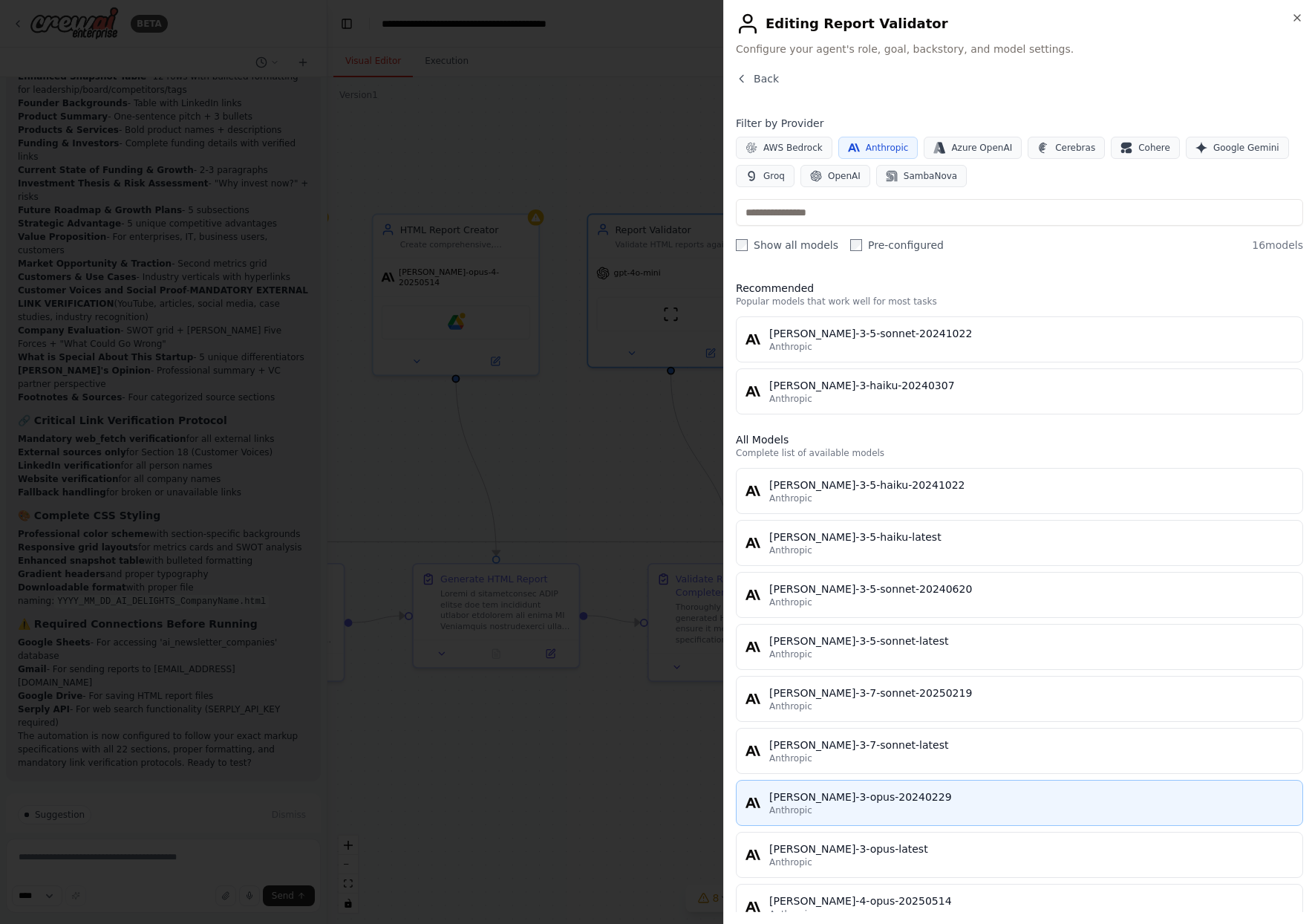
scroll to position [112, 0]
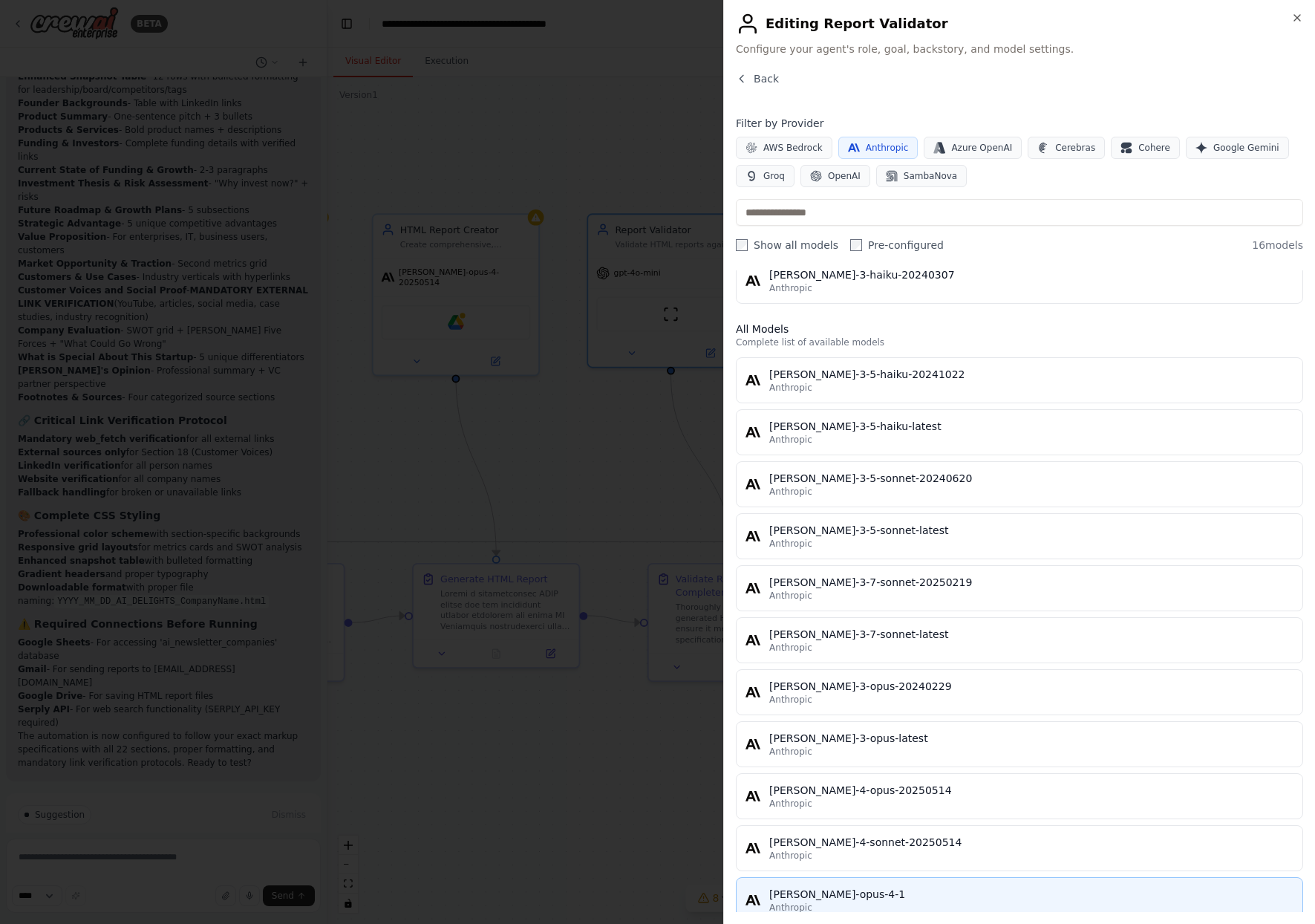
click at [839, 892] on div "[PERSON_NAME]-opus-4-1" at bounding box center [1031, 893] width 524 height 15
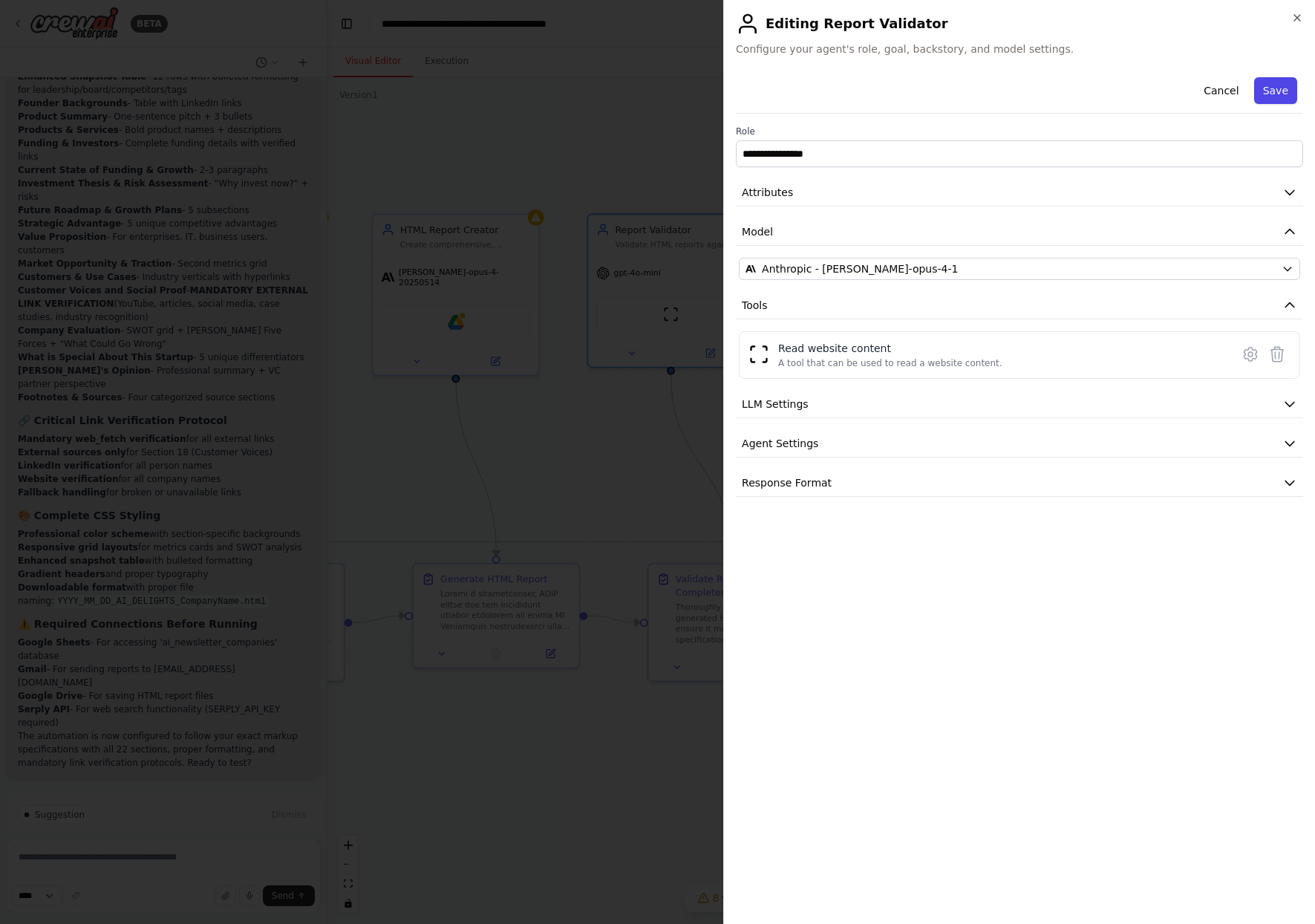
click at [1285, 89] on button "Save" at bounding box center [1275, 90] width 43 height 26
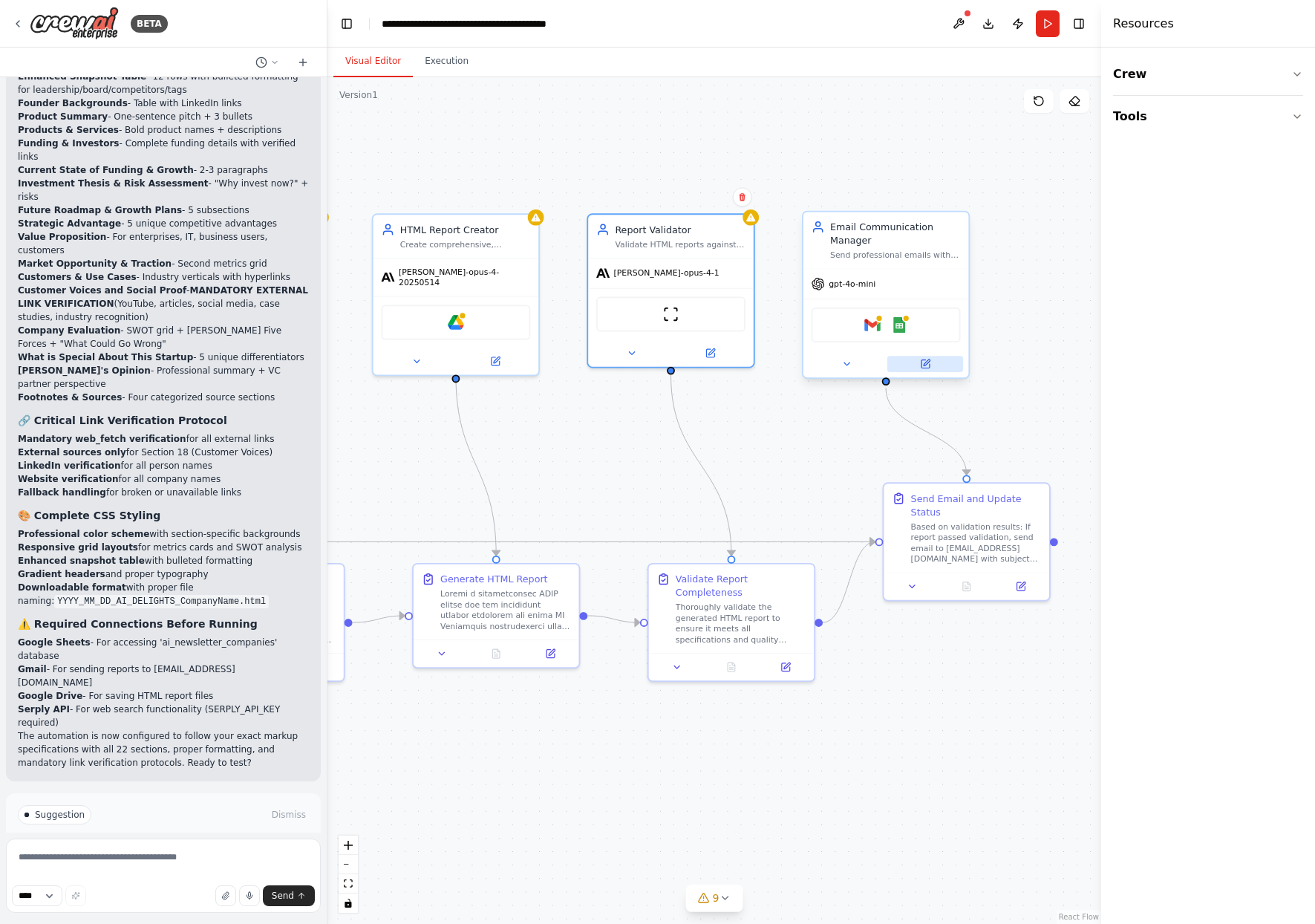
click at [930, 365] on button at bounding box center [925, 364] width 75 height 17
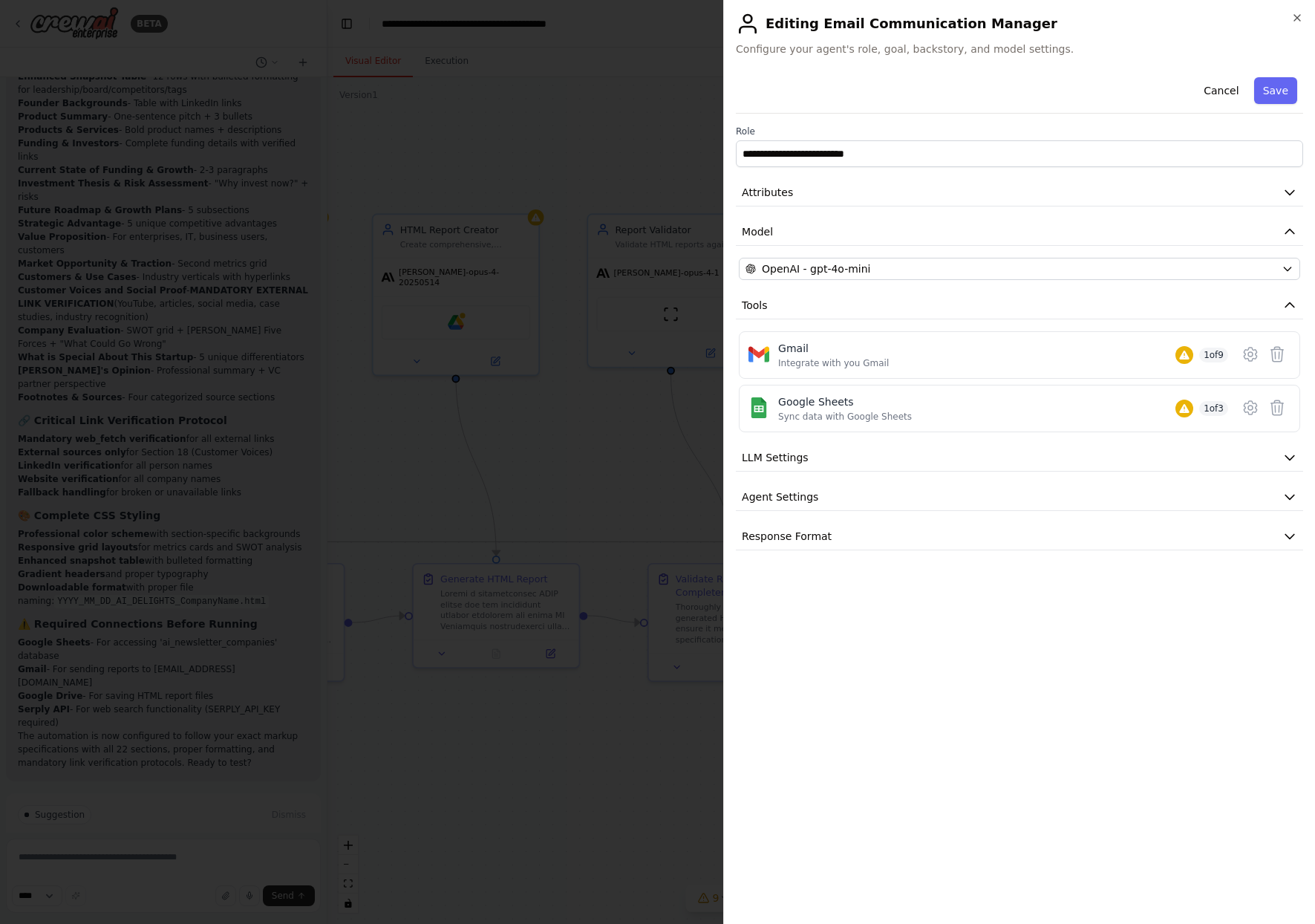
click at [928, 254] on div "**********" at bounding box center [1019, 310] width 567 height 479
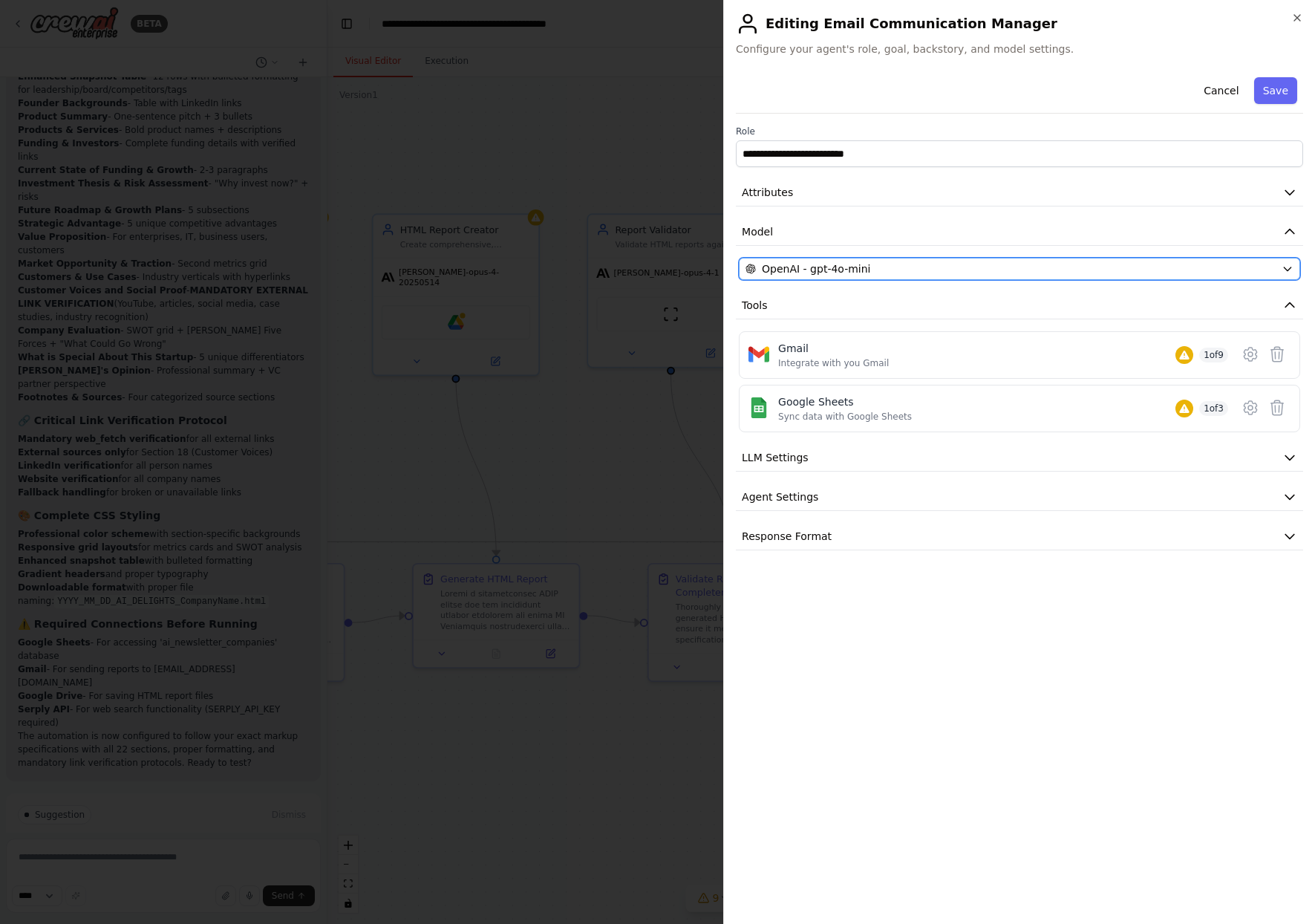
click at [928, 261] on div "OpenAI - gpt-4o-mini" at bounding box center [1010, 268] width 530 height 15
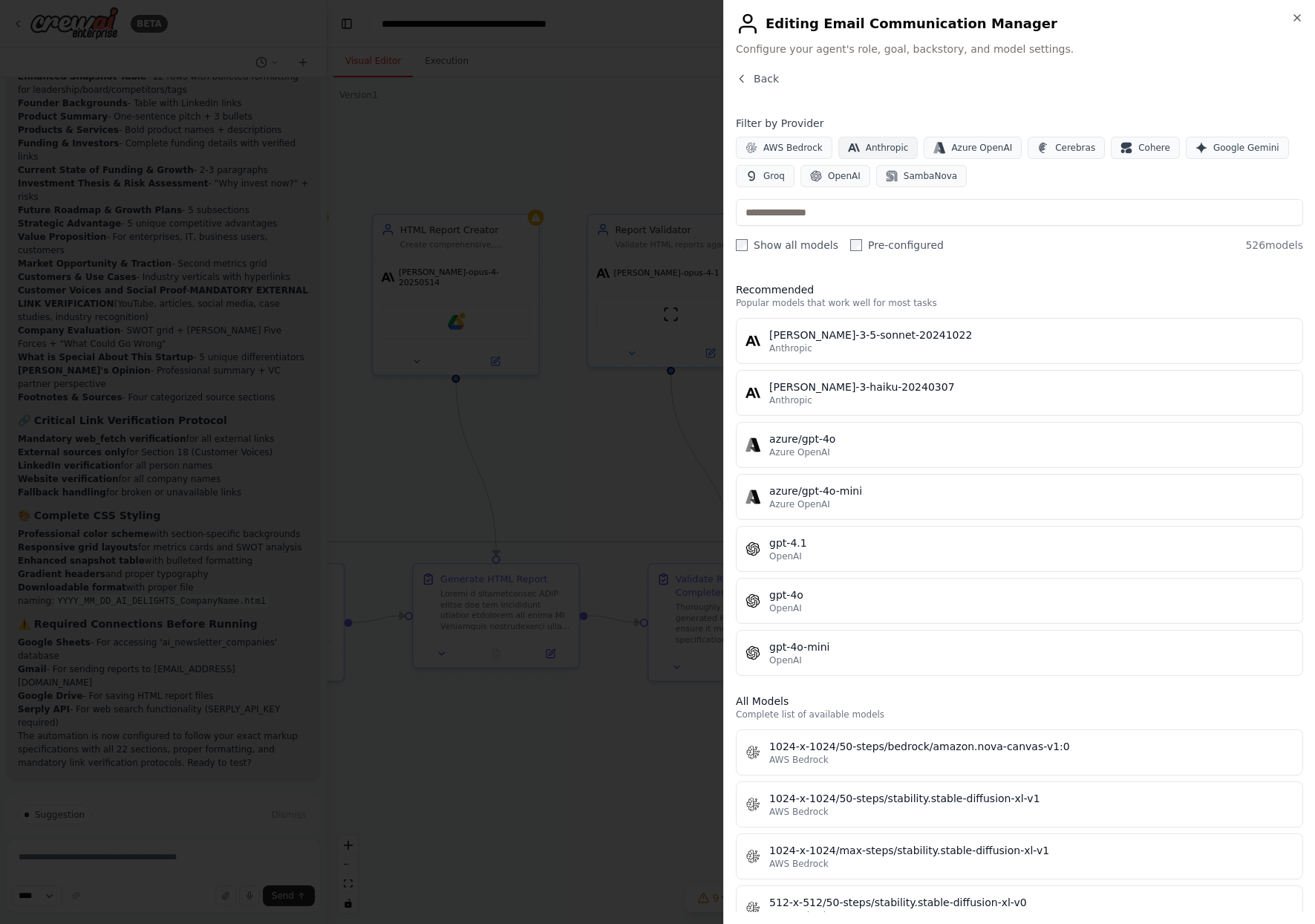
click at [889, 148] on span "Anthropic" at bounding box center [886, 148] width 43 height 12
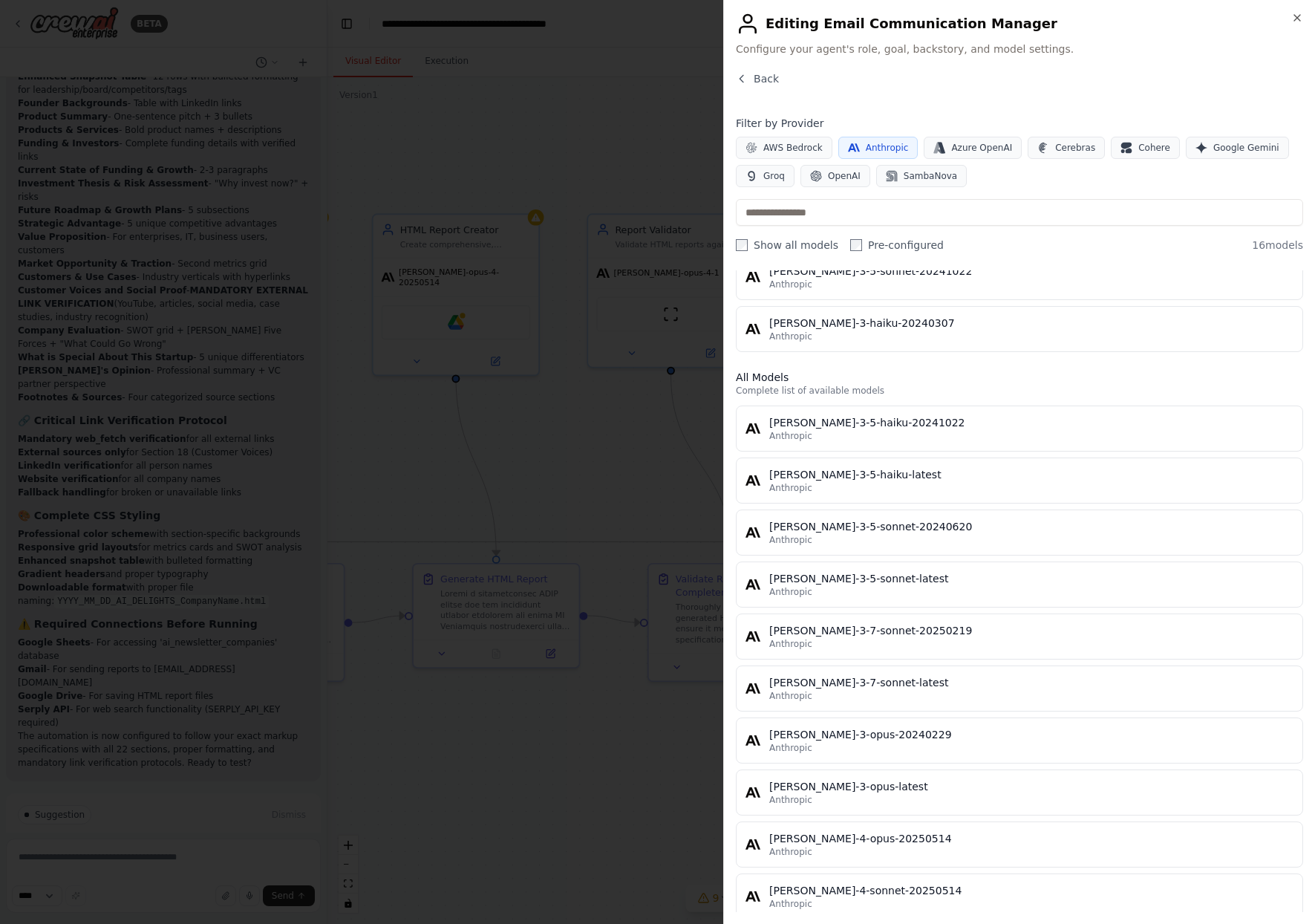
scroll to position [291, 0]
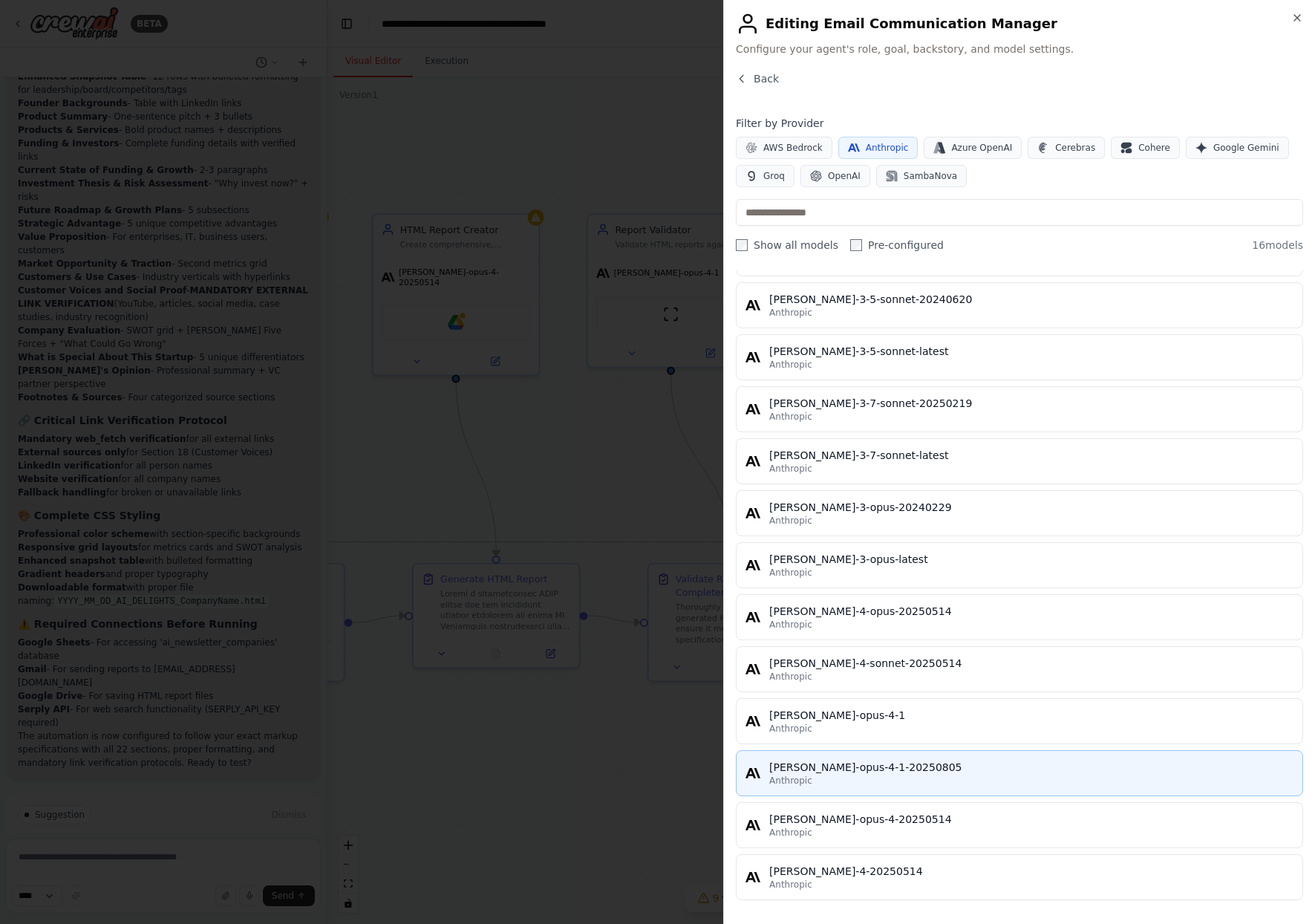
click at [877, 790] on button "[PERSON_NAME]-opus-4-1-20250805 Anthropic" at bounding box center [1019, 772] width 567 height 46
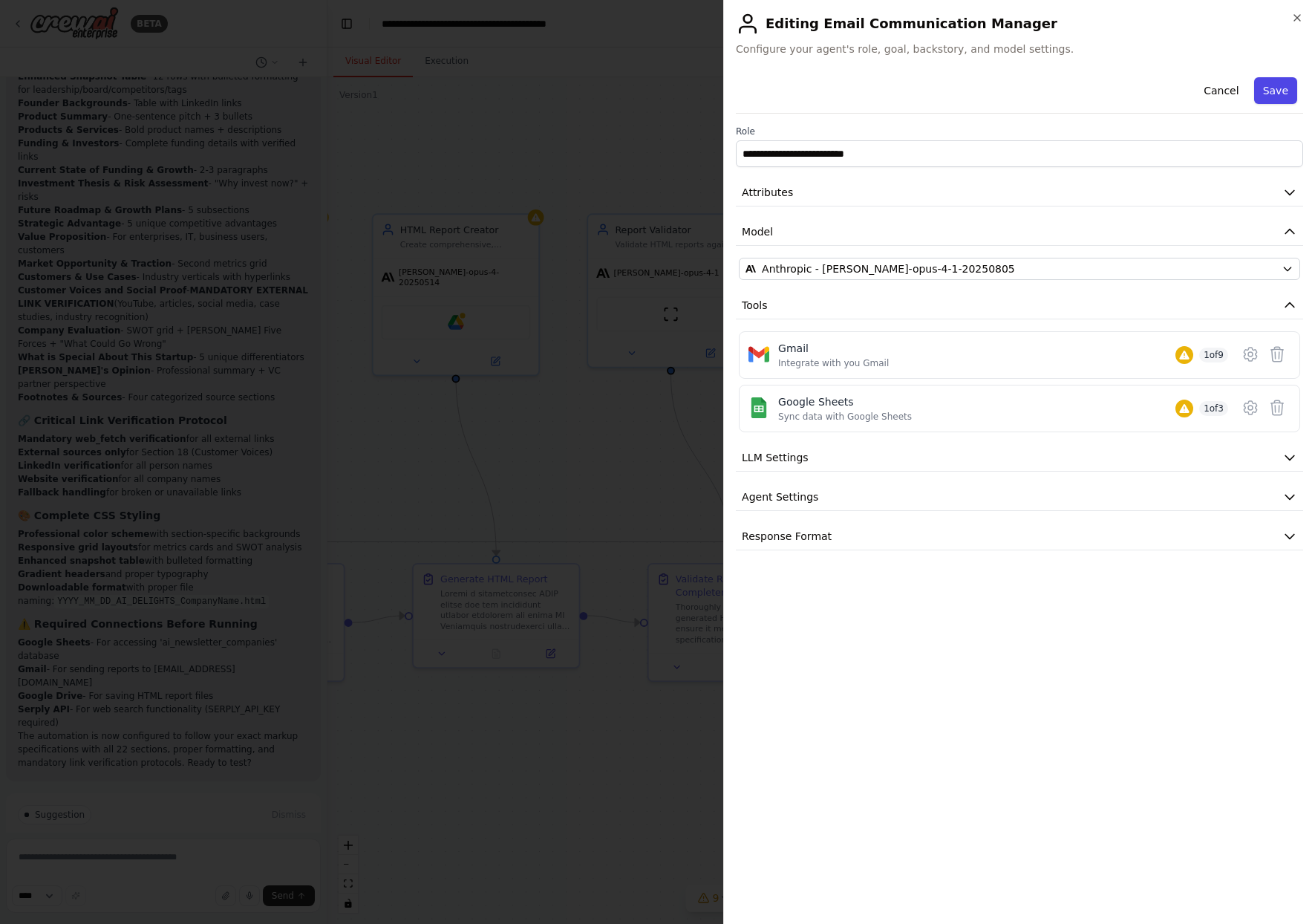
click at [1278, 95] on button "Save" at bounding box center [1275, 90] width 43 height 26
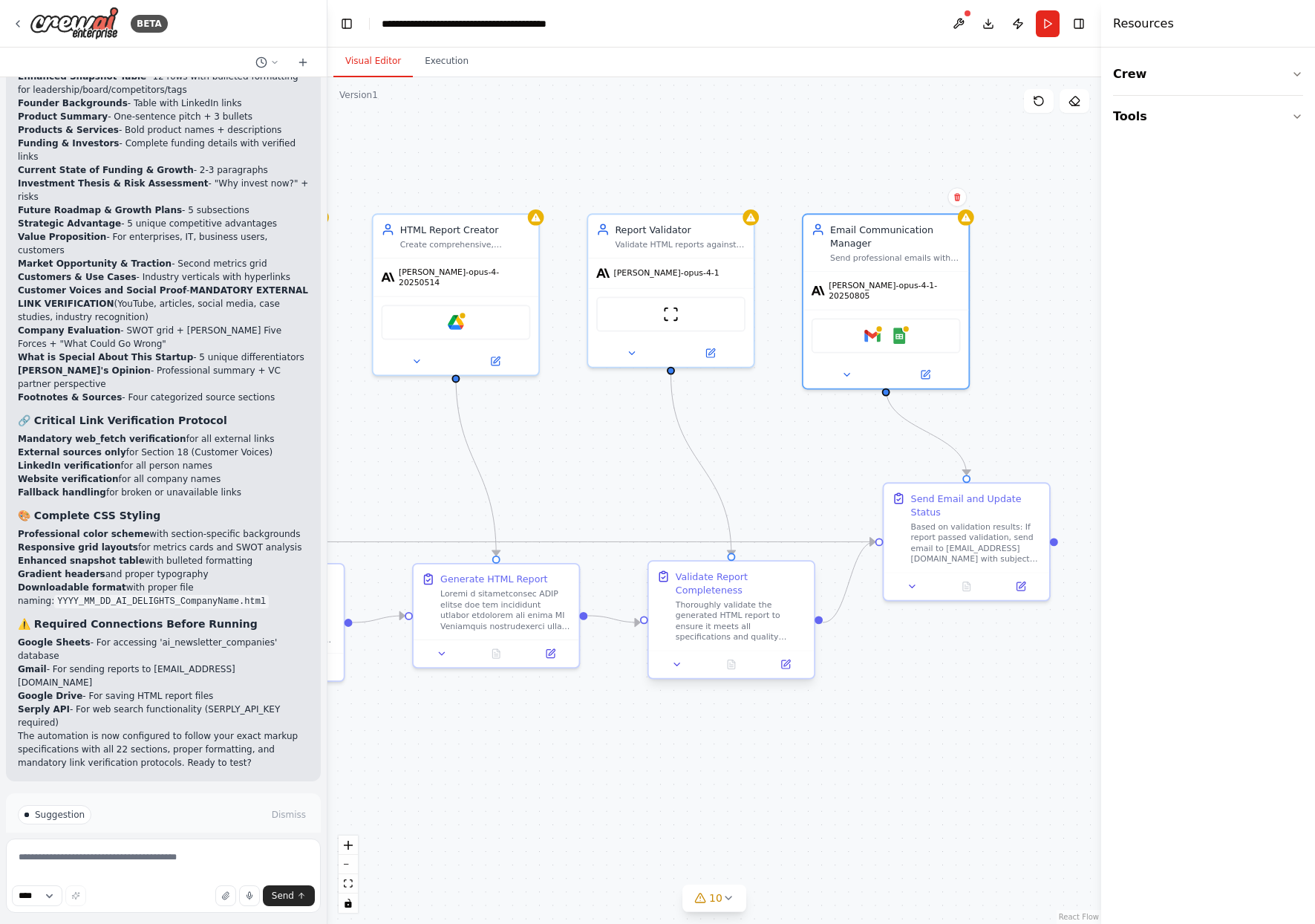
click at [771, 633] on div "Thoroughly validate the generated HTML report to ensure it meets all specificat…" at bounding box center [741, 620] width 131 height 43
click at [789, 666] on icon at bounding box center [785, 664] width 8 height 8
drag, startPoint x: 638, startPoint y: 621, endPoint x: 647, endPoint y: 628, distance: 11.4
click at [574, 628] on div ".deletable-edge-delete-btn { width: 20px; height: 20px; border: 0px solid #ffff…" at bounding box center [224, 530] width 700 height 766
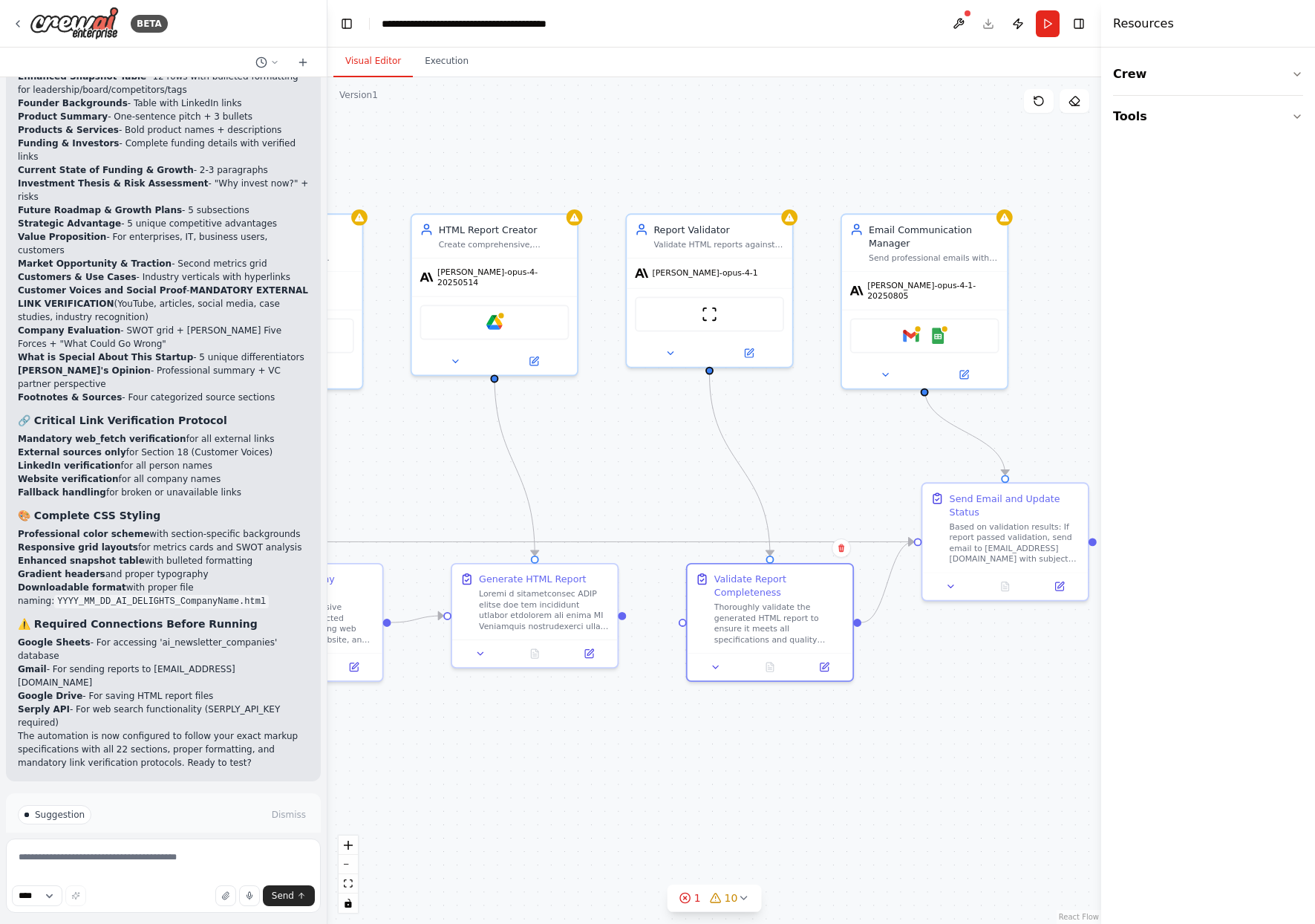
drag, startPoint x: 588, startPoint y: 618, endPoint x: 627, endPoint y: 618, distance: 39.0
click at [627, 618] on div ".deletable-edge-delete-btn { width: 20px; height: 20px; border: 0px solid #ffff…" at bounding box center [714, 500] width 773 height 846
click at [688, 898] on icon at bounding box center [686, 898] width 12 height 12
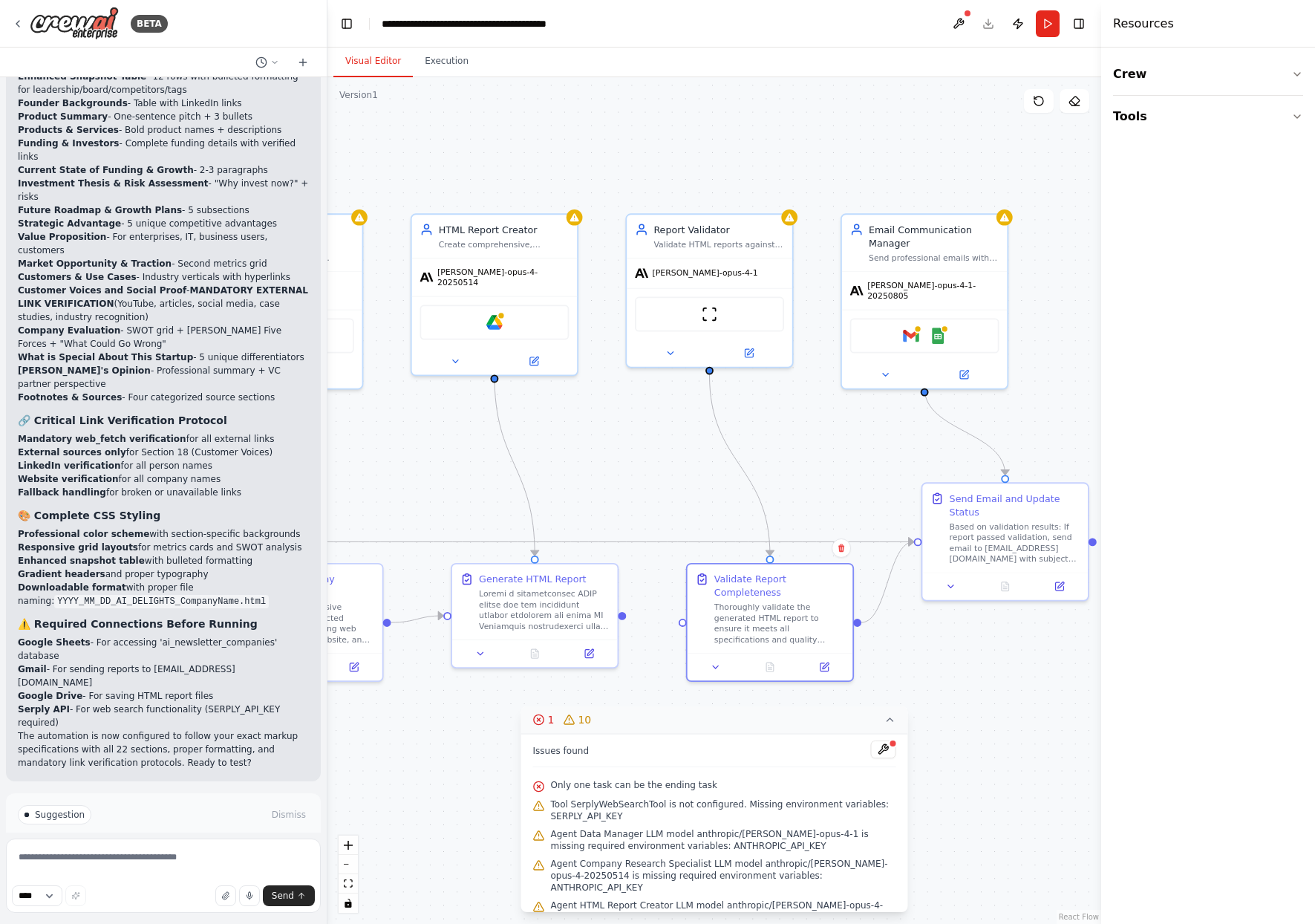
click at [891, 717] on icon at bounding box center [891, 720] width 12 height 12
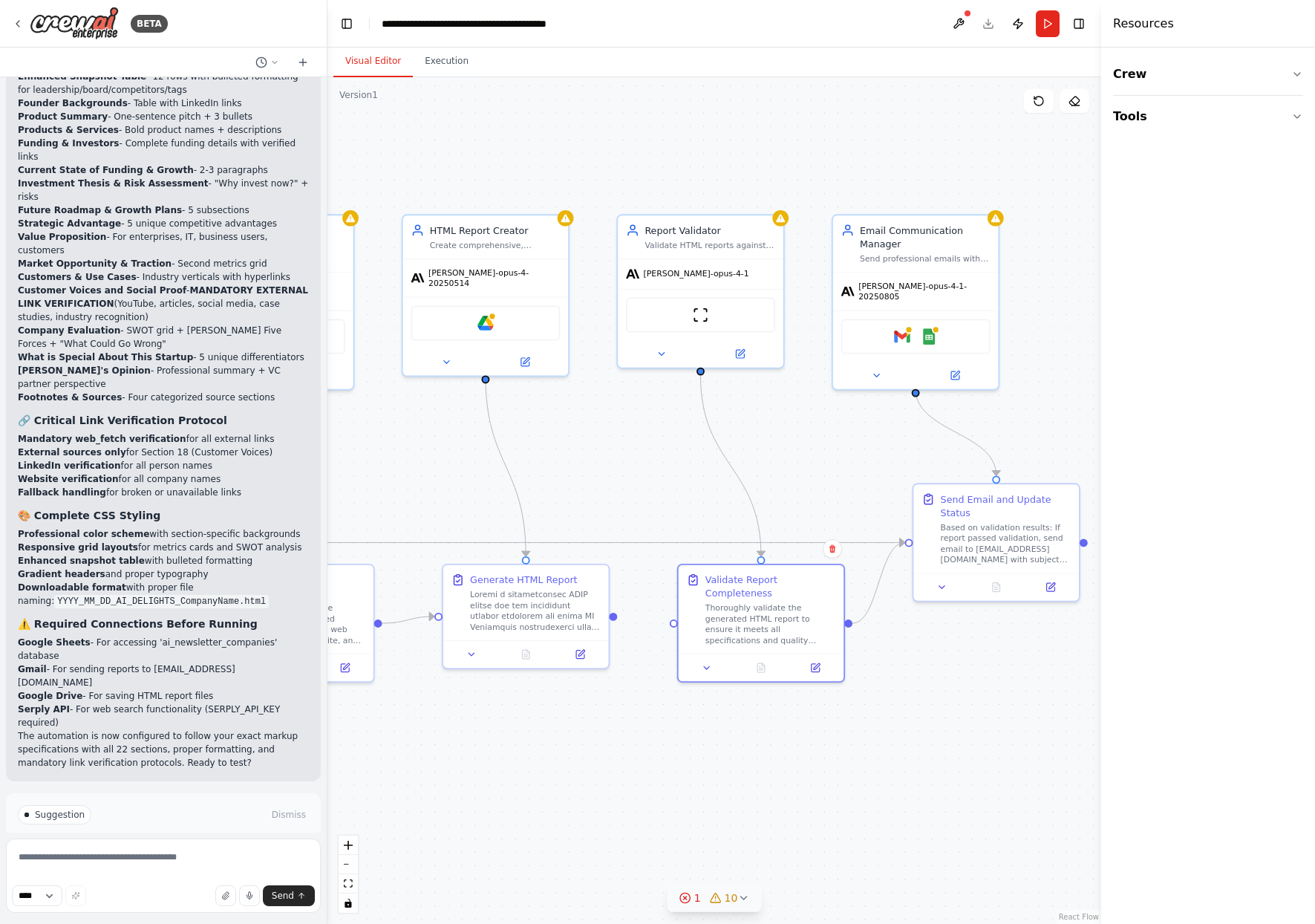
drag, startPoint x: 628, startPoint y: 622, endPoint x: 618, endPoint y: 622, distance: 10.0
click at [618, 622] on div ".deletable-edge-delete-btn { width: 20px; height: 20px; border: 0px solid #ffff…" at bounding box center [714, 500] width 773 height 846
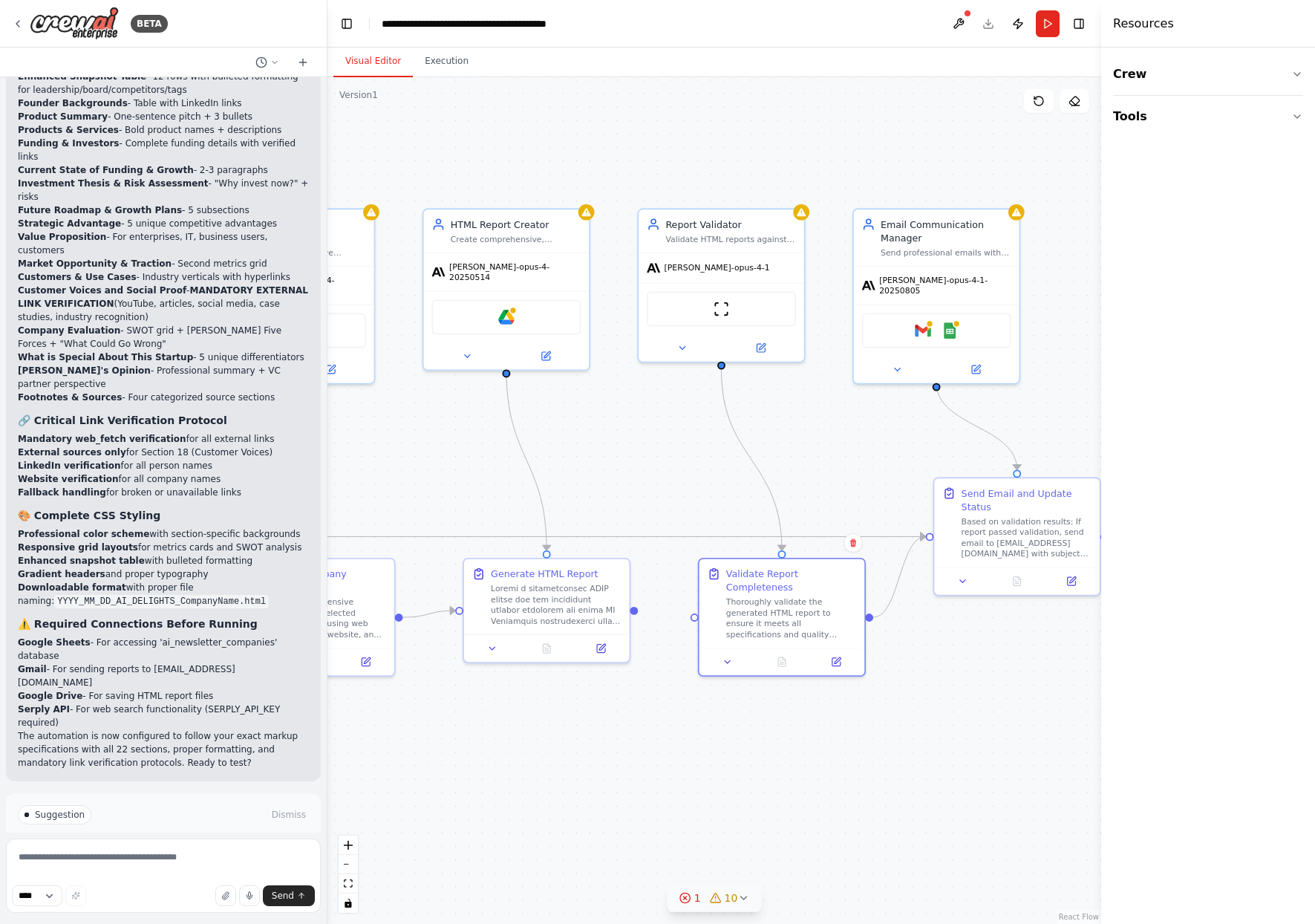
drag, startPoint x: 623, startPoint y: 622, endPoint x: 643, endPoint y: 615, distance: 21.2
click at [643, 615] on div ".deletable-edge-delete-btn { width: 20px; height: 20px; border: 0px solid #ffff…" at bounding box center [714, 500] width 773 height 846
click at [634, 735] on div ".deletable-edge-delete-btn { width: 20px; height: 20px; border: 0px solid #ffff…" at bounding box center [714, 500] width 773 height 846
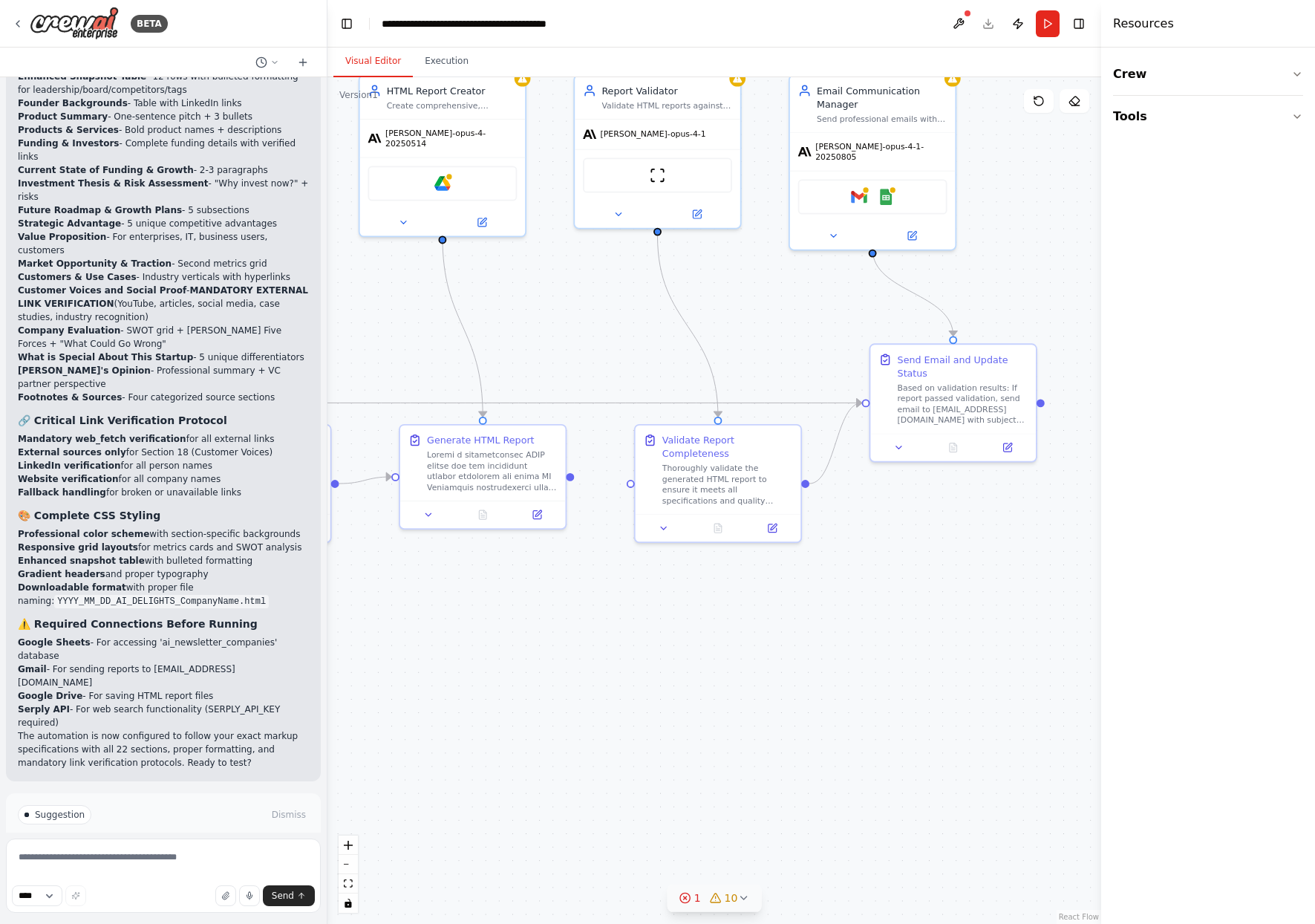
drag, startPoint x: 683, startPoint y: 731, endPoint x: 619, endPoint y: 598, distance: 147.6
click at [619, 598] on div ".deletable-edge-delete-btn { width: 20px; height: 20px; border: 0px solid #ffff…" at bounding box center [714, 500] width 773 height 846
click at [963, 18] on button at bounding box center [958, 24] width 24 height 26
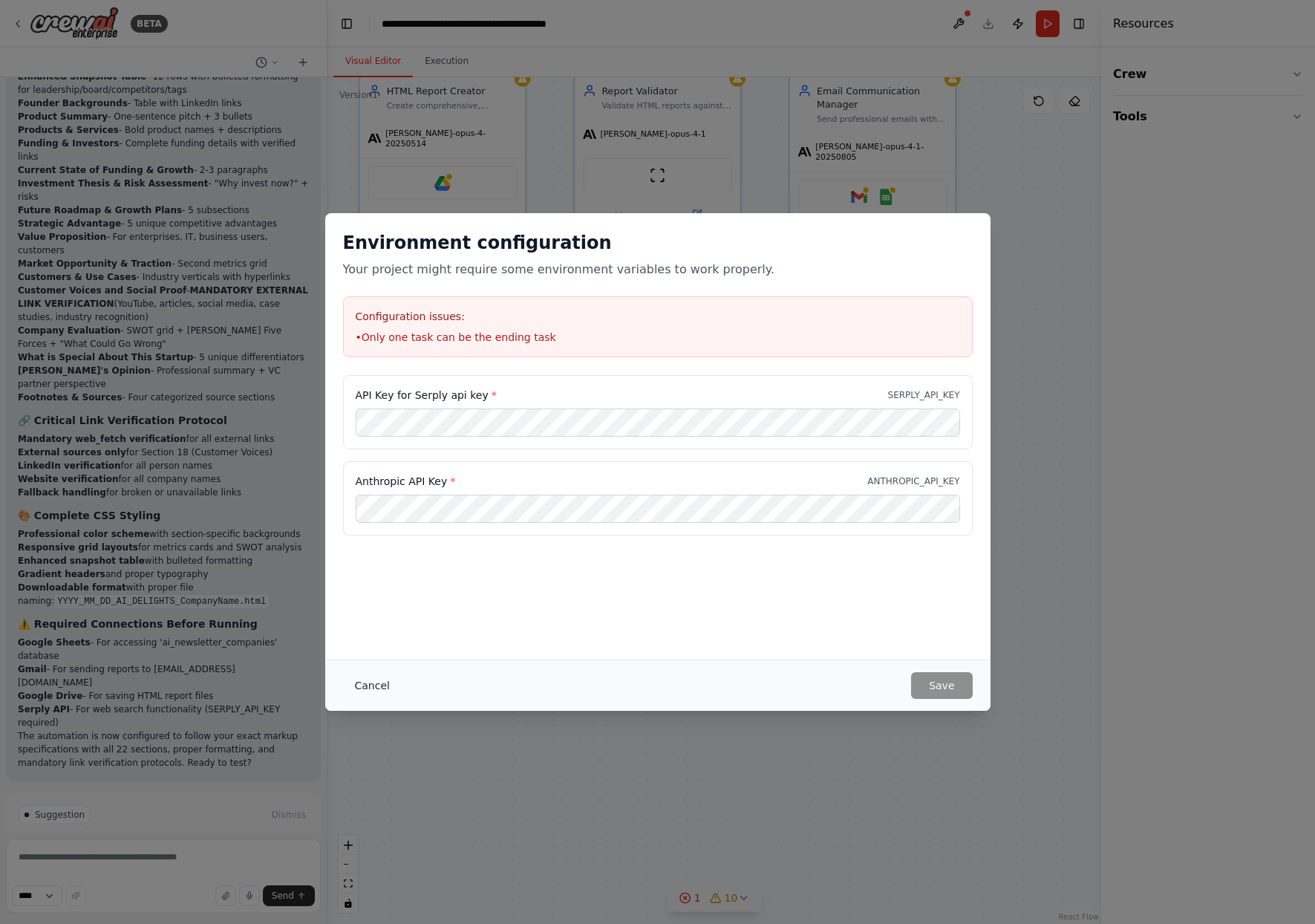
click at [375, 677] on button "Cancel" at bounding box center [372, 685] width 59 height 26
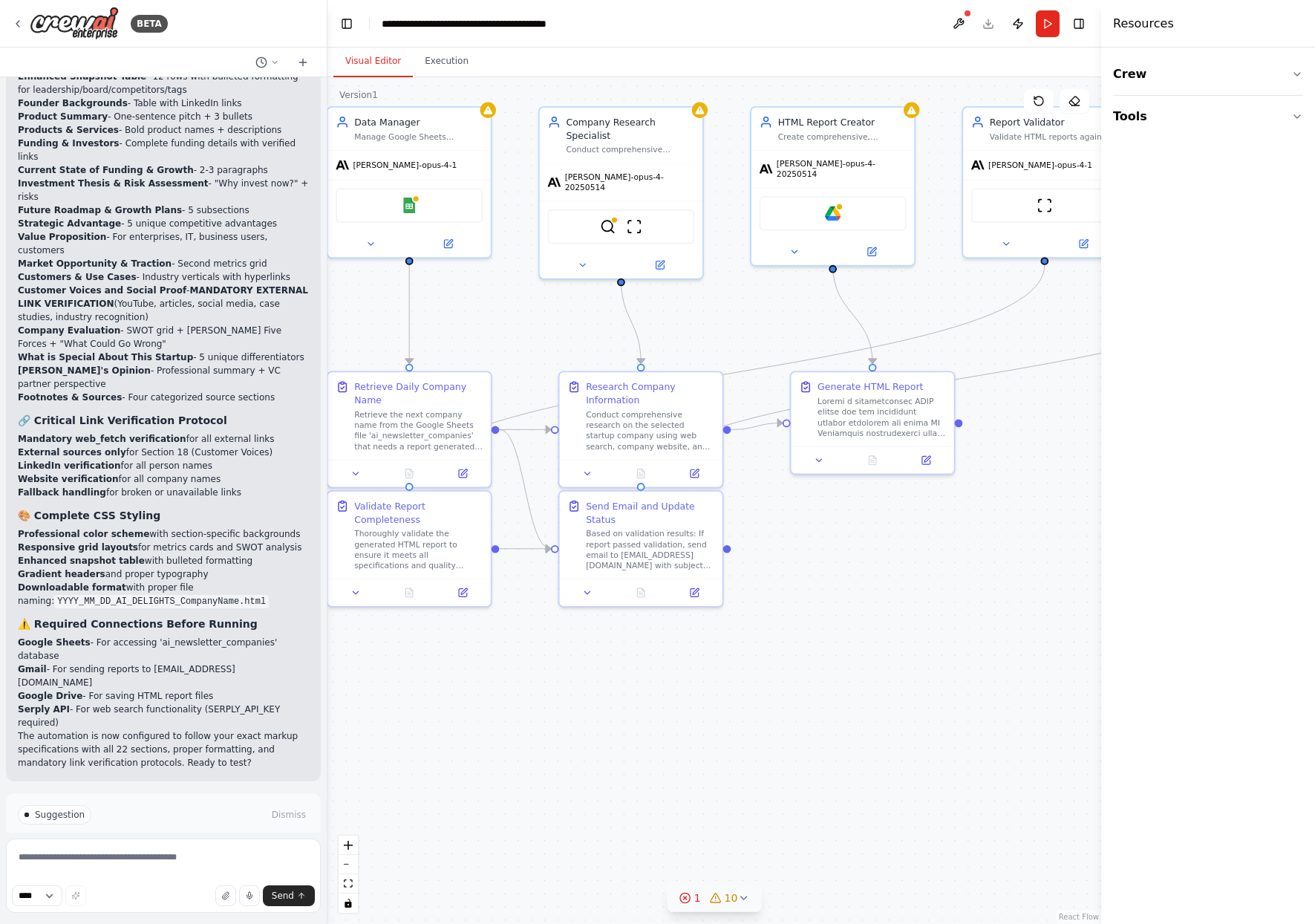
drag, startPoint x: 665, startPoint y: 480, endPoint x: 1050, endPoint y: 507, distance: 385.9
click at [1050, 507] on div ".deletable-edge-delete-btn { width: 20px; height: 20px; border: 0px solid #ffff…" at bounding box center [714, 500] width 773 height 846
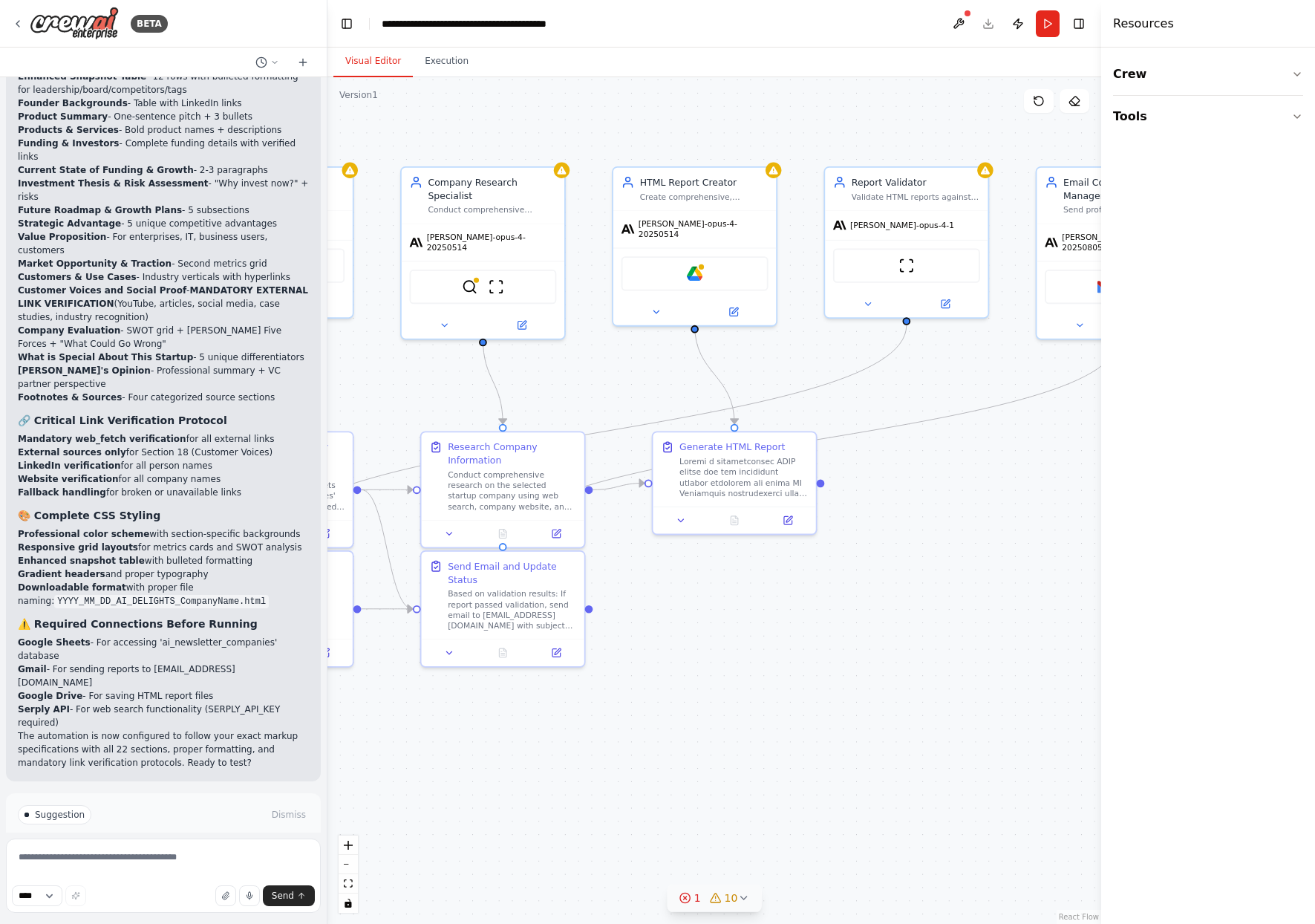
drag, startPoint x: 770, startPoint y: 695, endPoint x: 632, endPoint y: 755, distance: 150.5
click at [632, 755] on div ".deletable-edge-delete-btn { width: 20px; height: 20px; border: 0px solid #ffff…" at bounding box center [714, 500] width 773 height 846
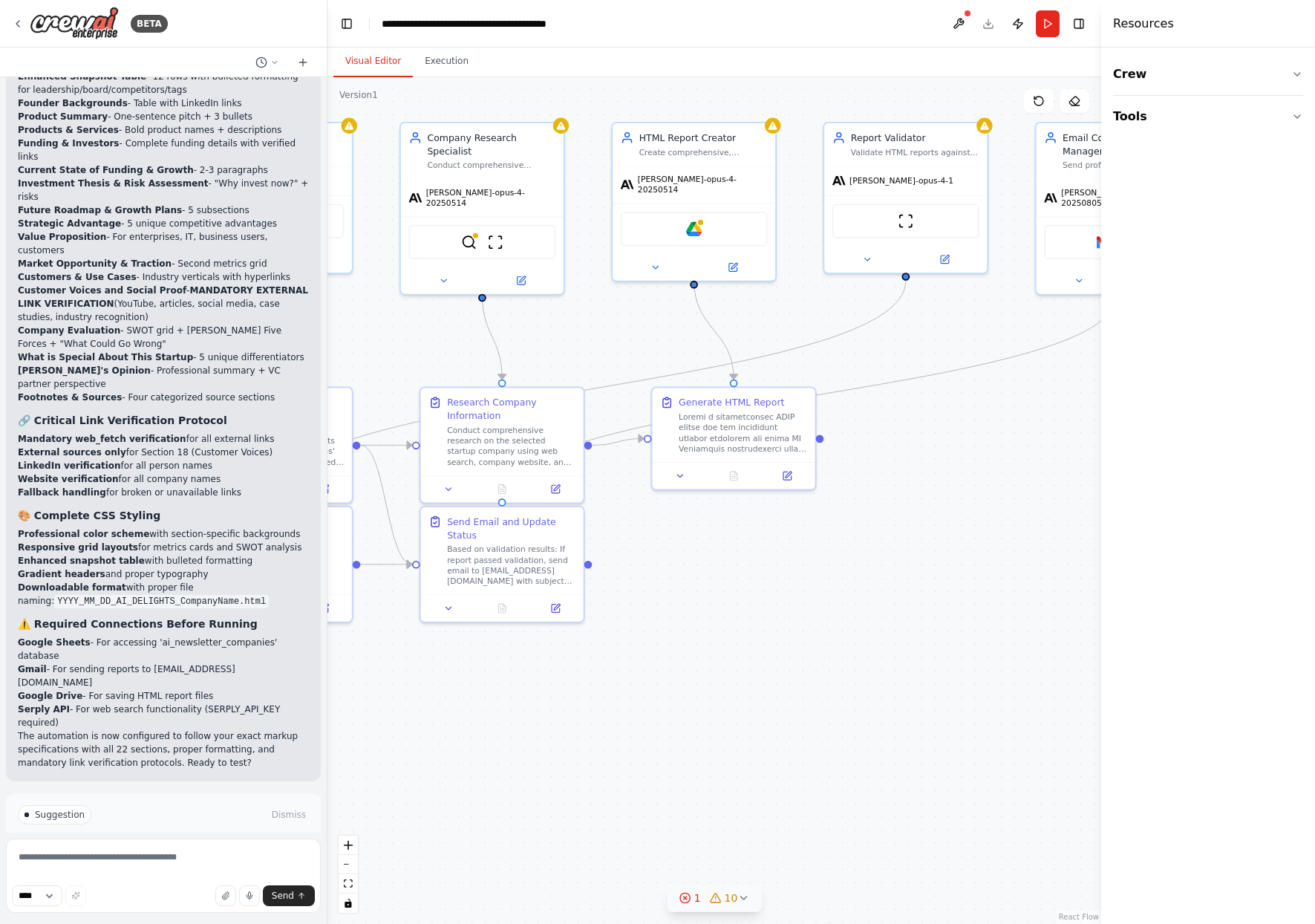
drag, startPoint x: 700, startPoint y: 657, endPoint x: 699, endPoint y: 613, distance: 44.0
click at [699, 613] on div ".deletable-edge-delete-btn { width: 20px; height: 20px; border: 0px solid #ffff…" at bounding box center [714, 500] width 773 height 846
drag, startPoint x: 502, startPoint y: 551, endPoint x: 536, endPoint y: 714, distance: 166.5
click at [536, 714] on div "Based on validation results: If report passed validation, send email to [EMAIL_…" at bounding box center [544, 721] width 129 height 42
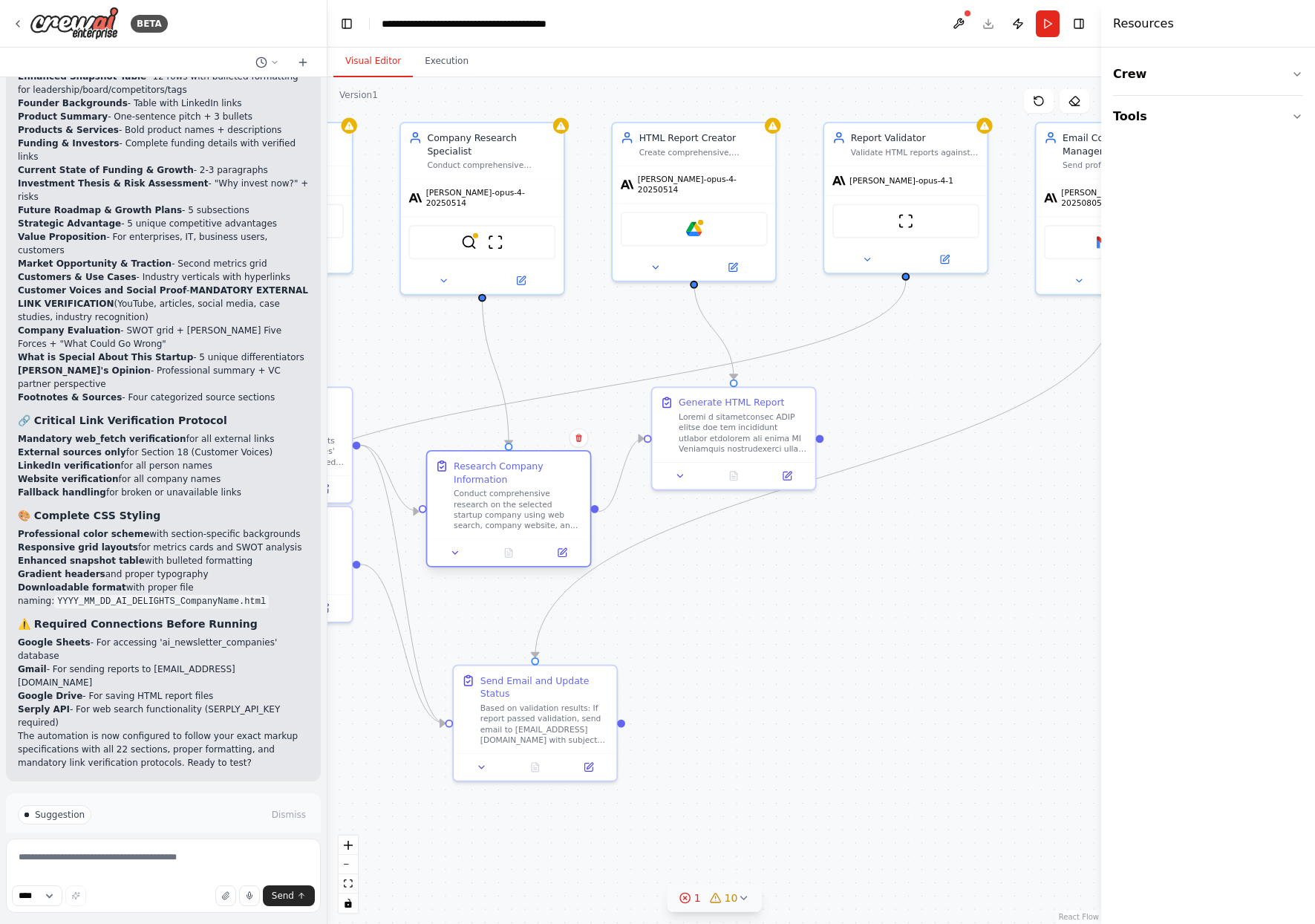
drag, startPoint x: 546, startPoint y: 430, endPoint x: 549, endPoint y: 501, distance: 71.1
click at [549, 501] on div "Conduct comprehensive research on the selected startup company using web search…" at bounding box center [517, 509] width 129 height 42
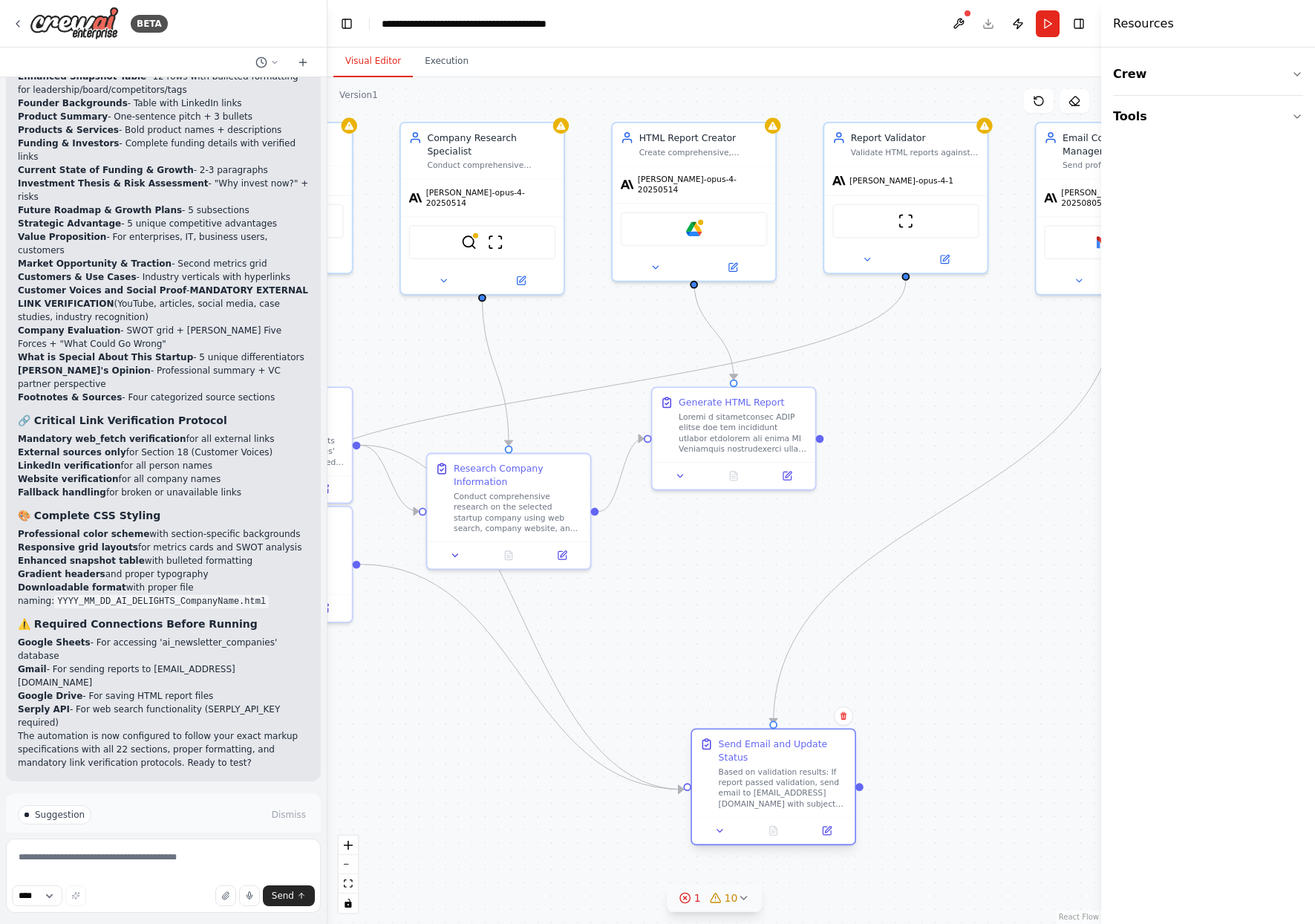
drag, startPoint x: 542, startPoint y: 706, endPoint x: 784, endPoint y: 777, distance: 252.2
click at [784, 777] on div "Based on validation results: If report passed validation, send email to [EMAIL_…" at bounding box center [783, 787] width 129 height 42
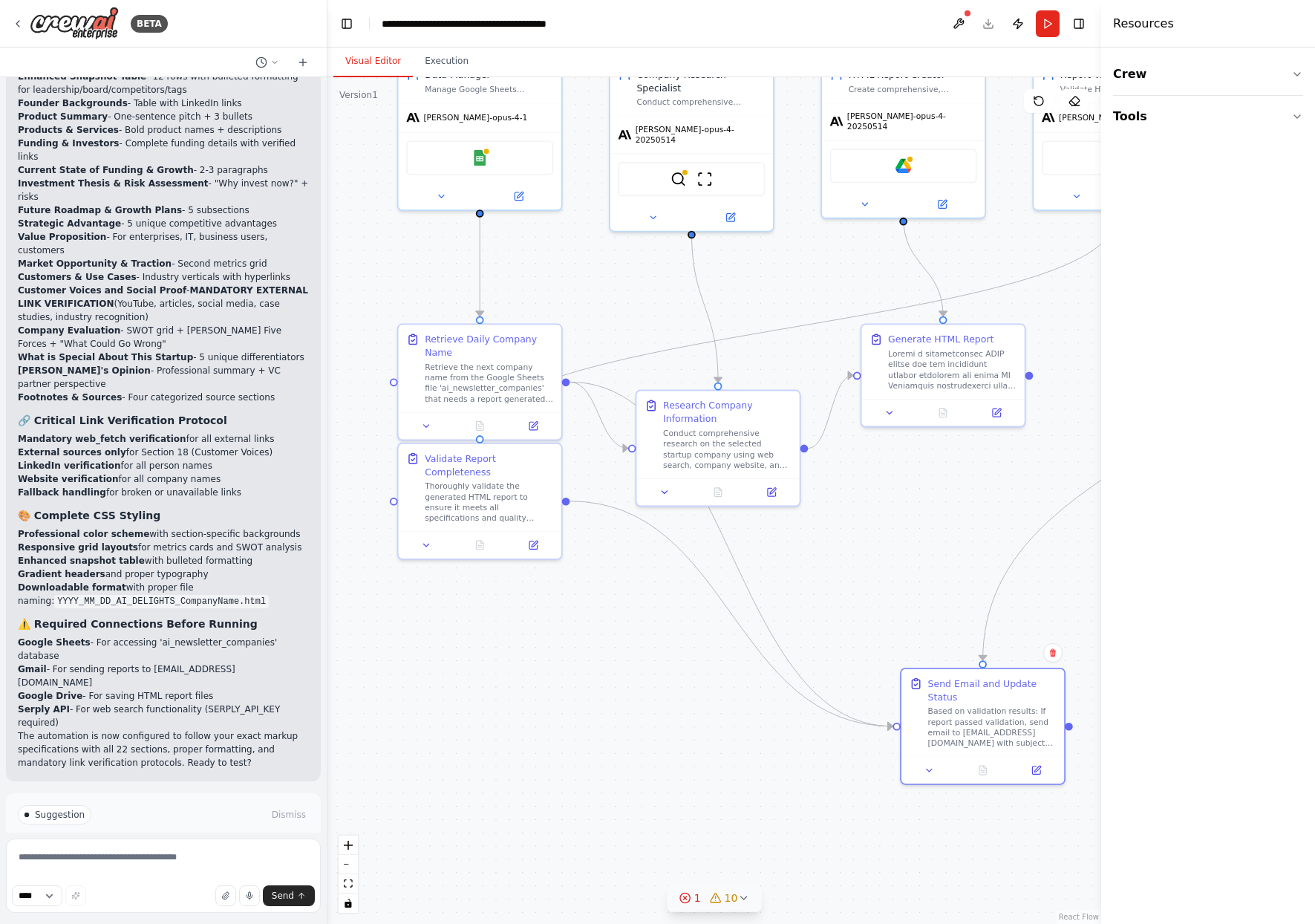
drag, startPoint x: 458, startPoint y: 721, endPoint x: 667, endPoint y: 658, distance: 218.3
click at [667, 658] on div ".deletable-edge-delete-btn { width: 20px; height: 20px; border: 0px solid #ffff…" at bounding box center [714, 500] width 773 height 846
drag, startPoint x: 515, startPoint y: 390, endPoint x: 511, endPoint y: 332, distance: 58.1
click at [511, 332] on div "Retrieve the next company name from the Google Sheets file 'ai_newsletter_compa…" at bounding box center [488, 327] width 129 height 42
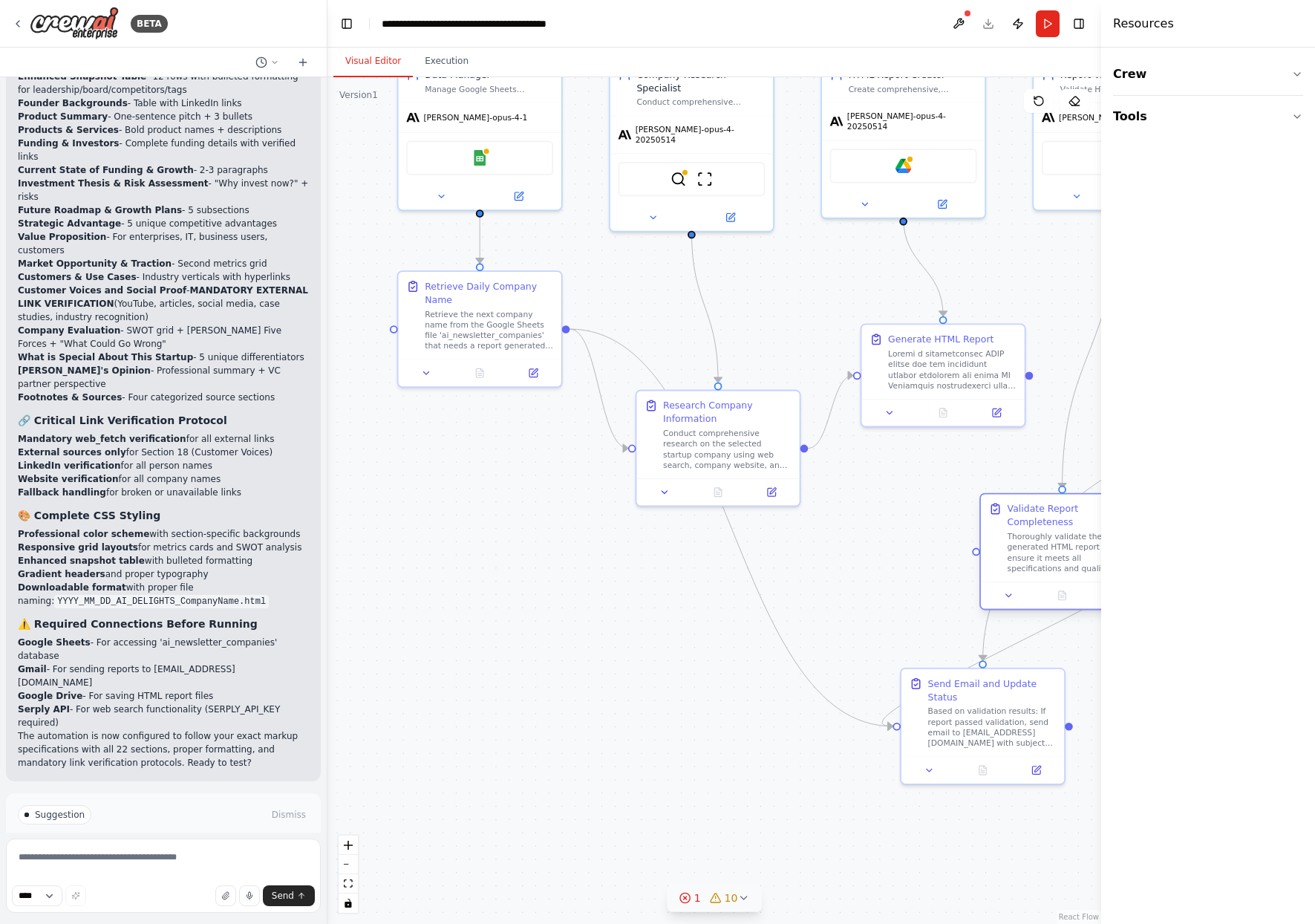
drag, startPoint x: 466, startPoint y: 498, endPoint x: 1053, endPoint y: 558, distance: 590.1
click at [1053, 558] on div "Thoroughly validate the generated HTML report to ensure it meets all specificat…" at bounding box center [1071, 552] width 129 height 42
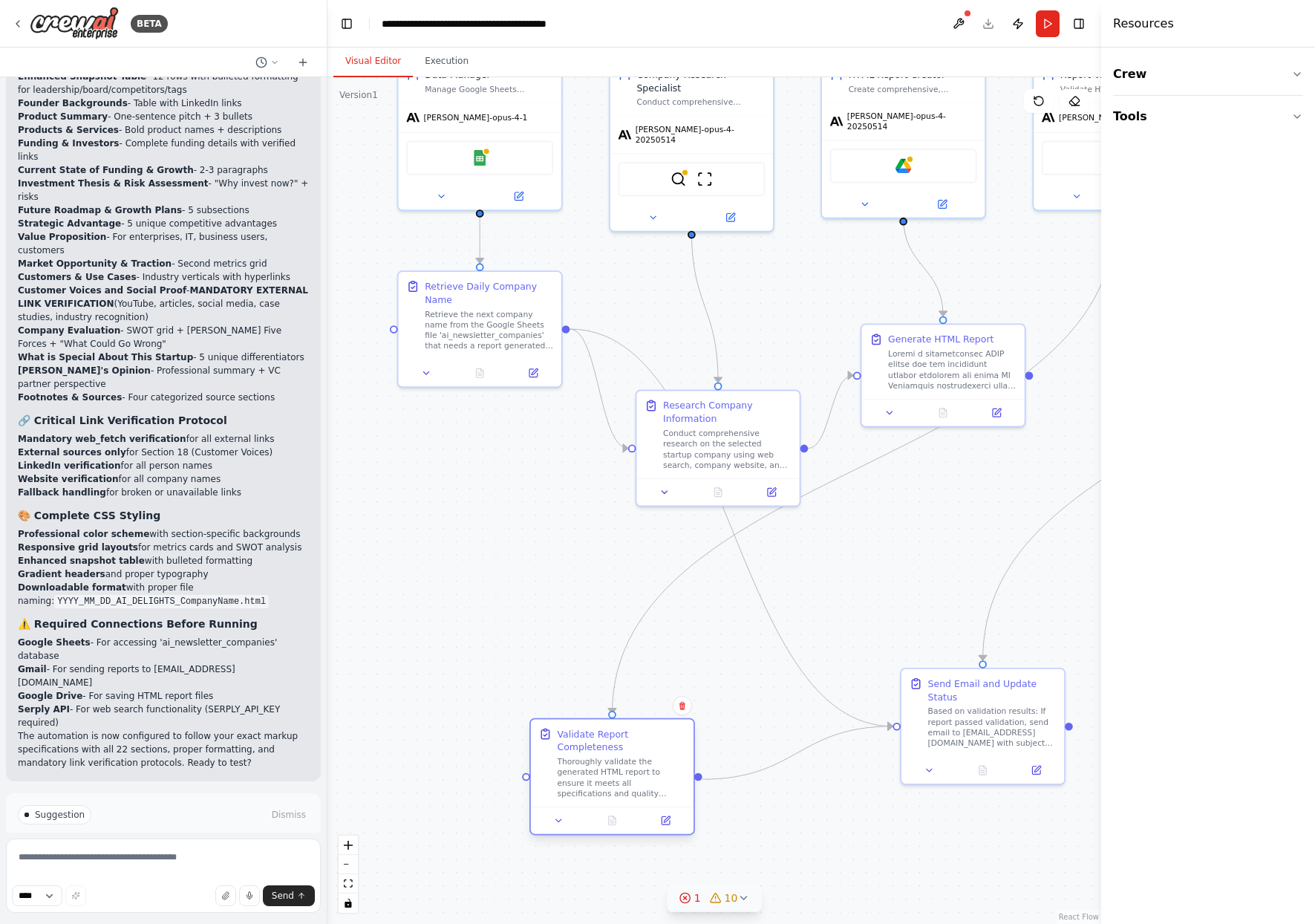
drag, startPoint x: 1053, startPoint y: 558, endPoint x: 603, endPoint y: 785, distance: 504.0
click at [603, 785] on div "Thoroughly validate the generated HTML report to ensure it meets all specificat…" at bounding box center [621, 777] width 129 height 42
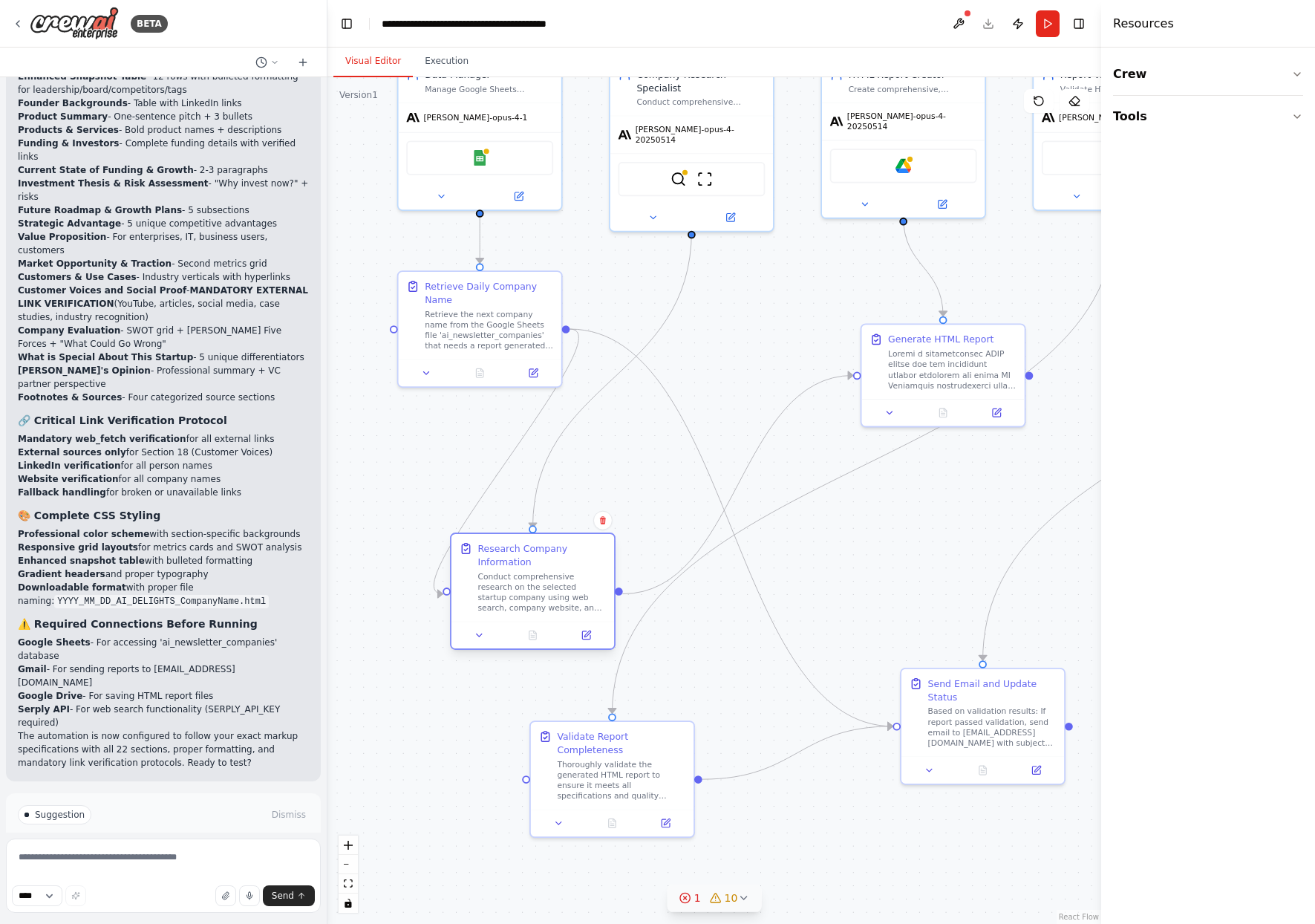
drag, startPoint x: 667, startPoint y: 403, endPoint x: 487, endPoint y: 551, distance: 233.0
click at [487, 551] on div "Research Company Information" at bounding box center [542, 555] width 129 height 26
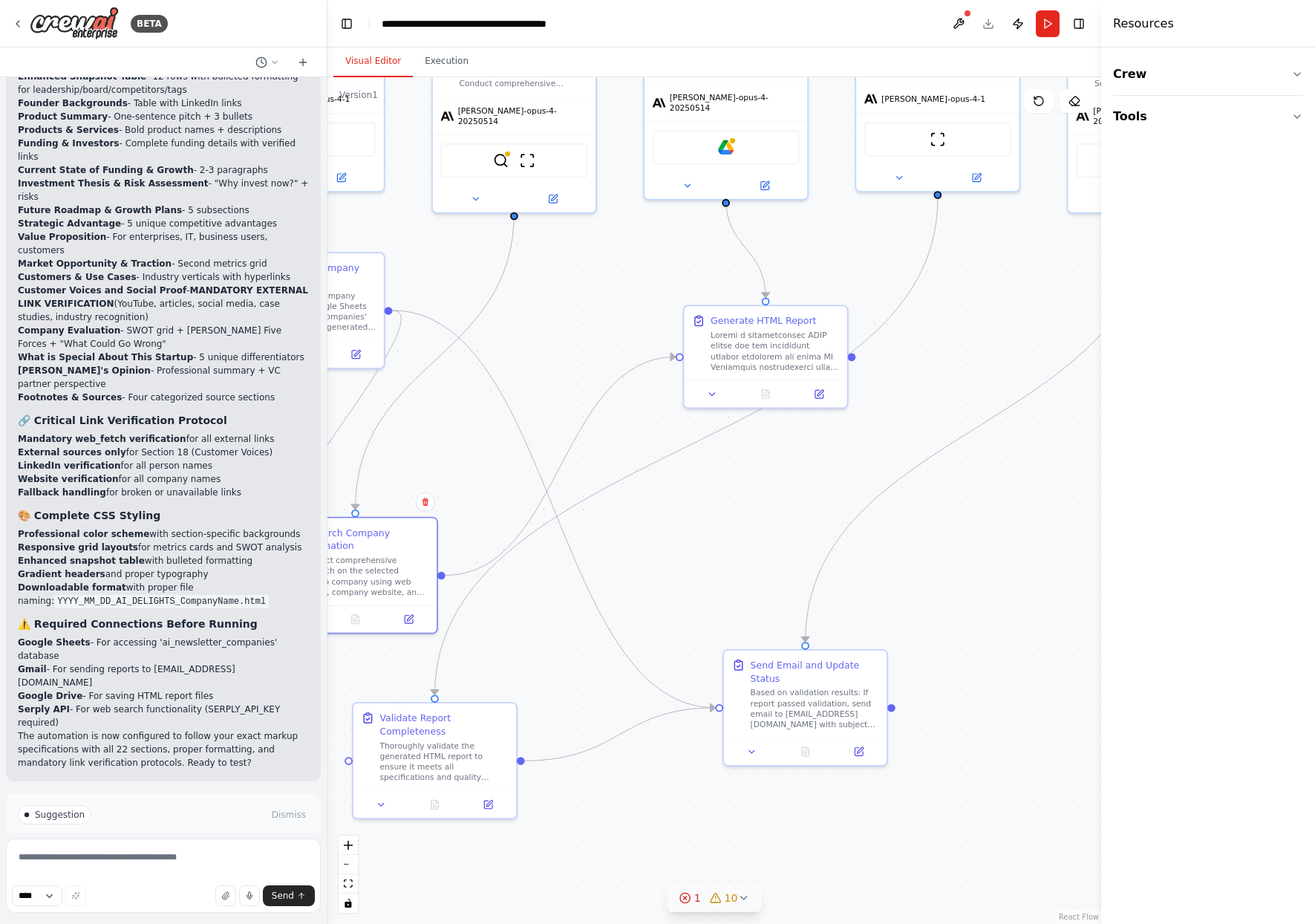
drag, startPoint x: 732, startPoint y: 279, endPoint x: 553, endPoint y: 259, distance: 180.1
click at [553, 259] on div ".deletable-edge-delete-btn { width: 20px; height: 20px; border: 0px solid #ffff…" at bounding box center [714, 500] width 773 height 846
drag, startPoint x: 769, startPoint y: 359, endPoint x: 695, endPoint y: 352, distance: 74.3
click at [695, 352] on div at bounding box center [693, 334] width 129 height 42
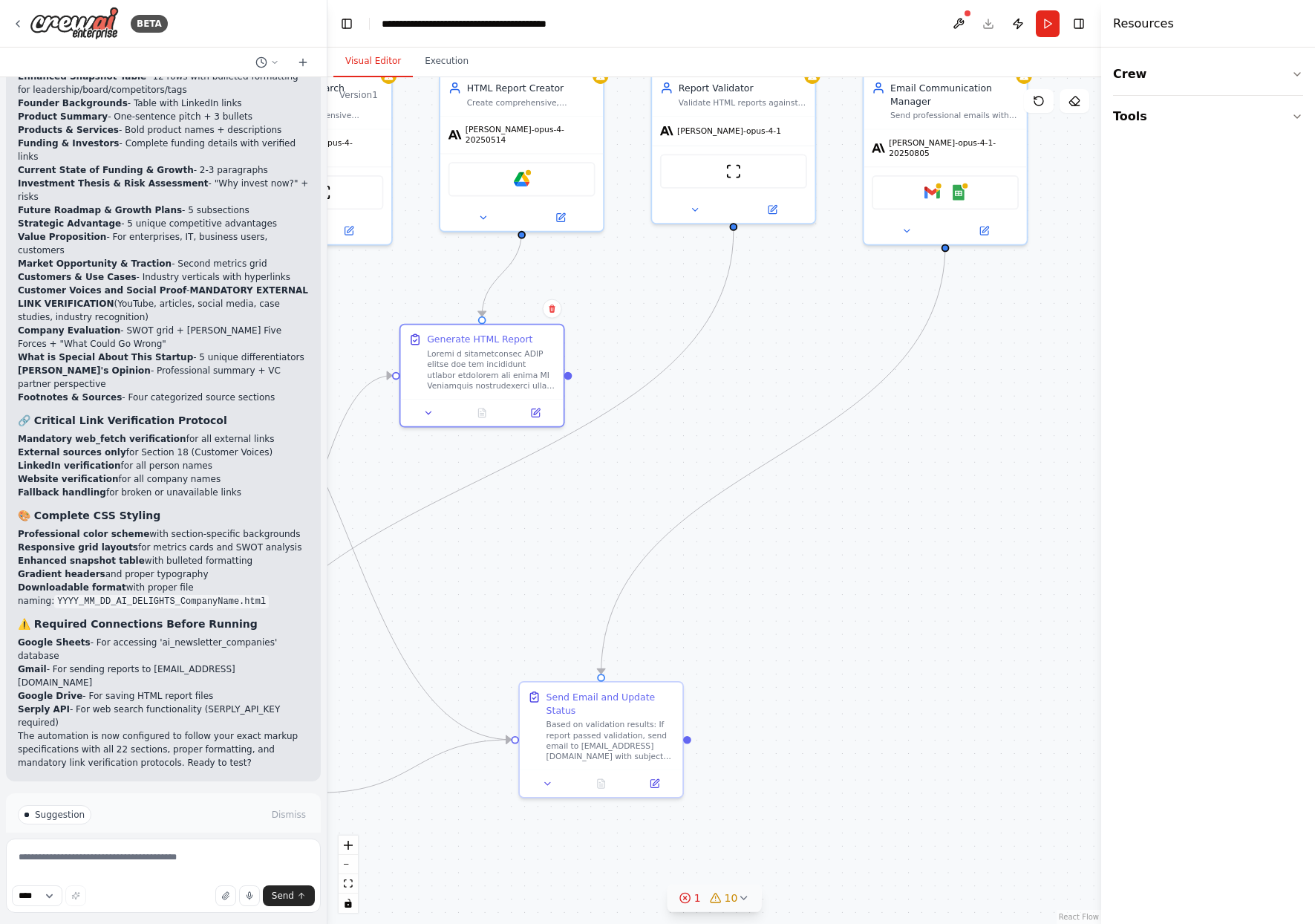
drag, startPoint x: 847, startPoint y: 467, endPoint x: 644, endPoint y: 500, distance: 205.7
click at [644, 500] on div ".deletable-edge-delete-btn { width: 20px; height: 20px; border: 0px solid #ffff…" at bounding box center [714, 500] width 773 height 846
drag, startPoint x: 624, startPoint y: 700, endPoint x: 947, endPoint y: 498, distance: 381.0
click at [947, 498] on div "Send Email and Update Status" at bounding box center [928, 501] width 129 height 26
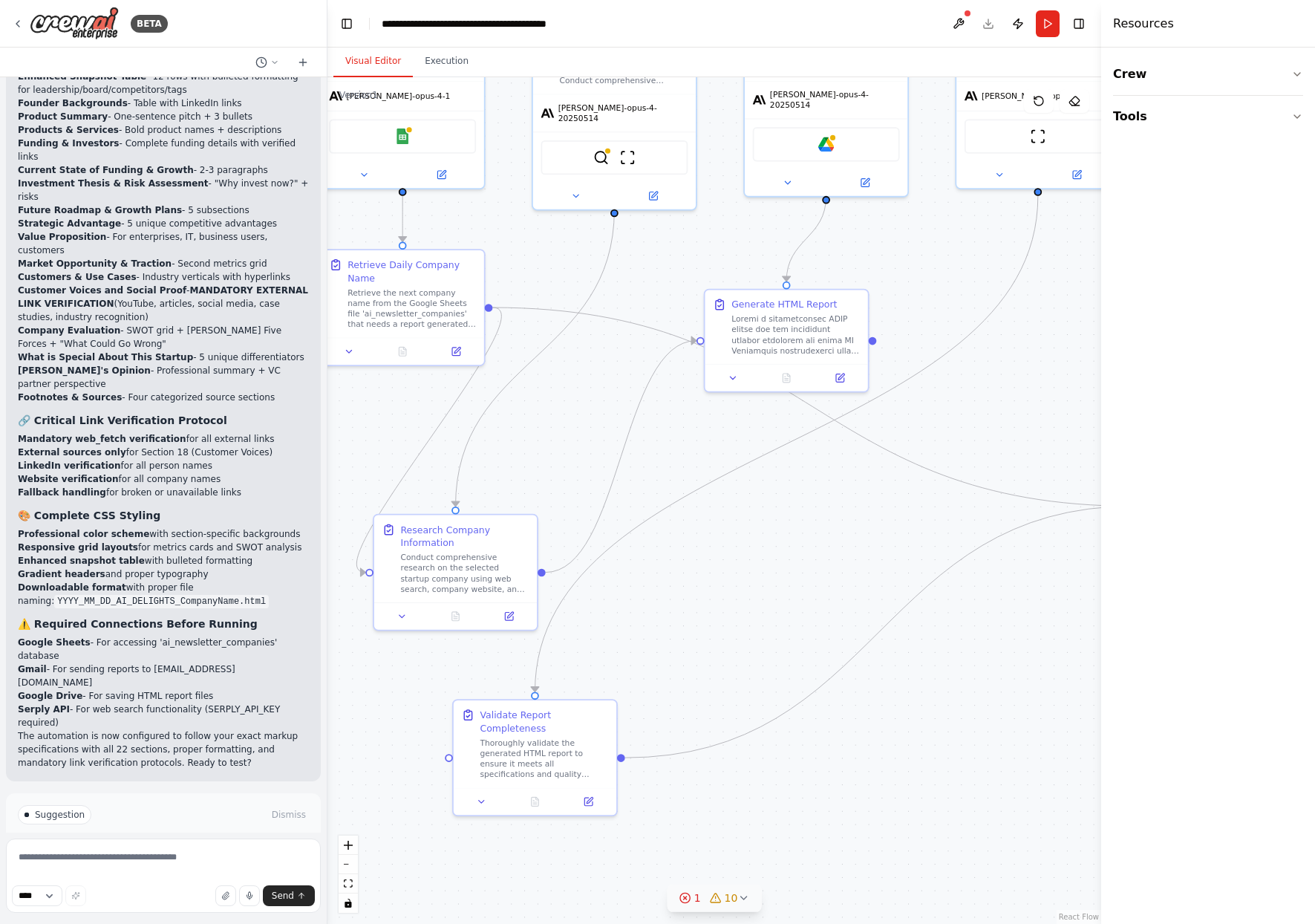
drag, startPoint x: 515, startPoint y: 511, endPoint x: 819, endPoint y: 476, distance: 306.0
click at [819, 476] on div ".deletable-edge-delete-btn { width: 20px; height: 20px; border: 0px solid #ffff…" at bounding box center [714, 500] width 773 height 846
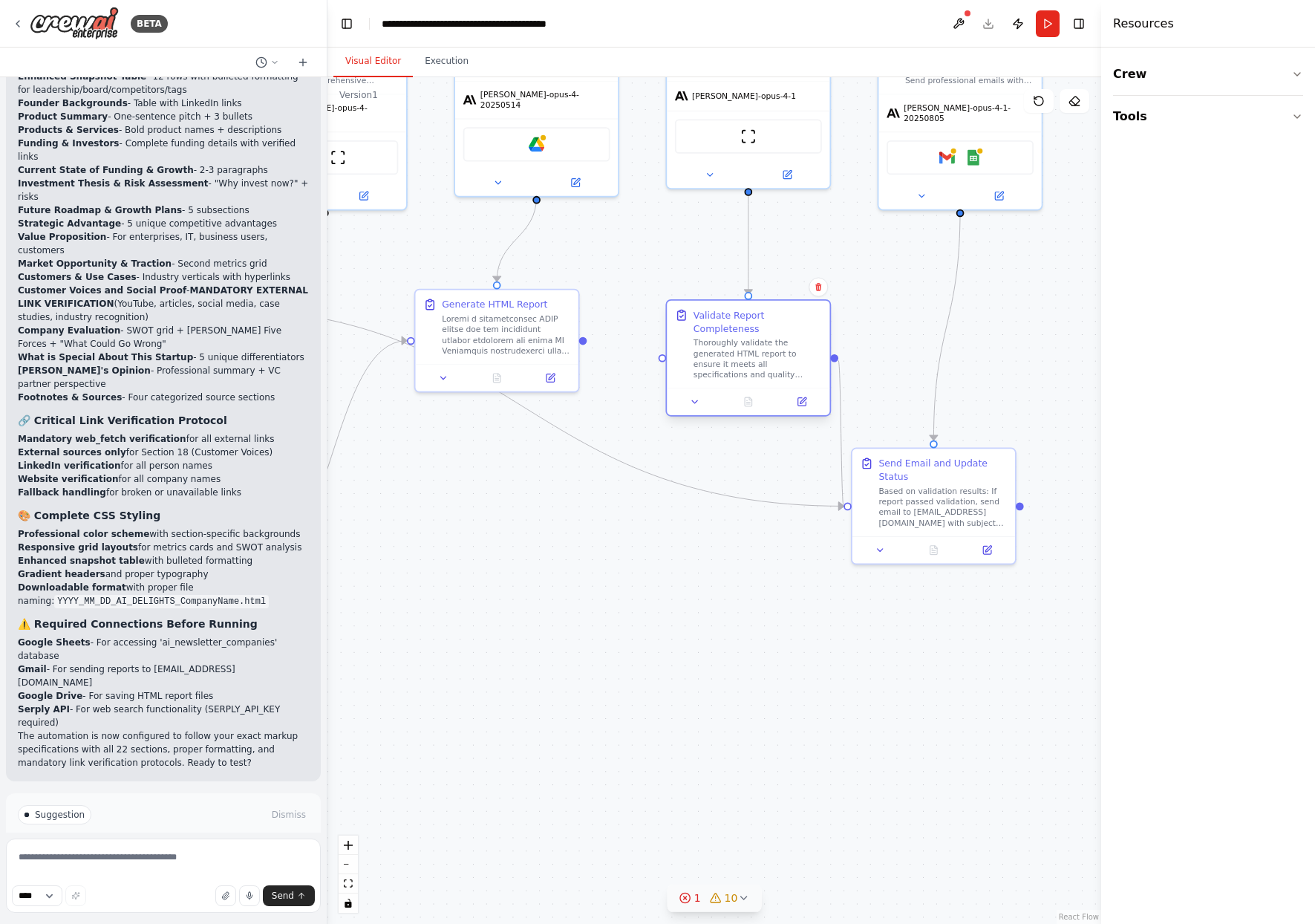
drag, startPoint x: 599, startPoint y: 727, endPoint x: 814, endPoint y: 327, distance: 454.1
click at [814, 327] on div "Validate Report Completeness" at bounding box center [757, 321] width 129 height 26
click at [586, 346] on div ".deletable-edge-delete-btn { width: 20px; height: 20px; border: 0px solid #ffff…" at bounding box center [714, 500] width 773 height 846
click at [659, 362] on div ".deletable-edge-delete-btn { width: 20px; height: 20px; border: 0px solid #ffff…" at bounding box center [714, 500] width 773 height 846
drag, startPoint x: 658, startPoint y: 358, endPoint x: 582, endPoint y: 345, distance: 77.1
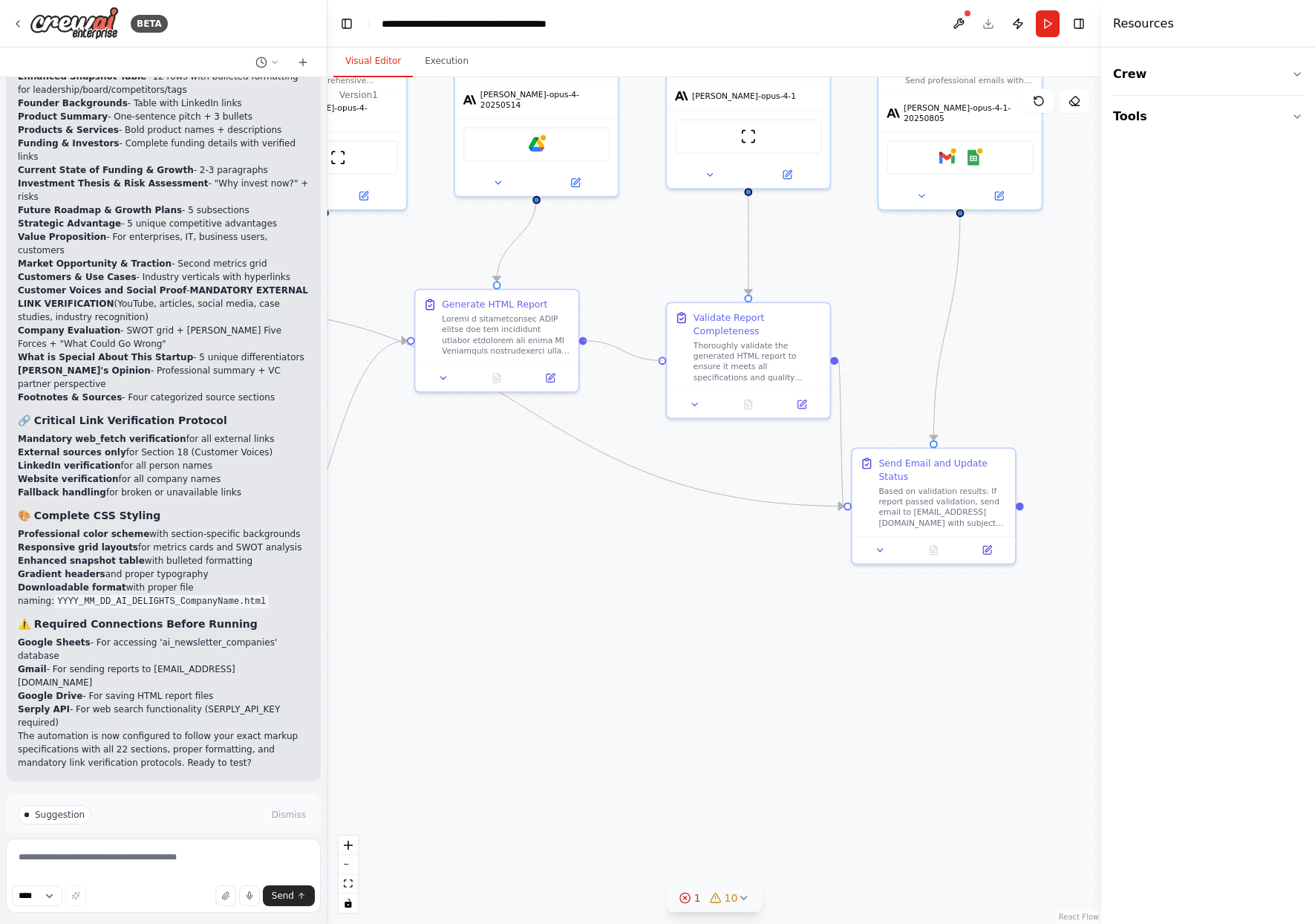
click at [582, 345] on div ".deletable-edge-delete-btn { width: 20px; height: 20px; border: 0px solid #ffff…" at bounding box center [714, 500] width 773 height 846
click at [644, 386] on div ".deletable-edge-delete-btn { width: 20px; height: 20px; border: 0px solid #ffff…" at bounding box center [714, 500] width 773 height 846
click at [347, 18] on button "Toggle Left Sidebar" at bounding box center [347, 24] width 21 height 21
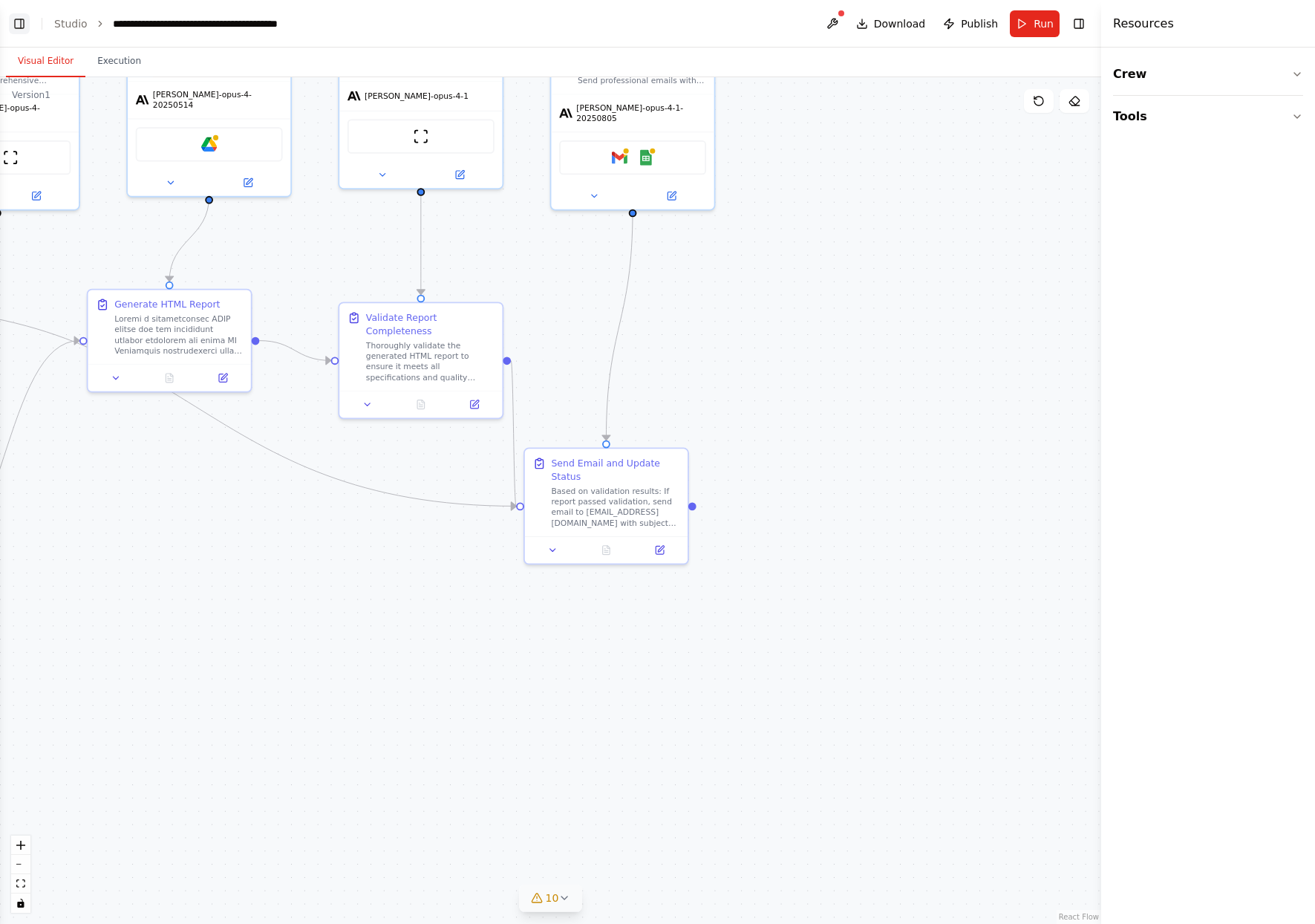
click at [22, 25] on button "Toggle Left Sidebar" at bounding box center [19, 24] width 21 height 21
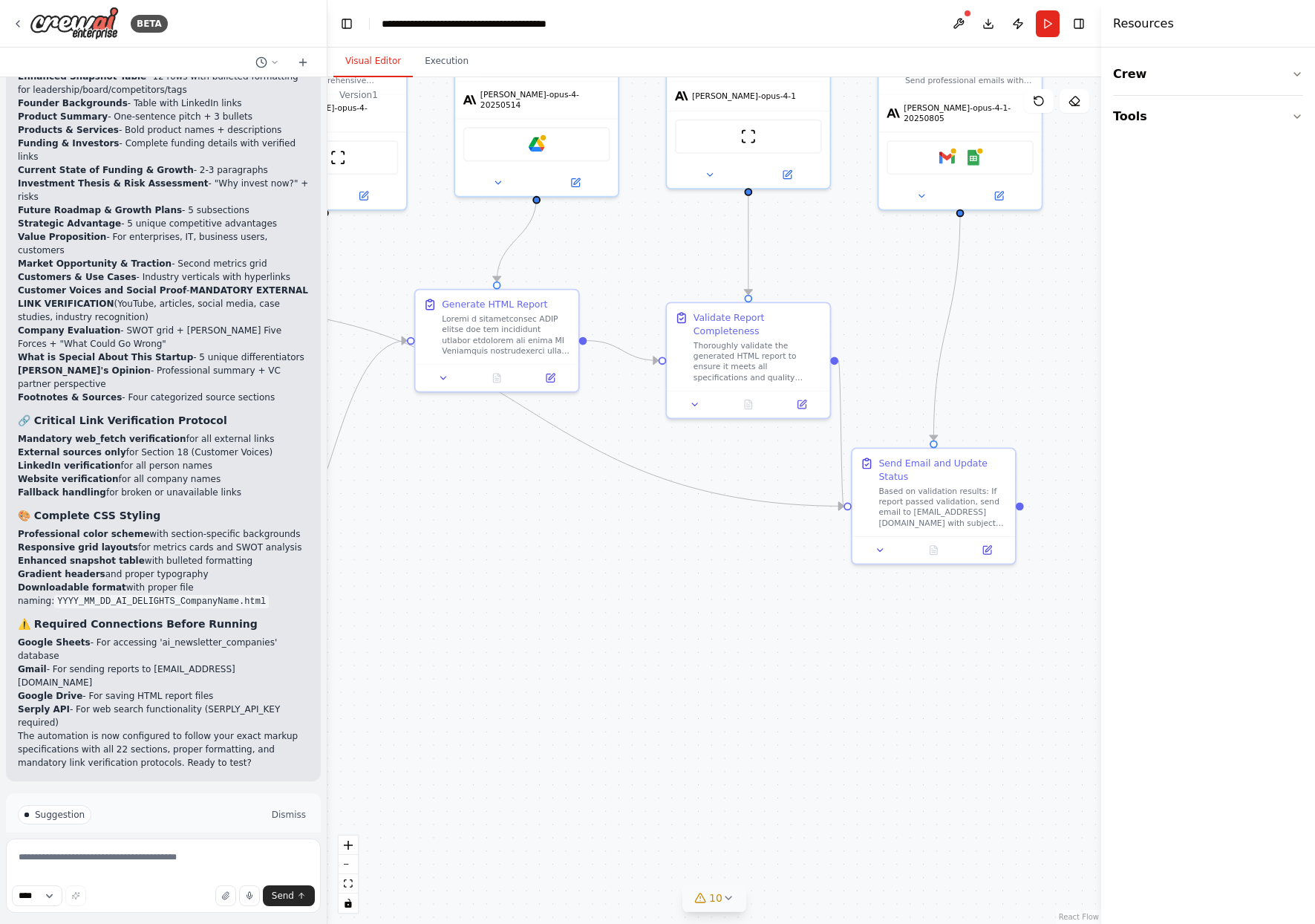
click at [276, 807] on button "Dismiss" at bounding box center [289, 814] width 40 height 15
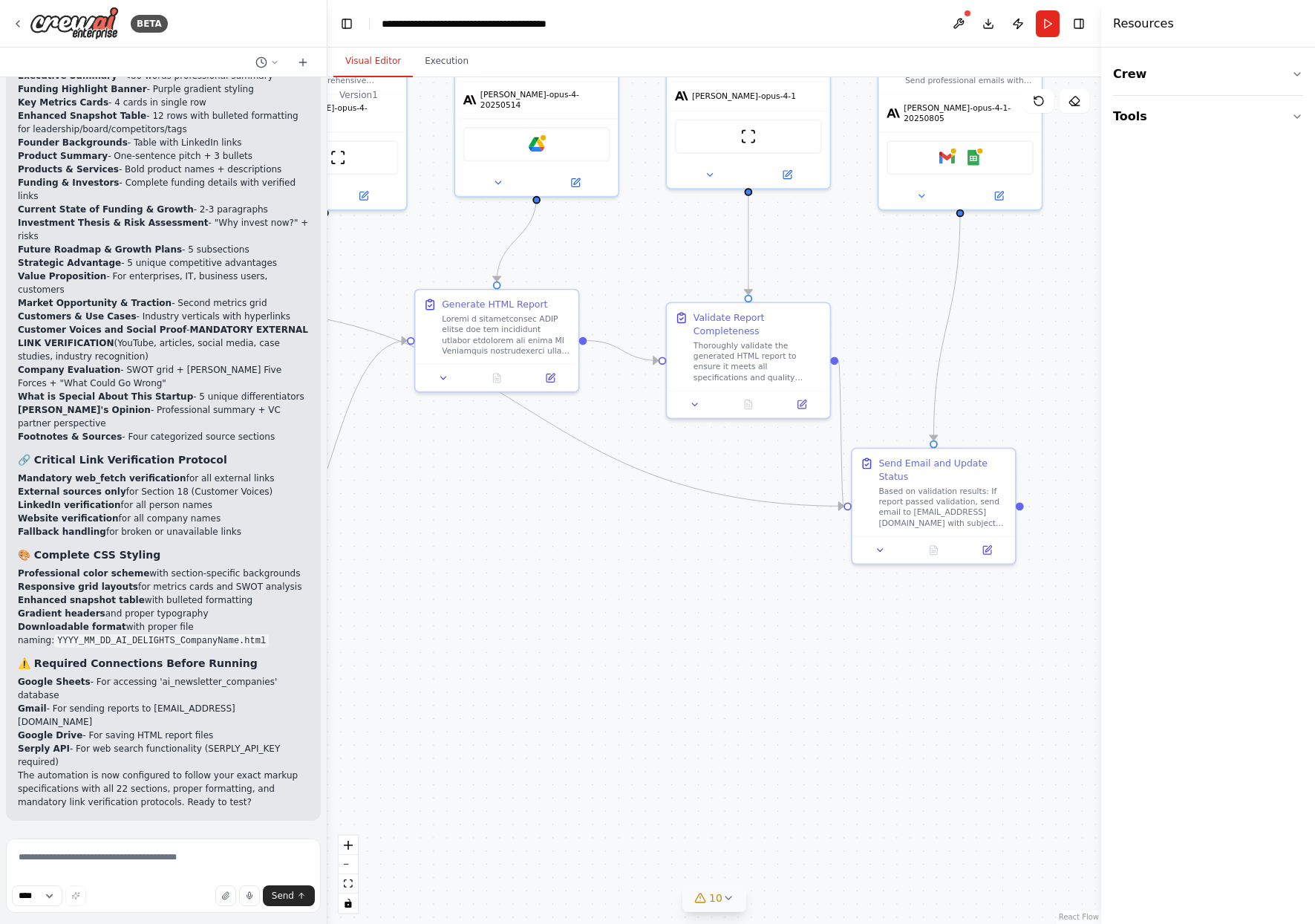
scroll to position [4567, 0]
